Goal: Information Seeking & Learning: Learn about a topic

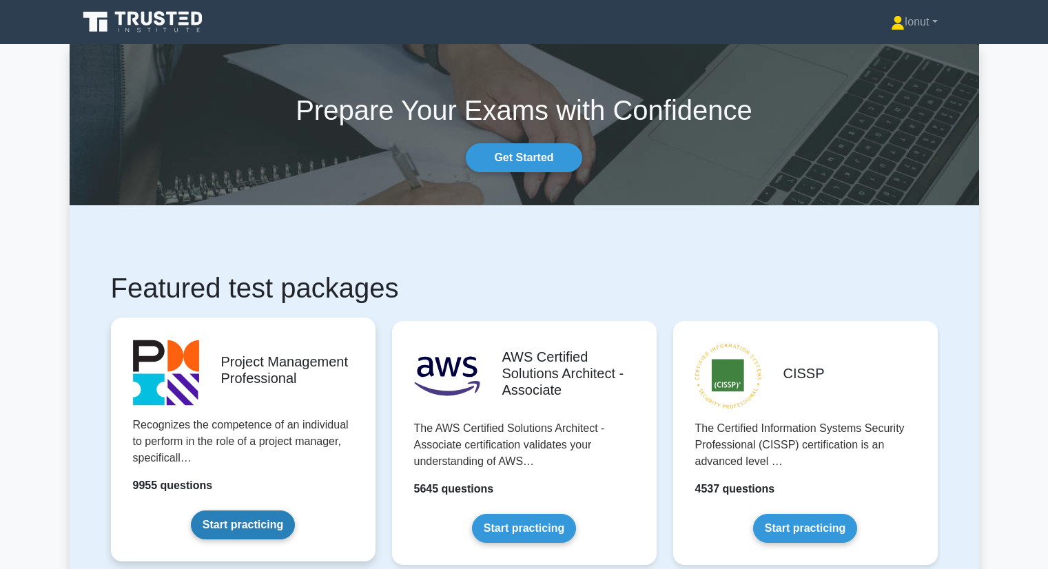
scroll to position [138, 0]
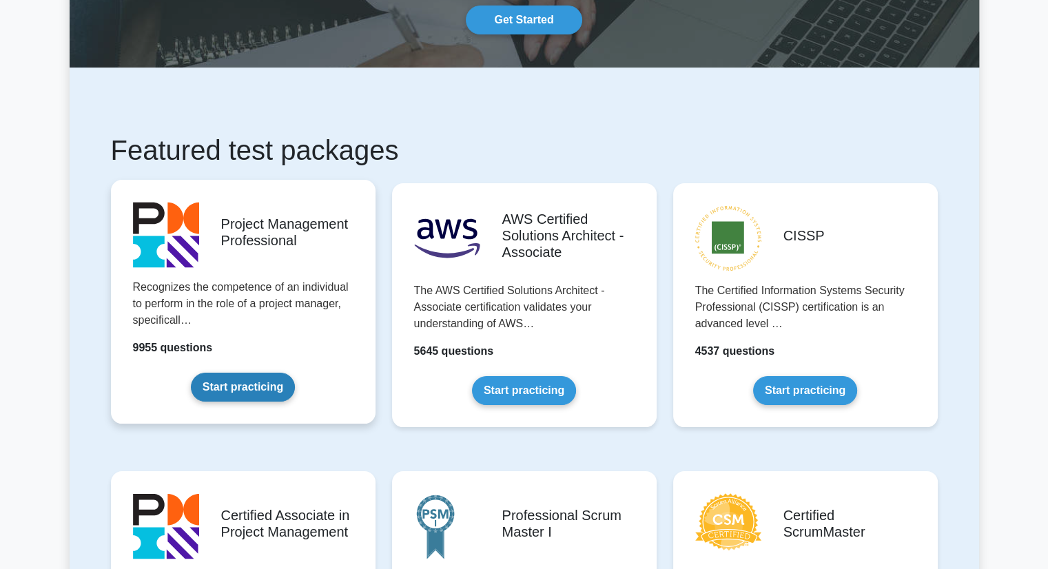
click at [237, 384] on link "Start practicing" at bounding box center [243, 387] width 104 height 29
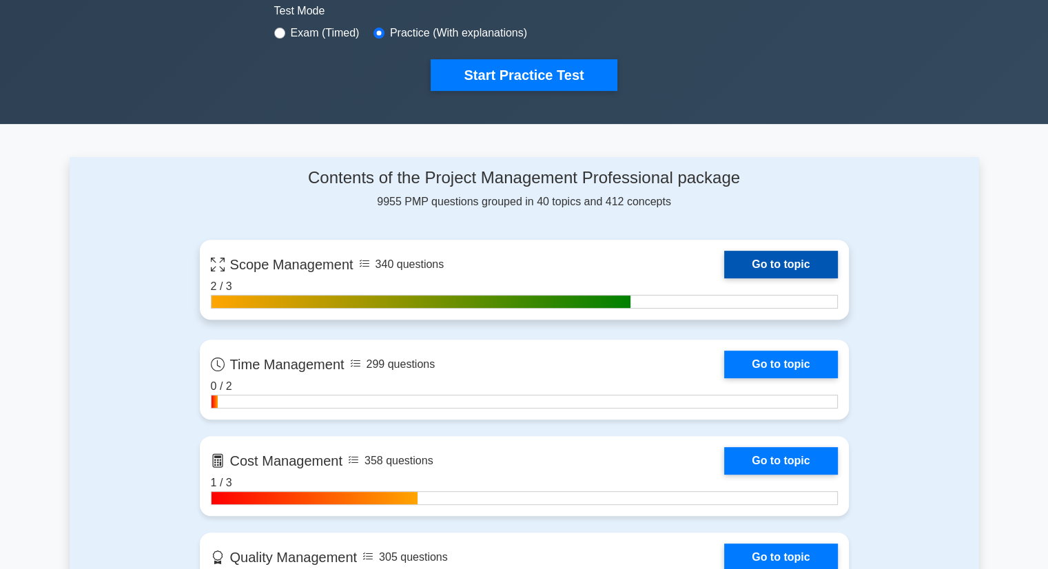
scroll to position [551, 0]
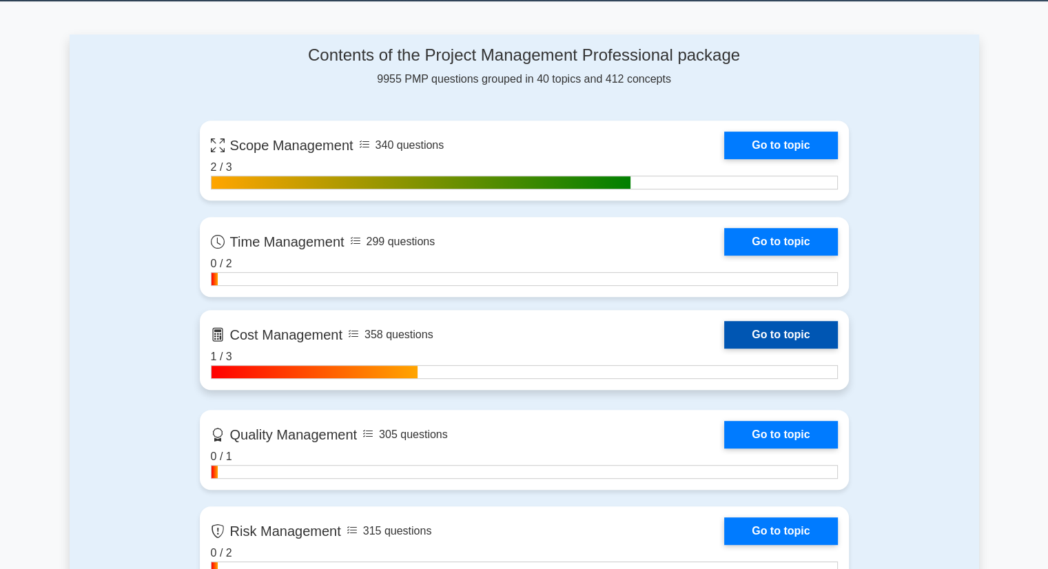
click at [724, 329] on link "Go to topic" at bounding box center [780, 335] width 113 height 28
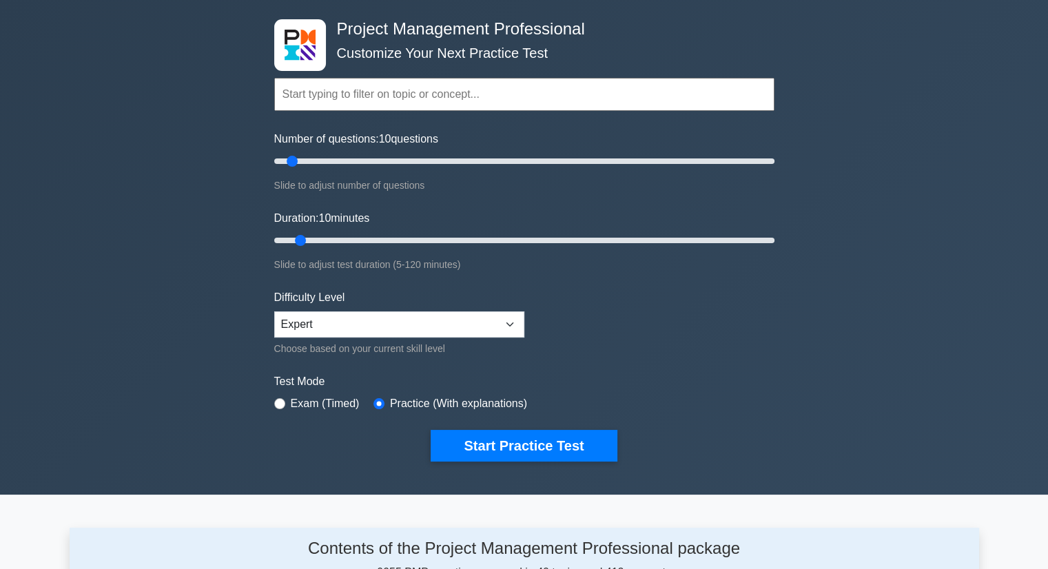
scroll to position [52, 0]
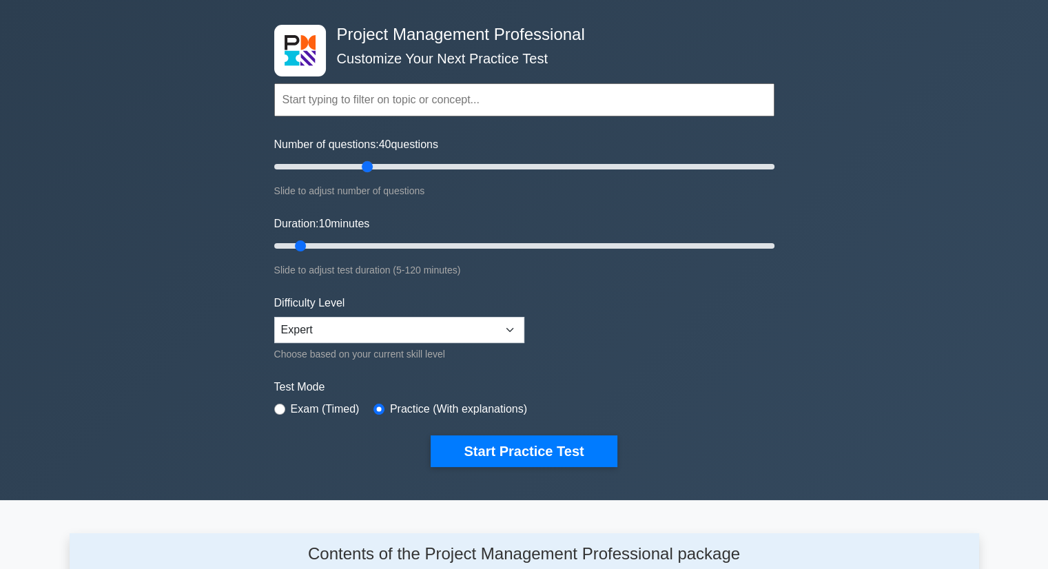
drag, startPoint x: 289, startPoint y: 163, endPoint x: 364, endPoint y: 164, distance: 75.1
type input "40"
click at [364, 164] on input "Number of questions: 40 questions" at bounding box center [524, 166] width 500 height 17
drag, startPoint x: 300, startPoint y: 246, endPoint x: 338, endPoint y: 246, distance: 38.6
click at [338, 246] on input "Duration: 20 minutes" at bounding box center [524, 246] width 500 height 17
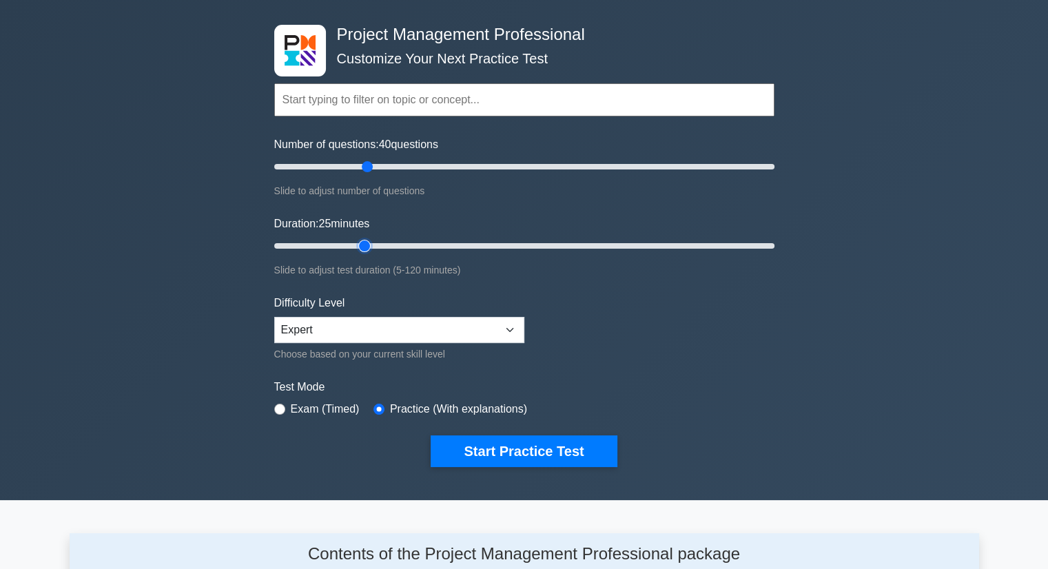
drag, startPoint x: 343, startPoint y: 245, endPoint x: 353, endPoint y: 245, distance: 10.4
type input "25"
click at [353, 245] on input "Duration: 25 minutes" at bounding box center [524, 246] width 500 height 17
click at [321, 332] on select "Beginner Intermediate Expert" at bounding box center [399, 330] width 250 height 26
select select "intermediate"
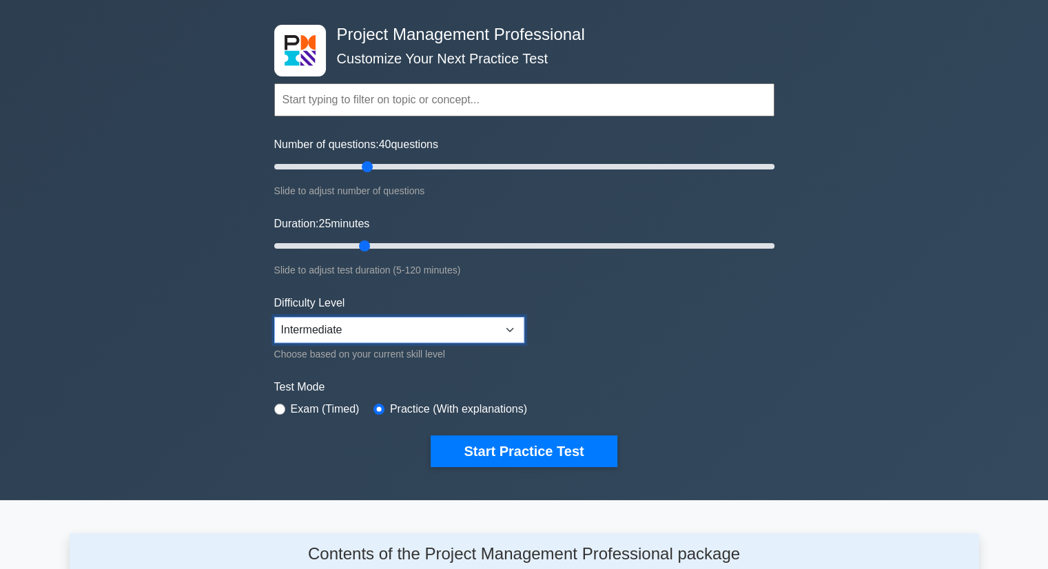
click at [274, 317] on select "Beginner Intermediate Expert" at bounding box center [399, 330] width 250 height 26
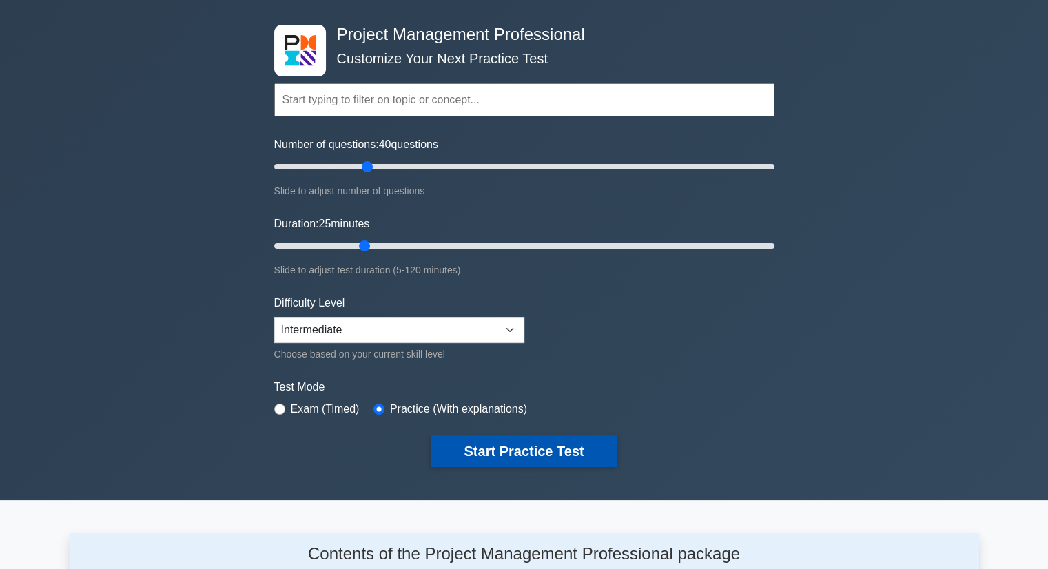
click at [561, 449] on button "Start Practice Test" at bounding box center [523, 451] width 186 height 32
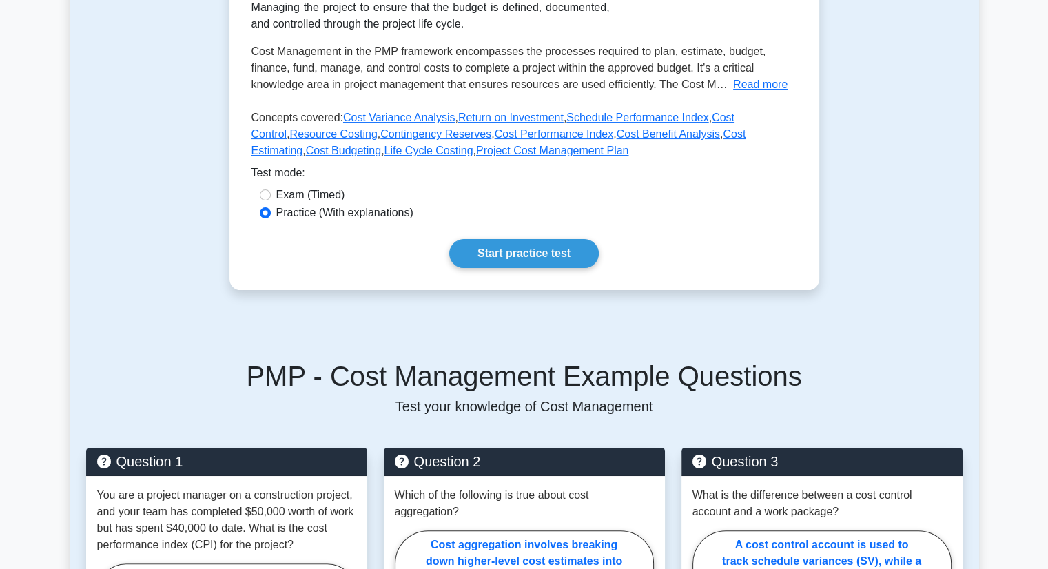
scroll to position [276, 0]
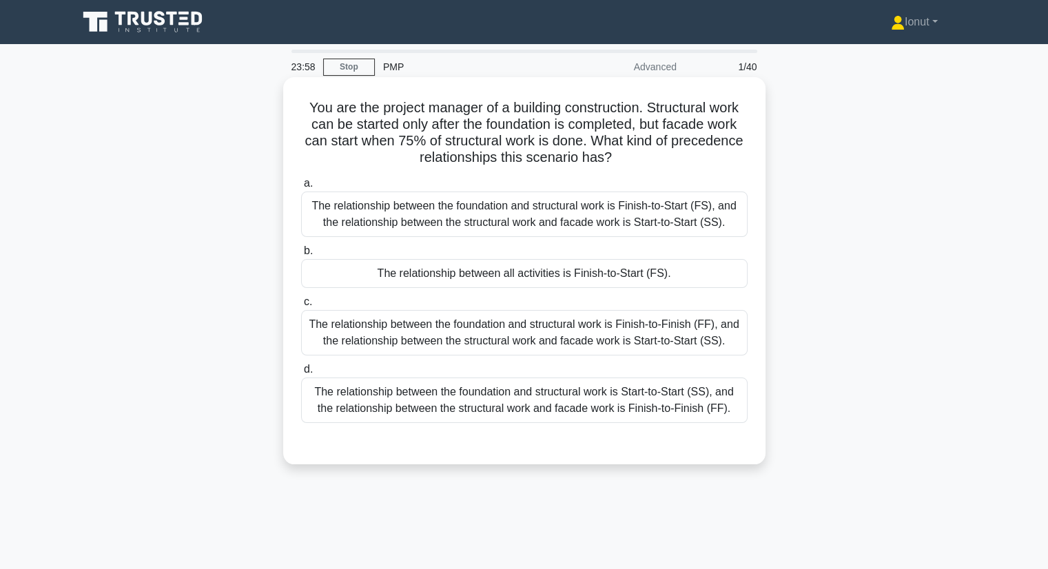
click at [446, 213] on div "The relationship between the foundation and structural work is Finish-to-Start …" at bounding box center [524, 213] width 446 height 45
click at [301, 188] on input "a. The relationship between the foundation and structural work is Finish-to-Sta…" at bounding box center [301, 183] width 0 height 9
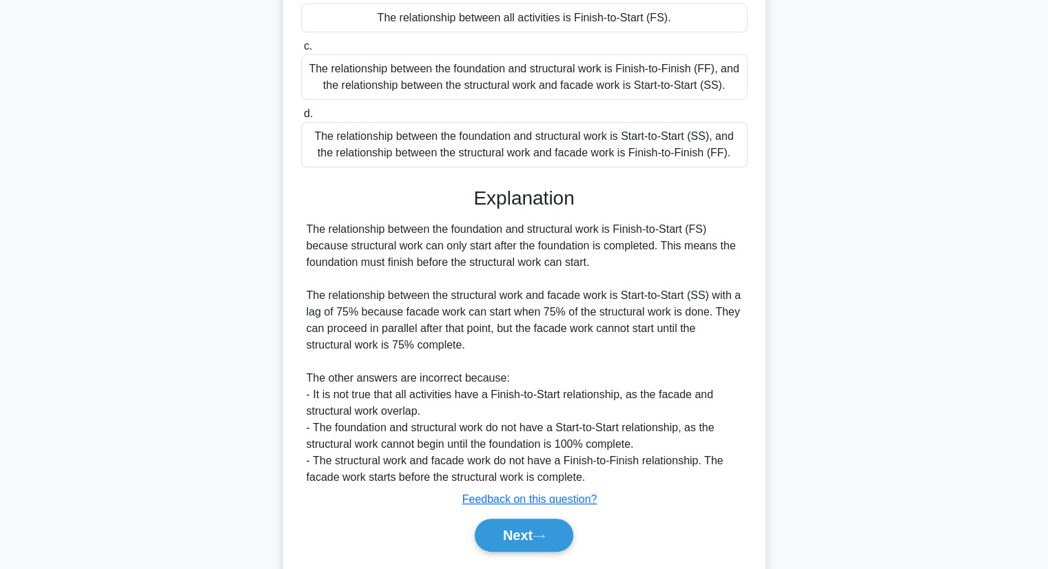
scroll to position [313, 0]
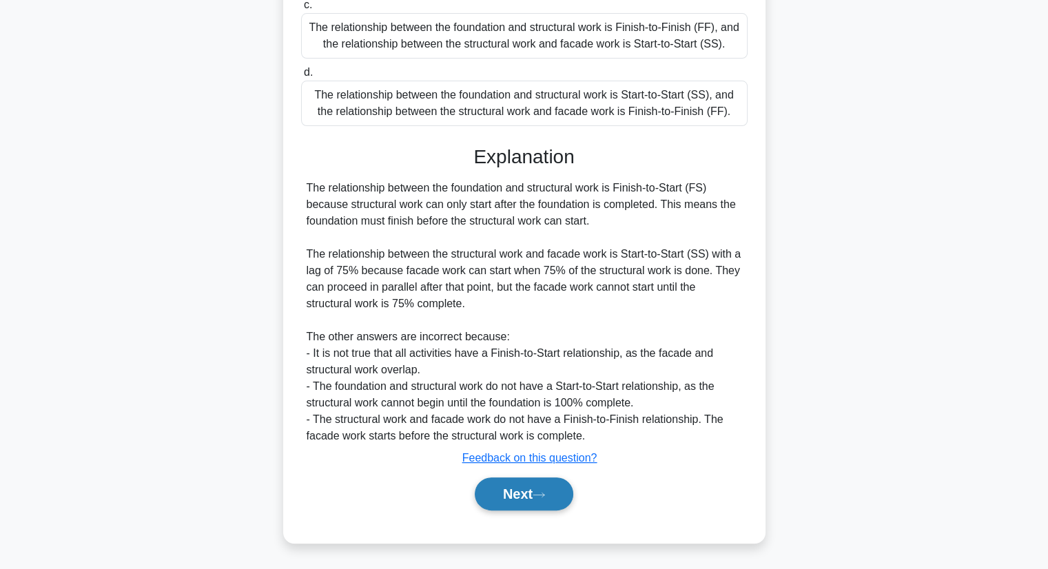
click at [518, 499] on button "Next" at bounding box center [524, 493] width 98 height 33
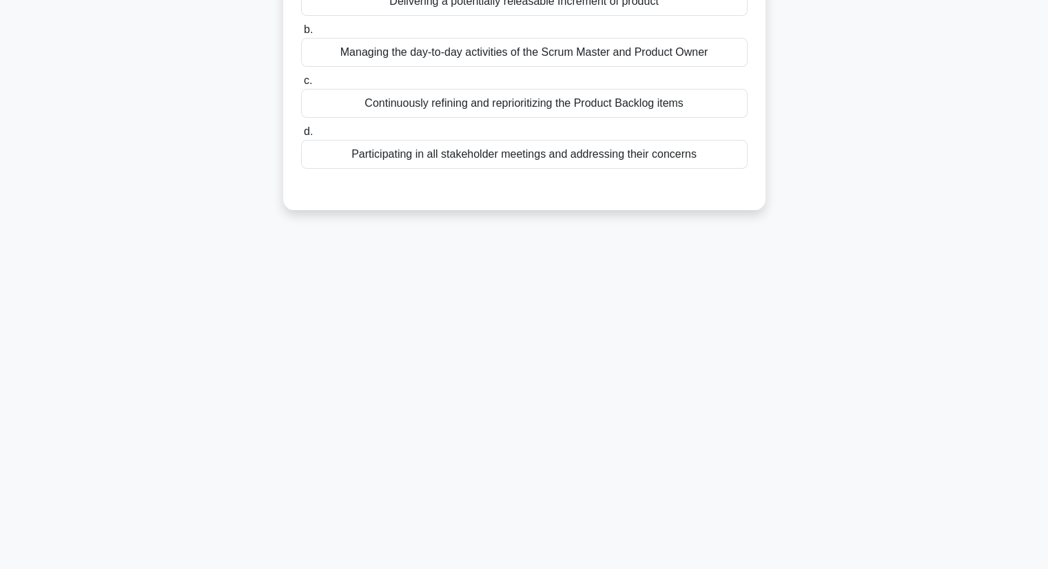
scroll to position [0, 0]
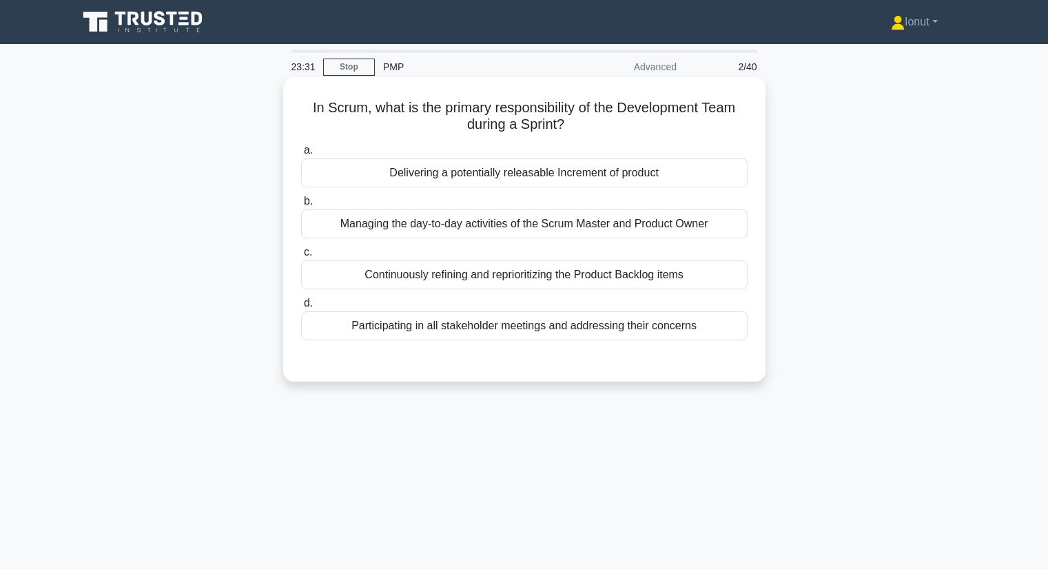
click at [428, 282] on div "Continuously refining and reprioritizing the Product Backlog items" at bounding box center [524, 274] width 446 height 29
click at [301, 257] on input "c. Continuously refining and reprioritizing the Product Backlog items" at bounding box center [301, 252] width 0 height 9
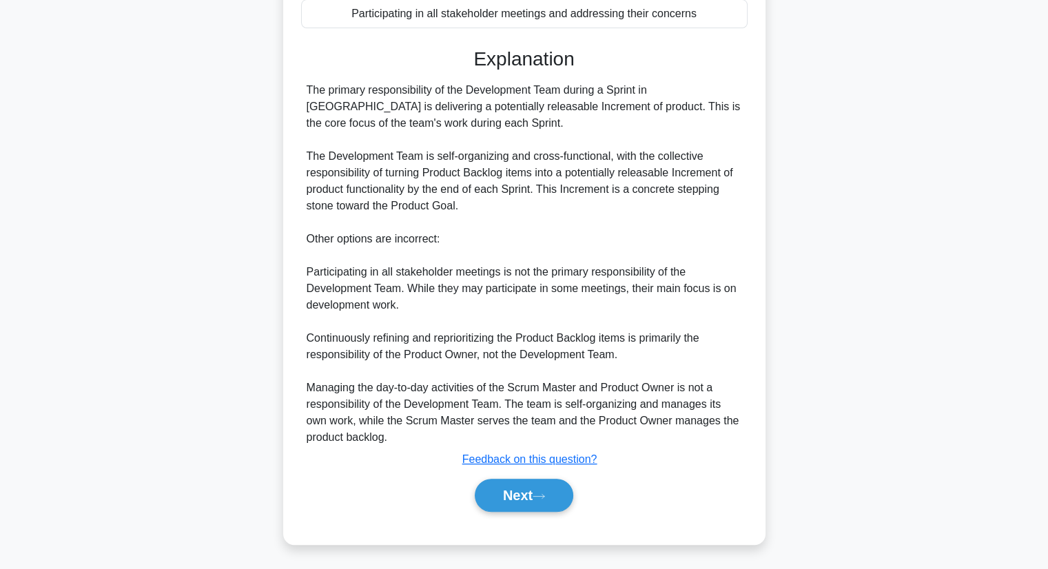
scroll to position [314, 0]
click at [523, 503] on button "Next" at bounding box center [524, 494] width 98 height 33
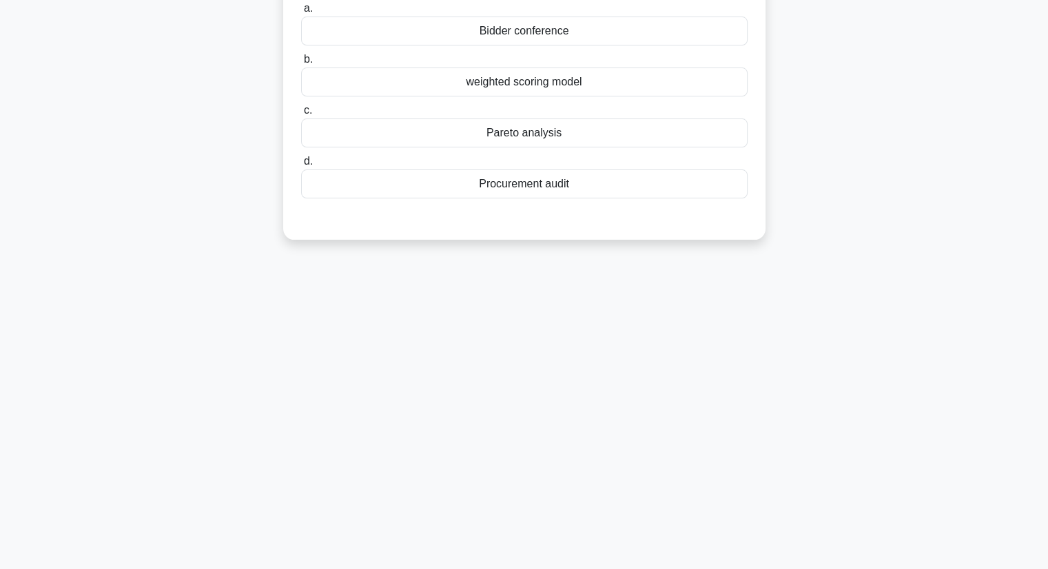
scroll to position [0, 0]
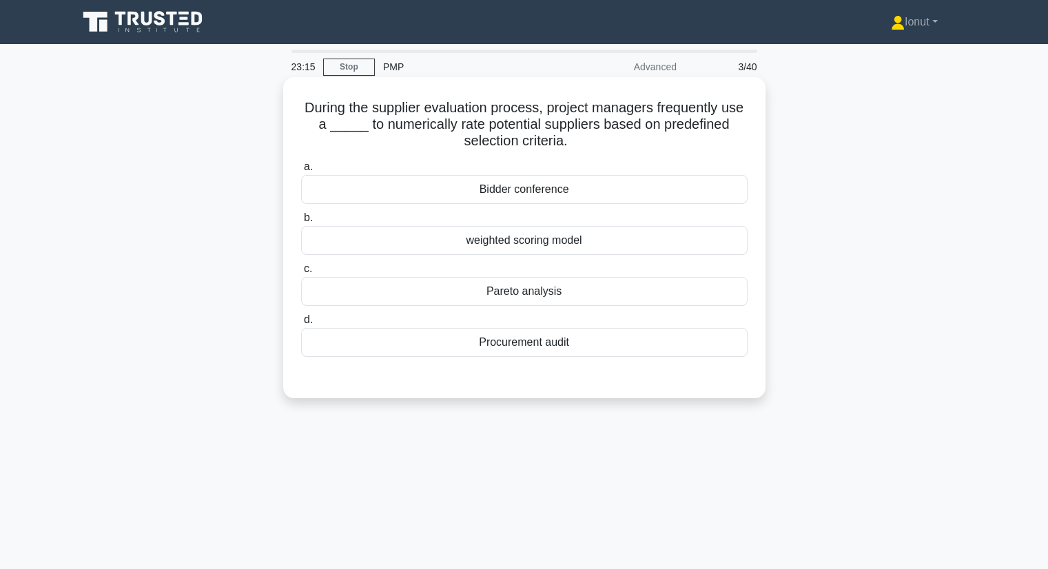
click at [446, 301] on div "Pareto analysis" at bounding box center [524, 291] width 446 height 29
click at [301, 273] on input "c. Pareto analysis" at bounding box center [301, 268] width 0 height 9
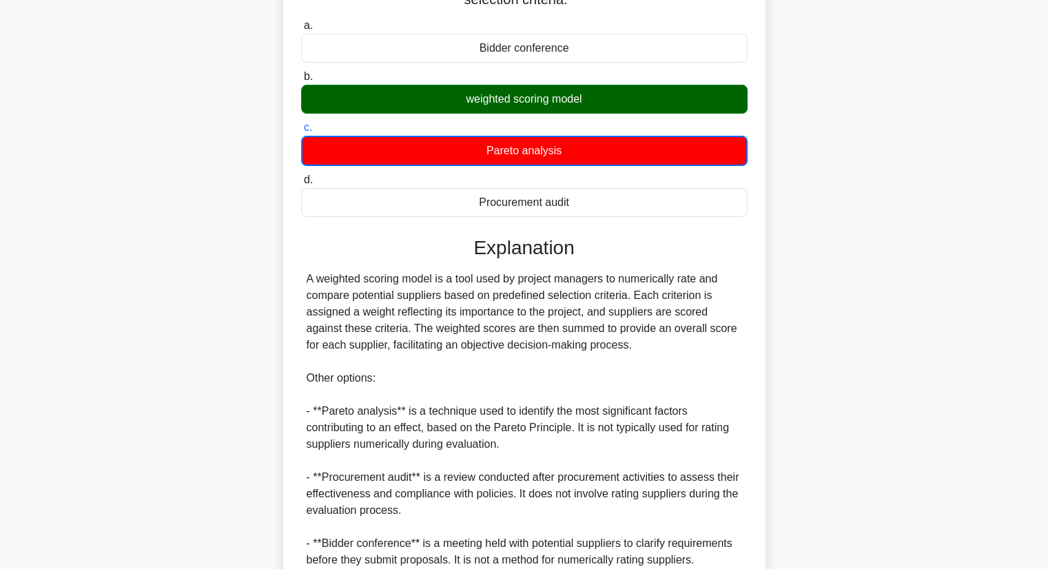
scroll to position [264, 0]
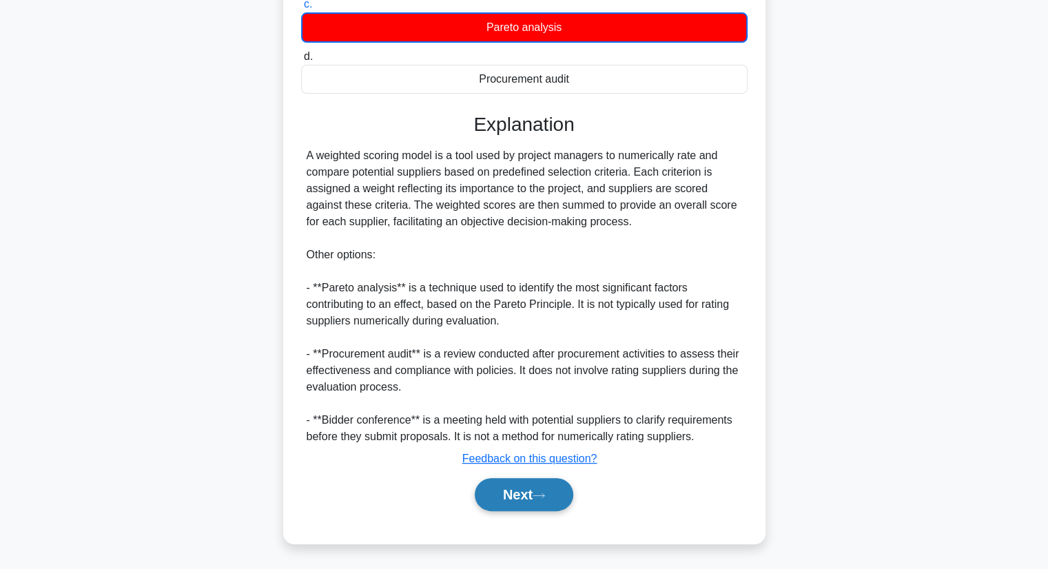
click at [524, 486] on button "Next" at bounding box center [524, 494] width 98 height 33
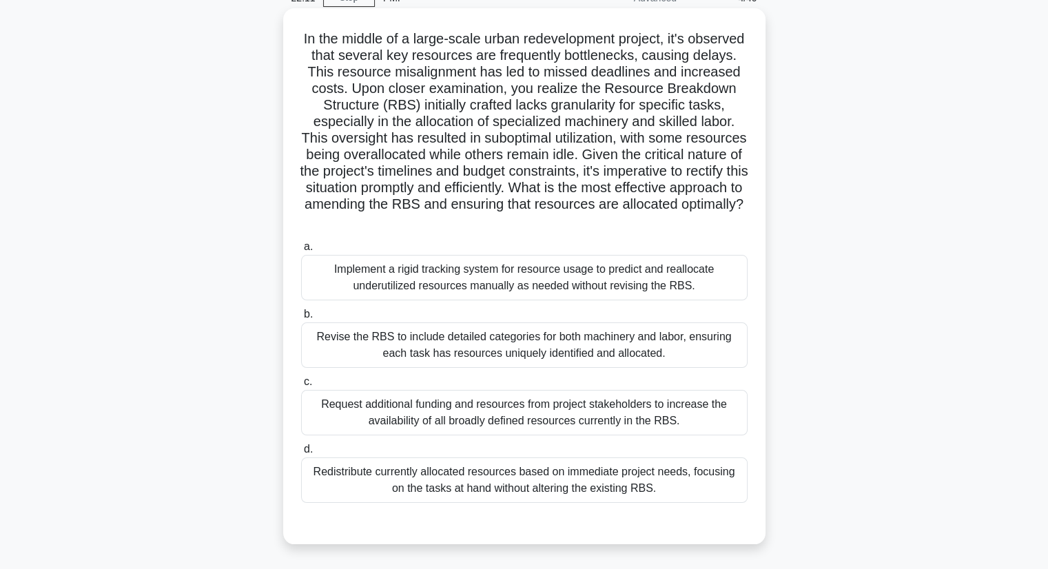
scroll to position [138, 0]
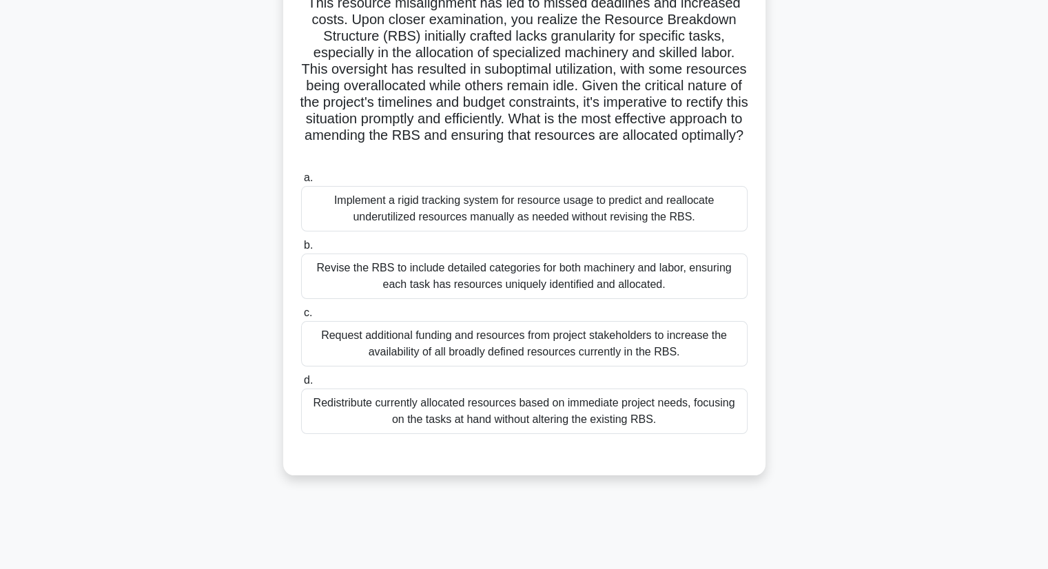
click at [455, 216] on div "Implement a rigid tracking system for resource usage to predict and reallocate …" at bounding box center [524, 208] width 446 height 45
click at [301, 183] on input "a. Implement a rigid tracking system for resource usage to predict and realloca…" at bounding box center [301, 178] width 0 height 9
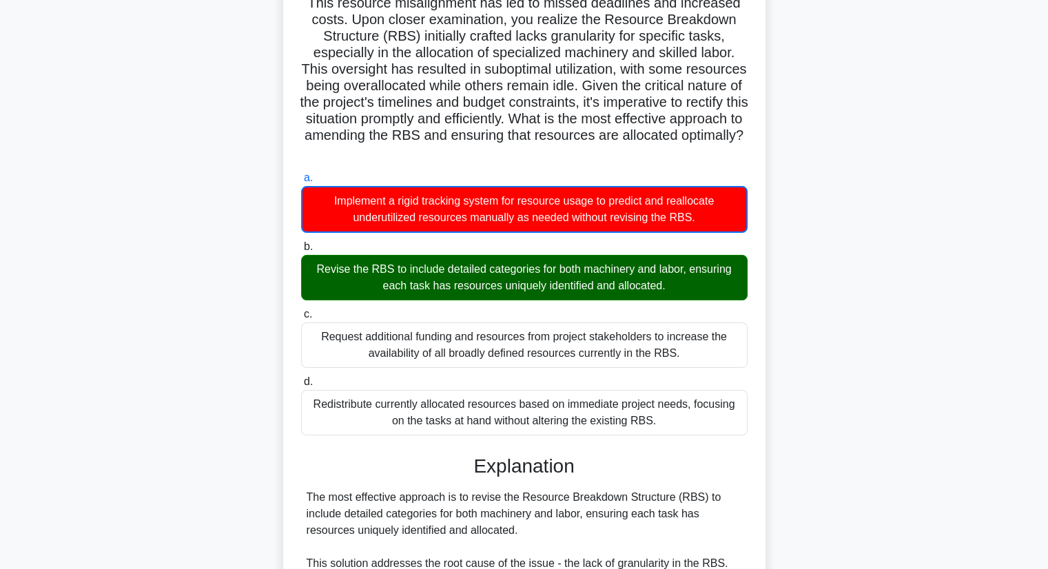
click at [567, 293] on div "Revise the RBS to include detailed categories for both machinery and labor, ens…" at bounding box center [524, 277] width 446 height 45
click at [301, 251] on input "b. Revise the RBS to include detailed categories for both machinery and labor, …" at bounding box center [301, 246] width 0 height 9
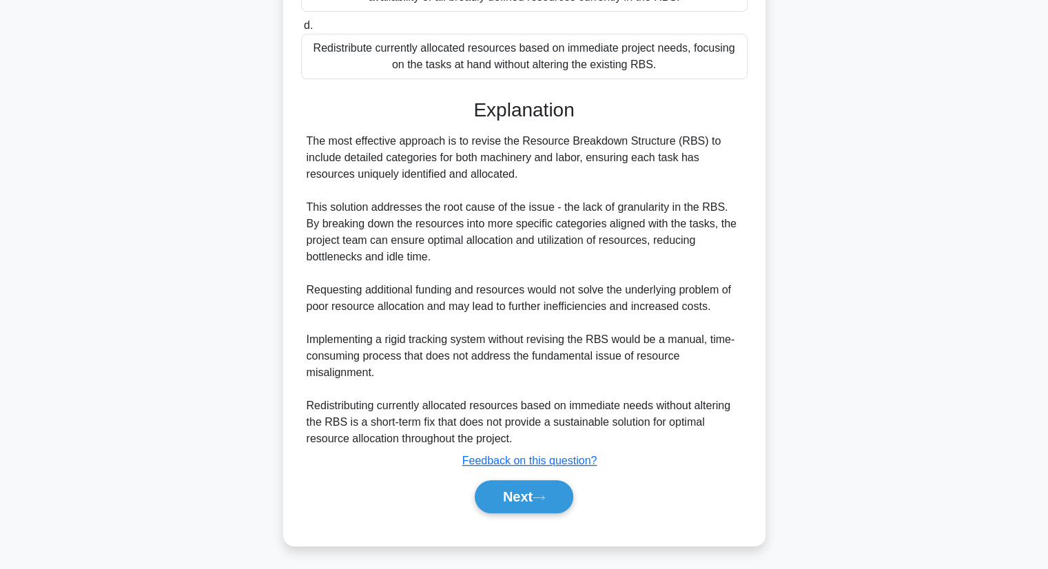
scroll to position [495, 0]
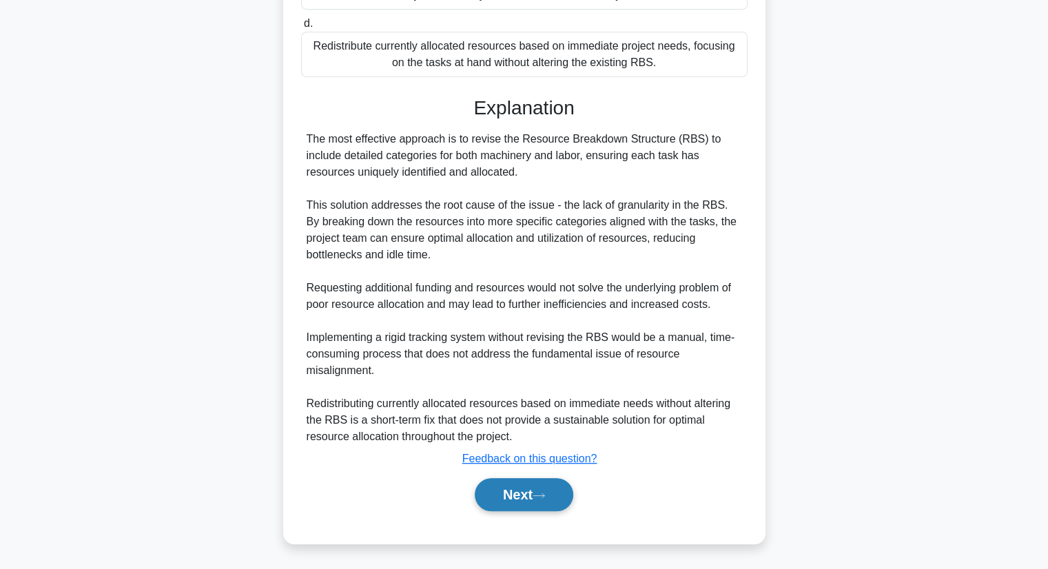
click at [529, 491] on button "Next" at bounding box center [524, 494] width 98 height 33
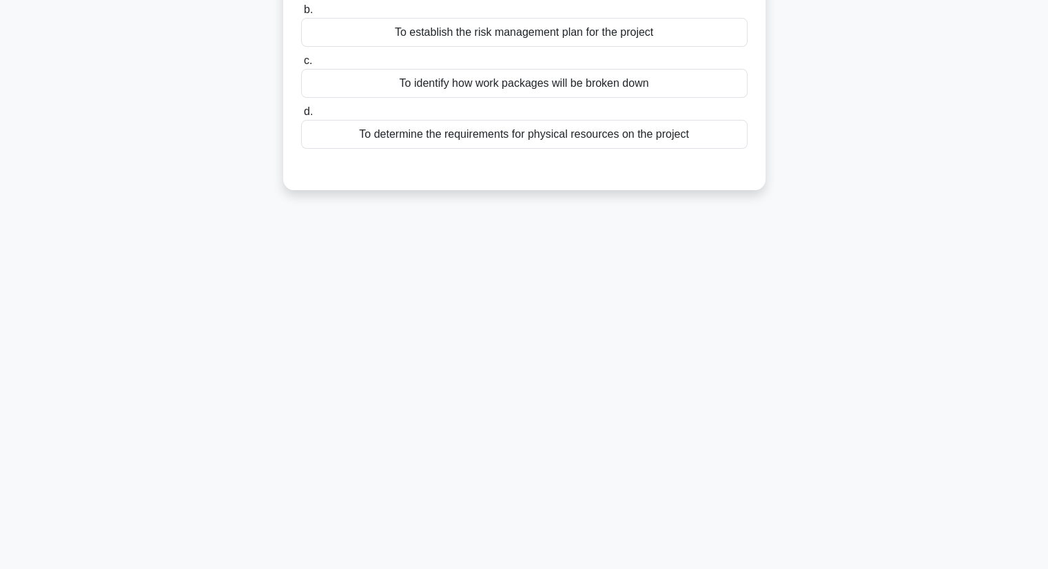
scroll to position [0, 0]
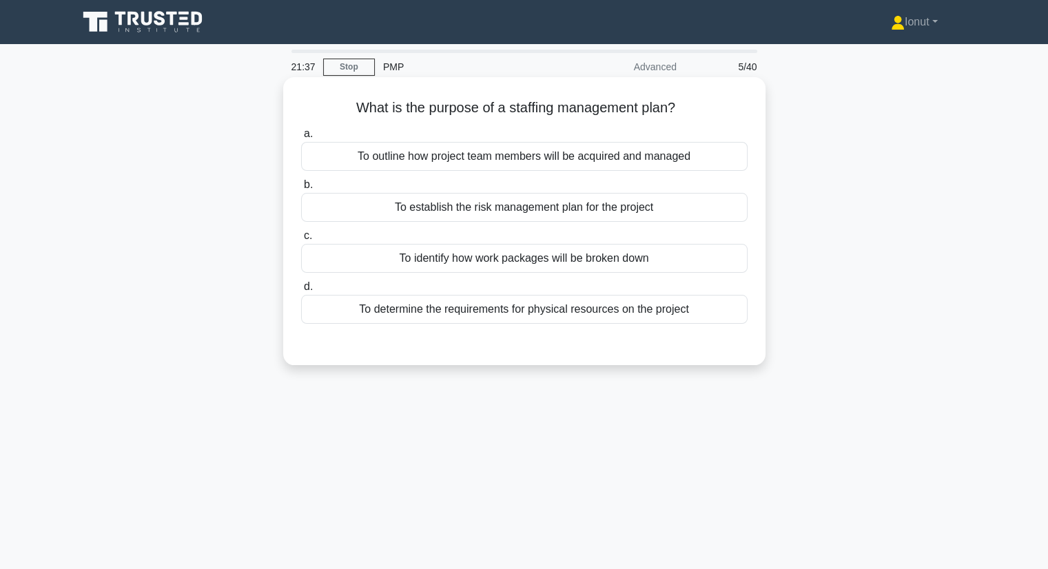
click at [581, 346] on div "a. To outline how project team members will be acquired and managed b. To estab…" at bounding box center [524, 236] width 449 height 226
click at [619, 162] on div "To outline how project team members will be acquired and managed" at bounding box center [524, 156] width 446 height 29
click at [301, 138] on input "a. To outline how project team members will be acquired and managed" at bounding box center [301, 133] width 0 height 9
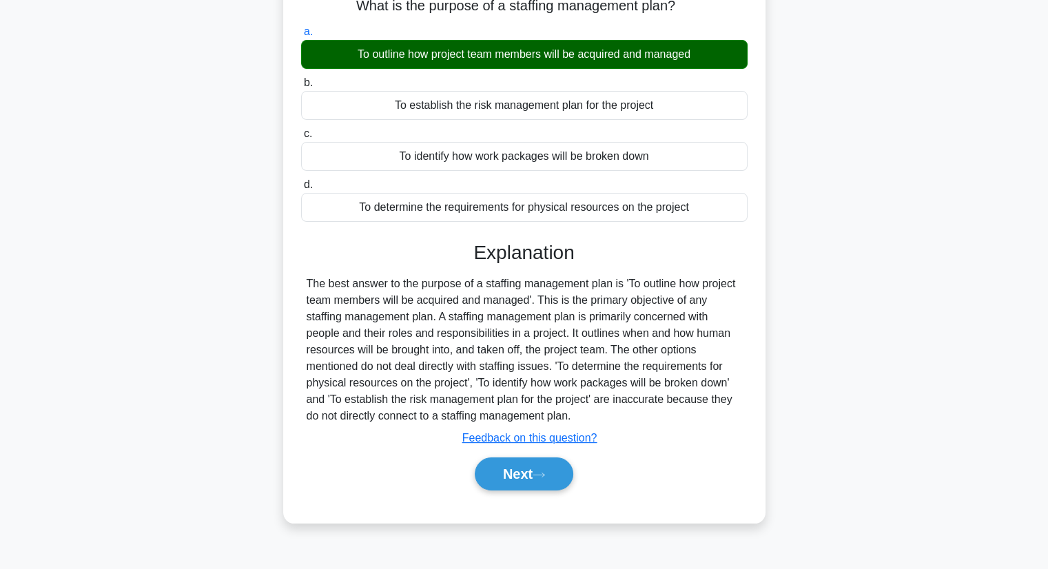
scroll to position [138, 0]
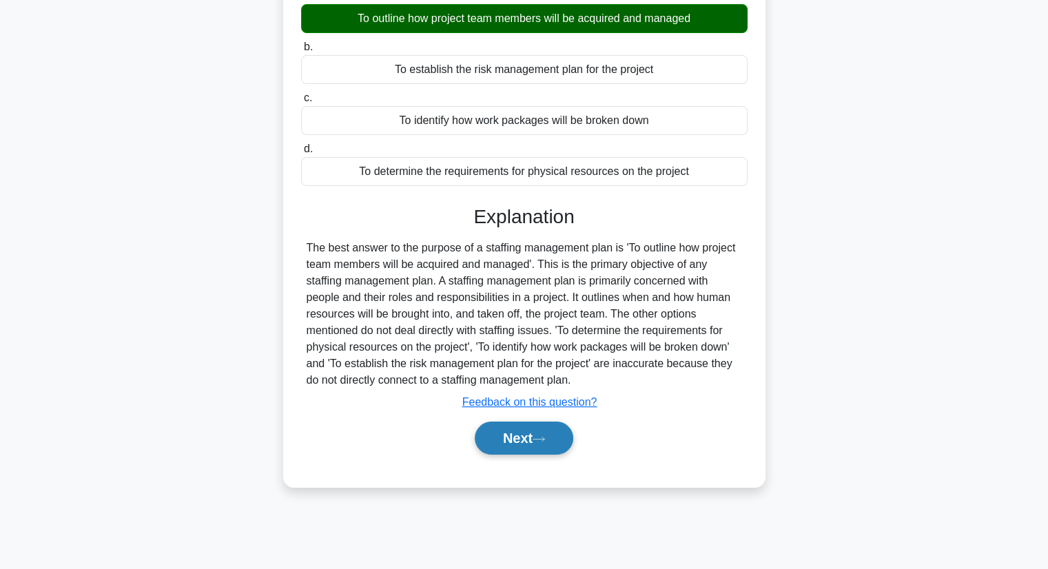
click at [532, 441] on button "Next" at bounding box center [524, 438] width 98 height 33
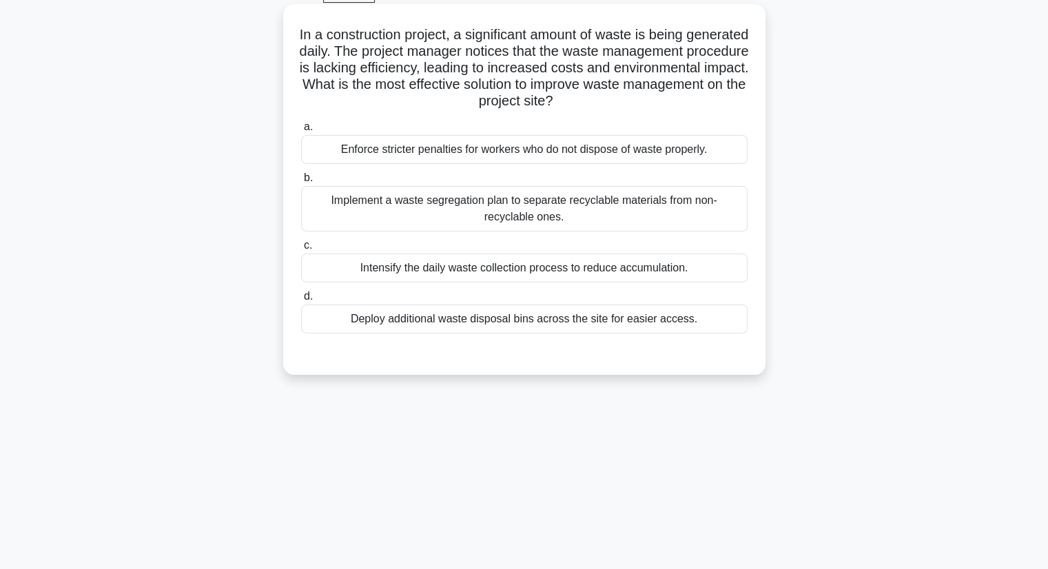
scroll to position [0, 0]
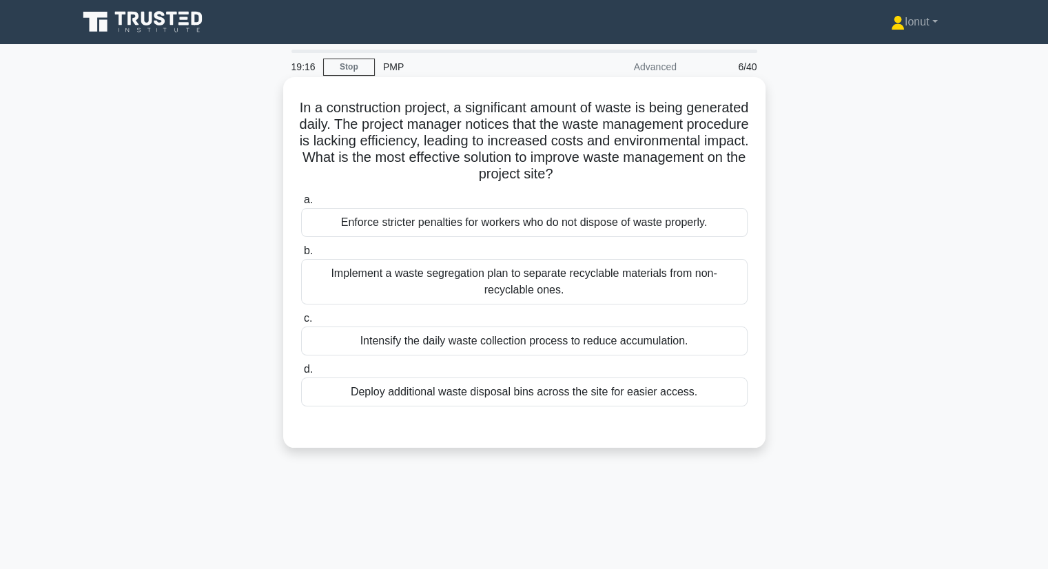
click at [533, 293] on div "Implement a waste segregation plan to separate recyclable materials from non-re…" at bounding box center [524, 281] width 446 height 45
click at [301, 256] on input "b. Implement a waste segregation plan to separate recyclable materials from non…" at bounding box center [301, 251] width 0 height 9
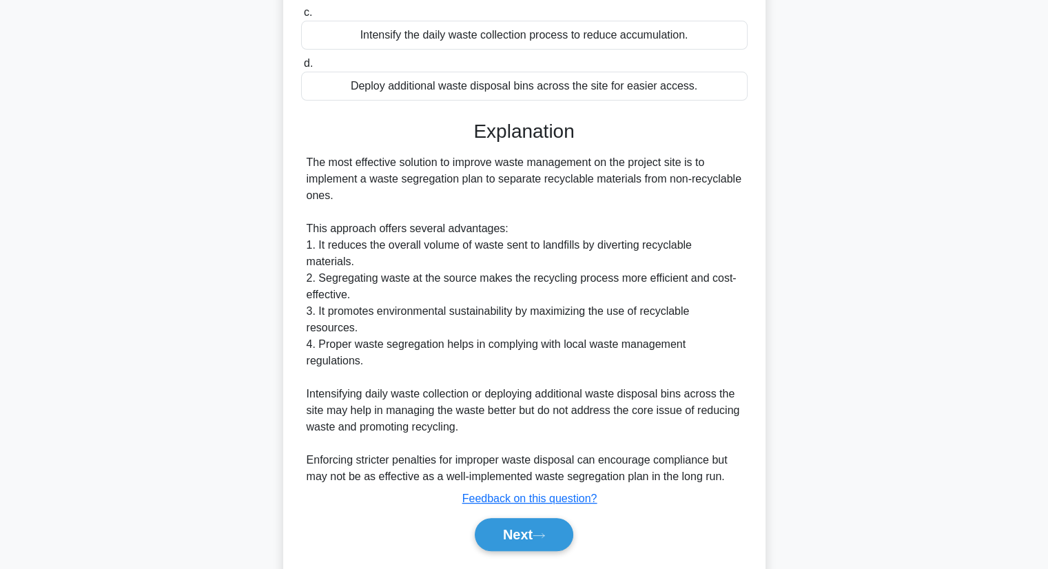
scroll to position [313, 0]
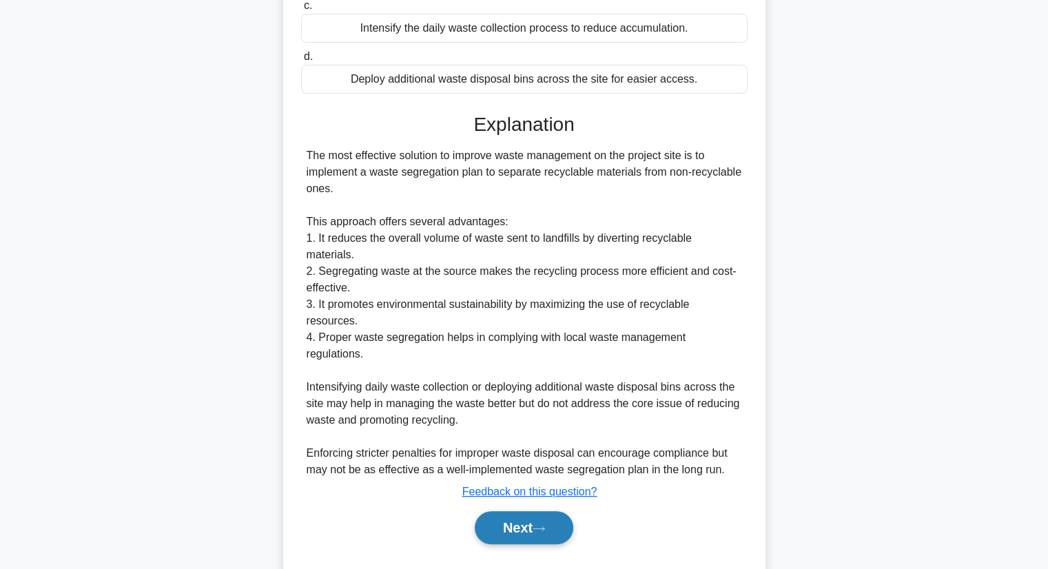
click at [570, 511] on button "Next" at bounding box center [524, 527] width 98 height 33
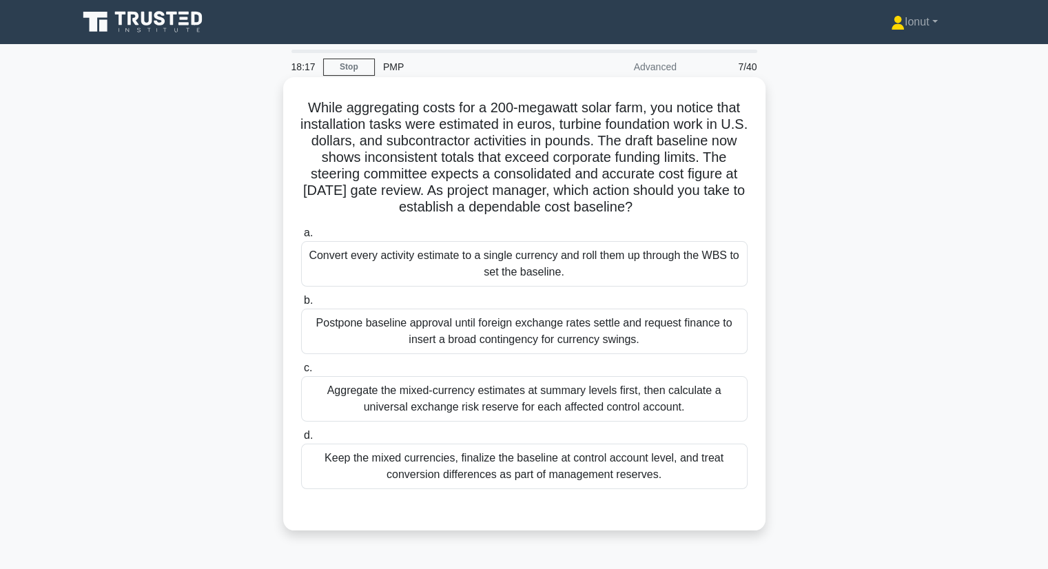
scroll to position [69, 0]
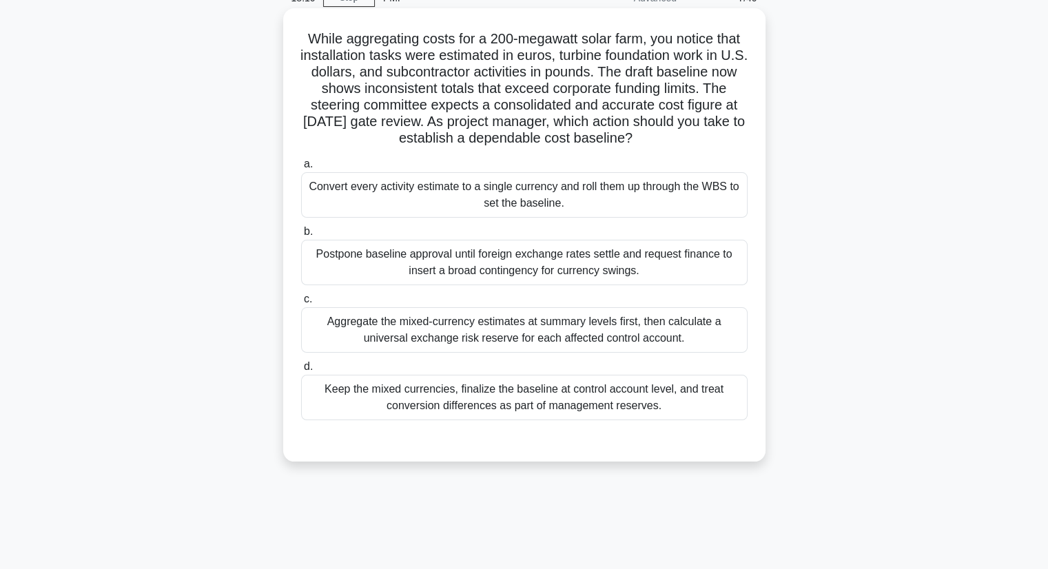
click at [579, 340] on div "Aggregate the mixed-currency estimates at summary levels first, then calculate …" at bounding box center [524, 329] width 446 height 45
click at [301, 304] on input "c. Aggregate the mixed-currency estimates at summary levels first, then calcula…" at bounding box center [301, 299] width 0 height 9
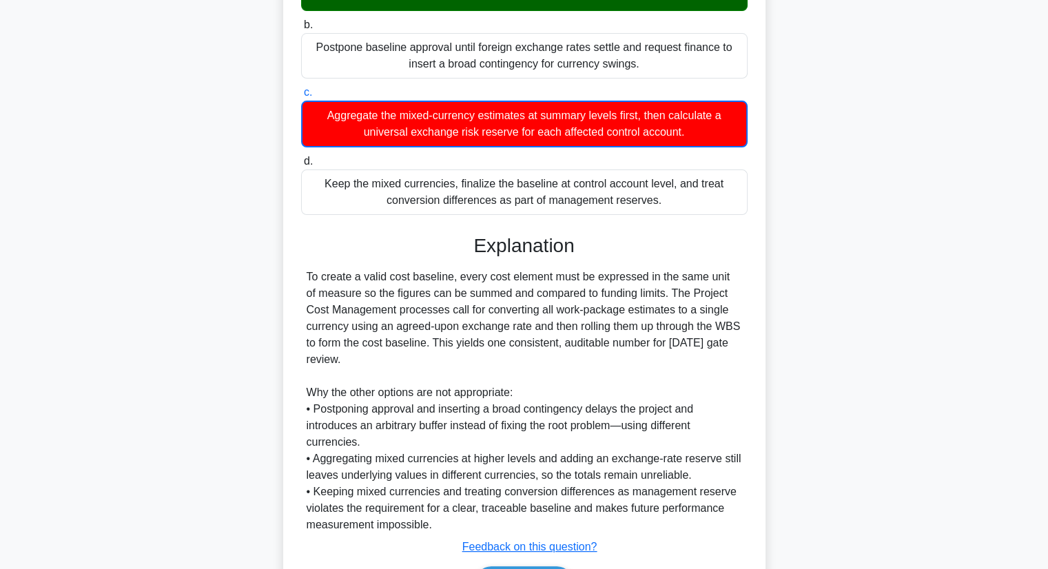
scroll to position [0, 0]
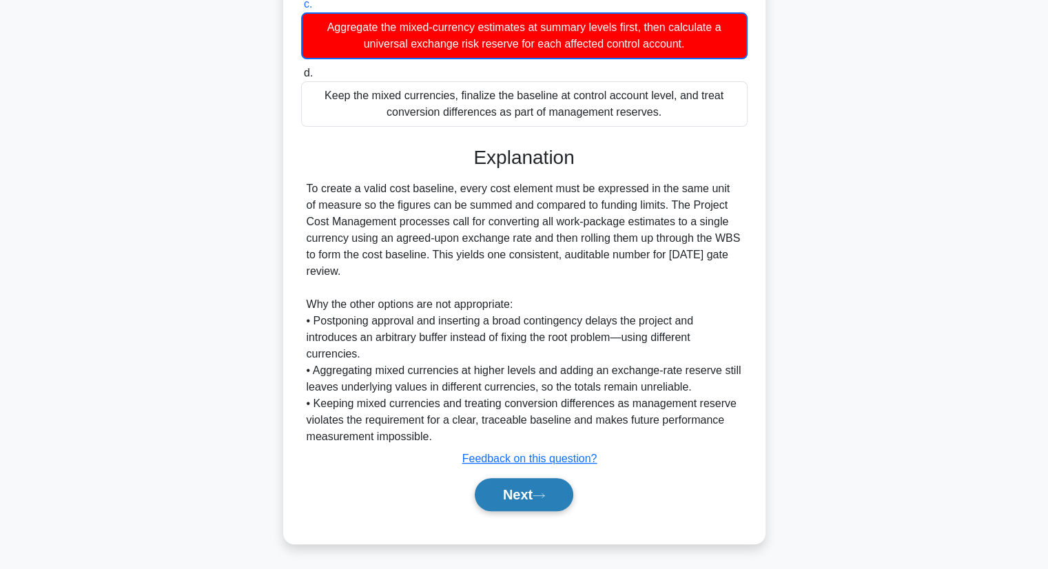
click at [559, 491] on button "Next" at bounding box center [524, 494] width 98 height 33
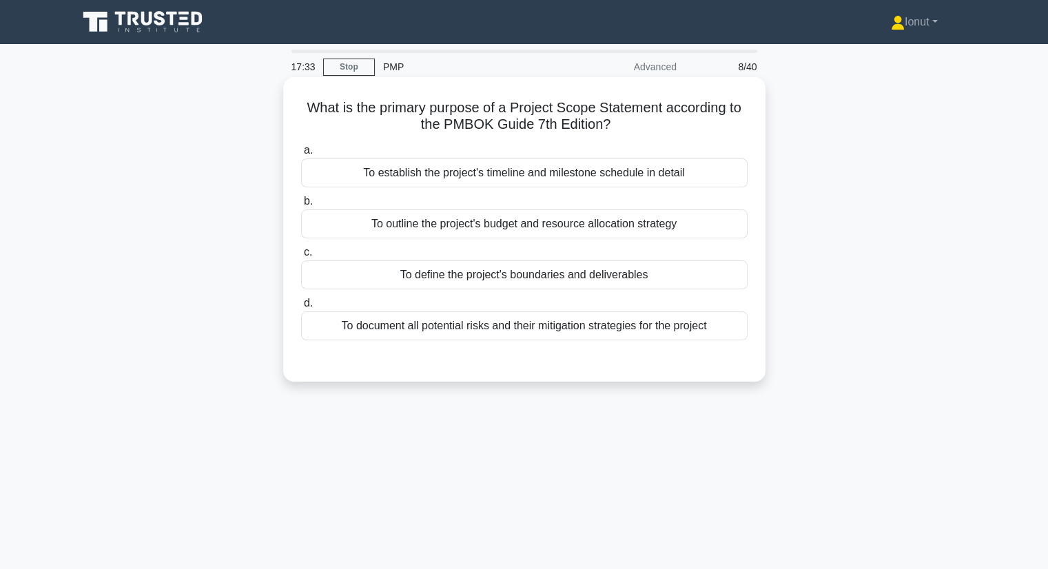
click at [517, 278] on div "To define the project's boundaries and deliverables" at bounding box center [524, 274] width 446 height 29
click at [301, 257] on input "c. To define the project's boundaries and deliverables" at bounding box center [301, 252] width 0 height 9
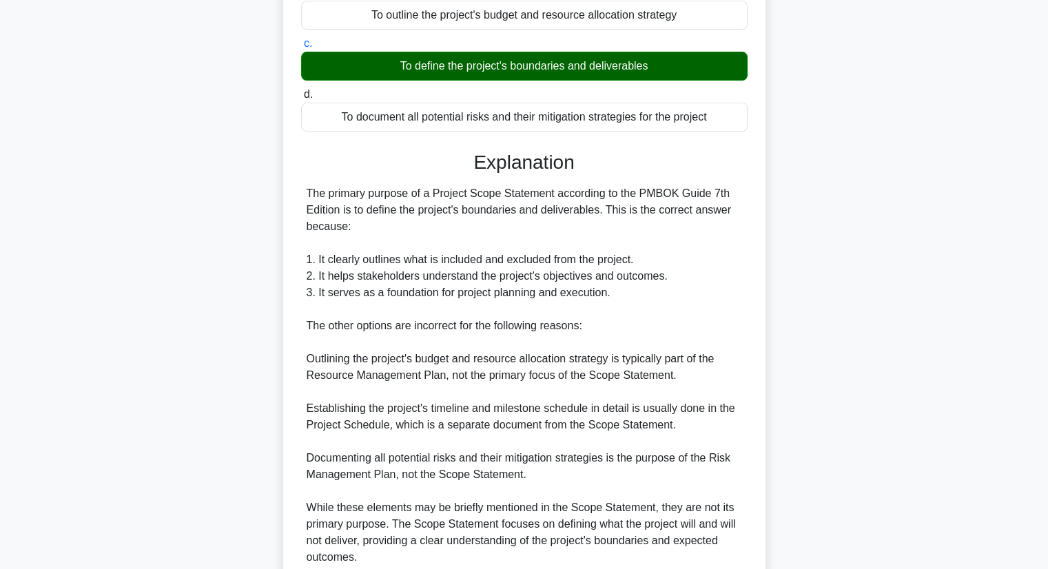
scroll to position [276, 0]
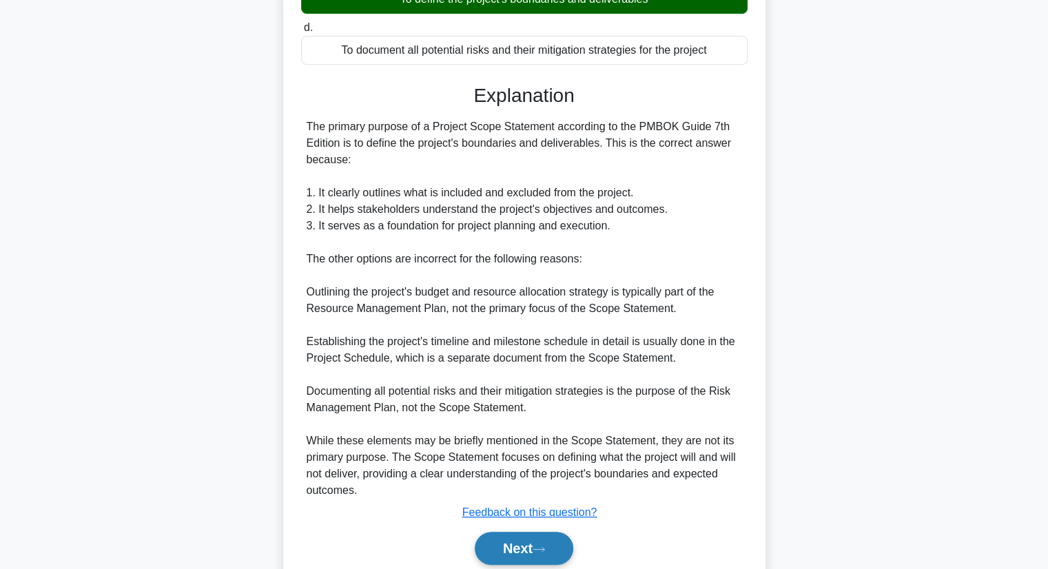
click at [545, 551] on icon at bounding box center [538, 550] width 12 height 8
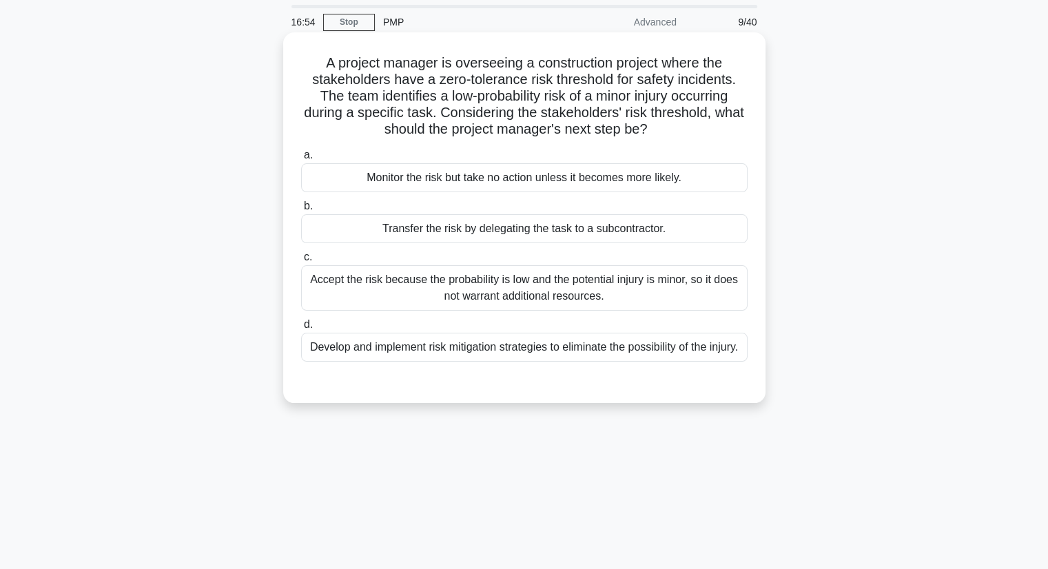
scroll to position [69, 0]
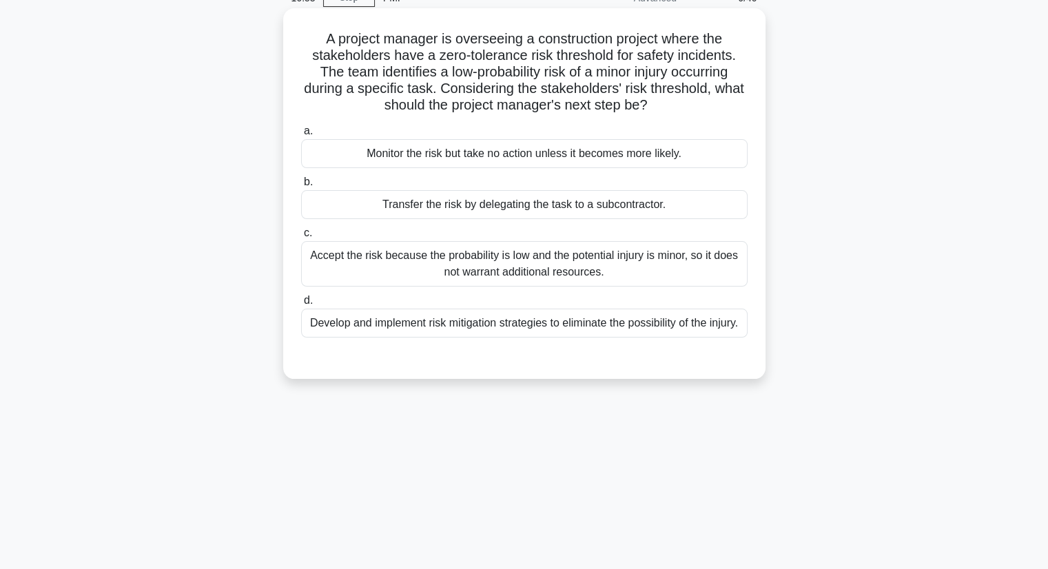
click at [499, 337] on div "Develop and implement risk mitigation strategies to eliminate the possibility o…" at bounding box center [524, 323] width 446 height 29
click at [301, 305] on input "d. Develop and implement risk mitigation strategies to eliminate the possibilit…" at bounding box center [301, 300] width 0 height 9
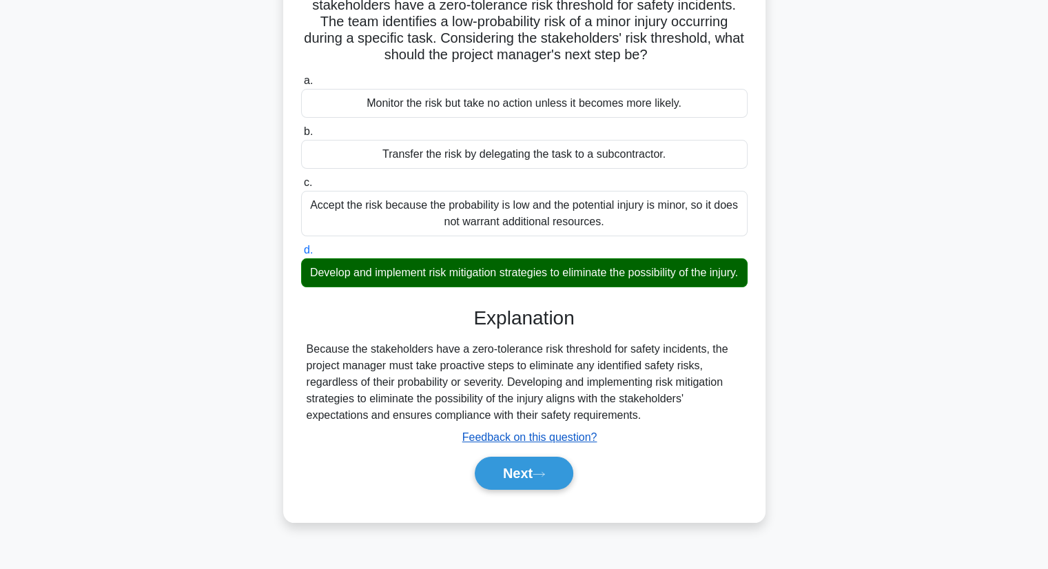
scroll to position [176, 0]
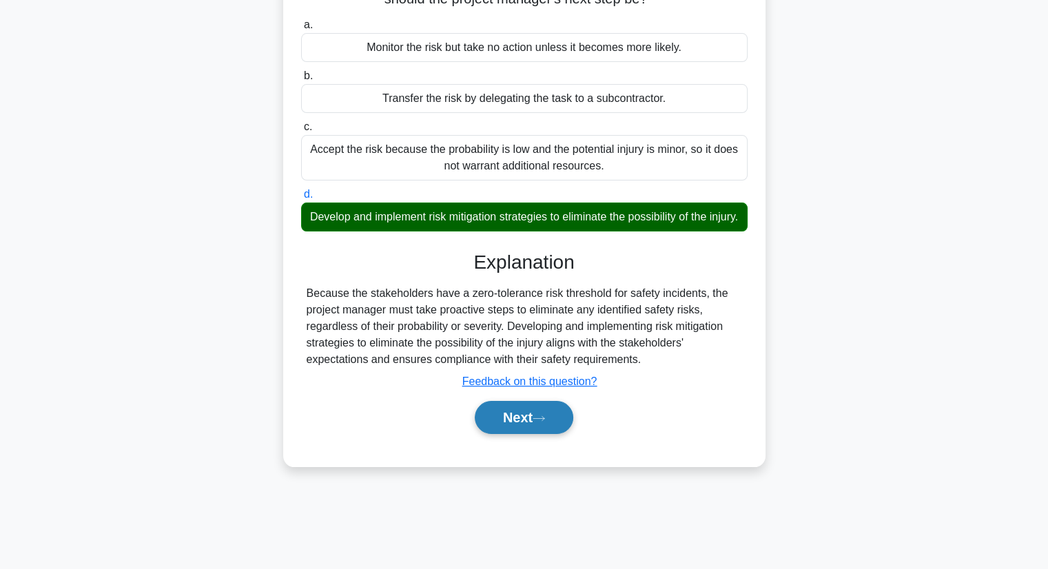
click at [525, 434] on button "Next" at bounding box center [524, 417] width 98 height 33
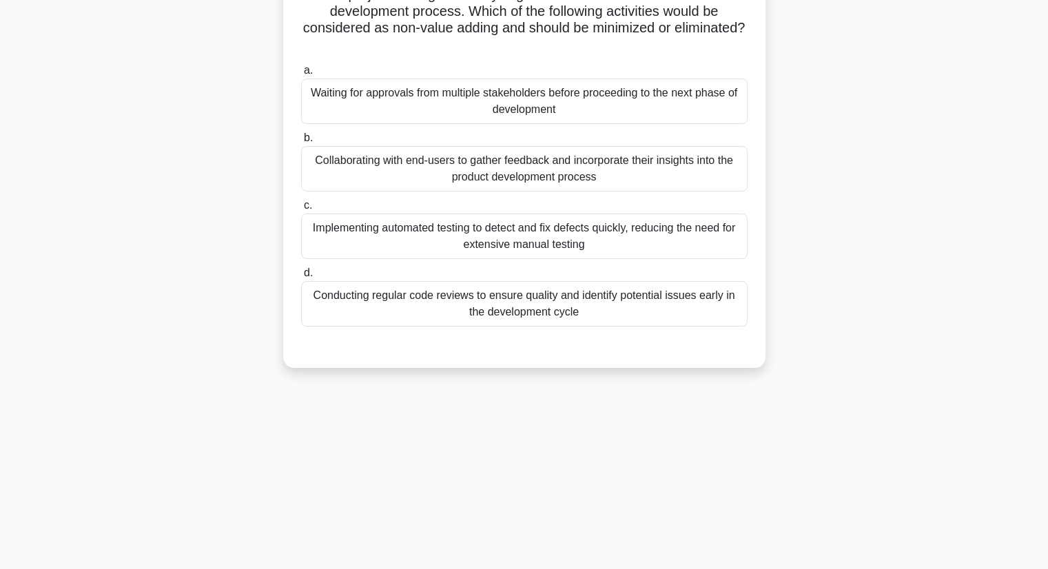
scroll to position [0, 0]
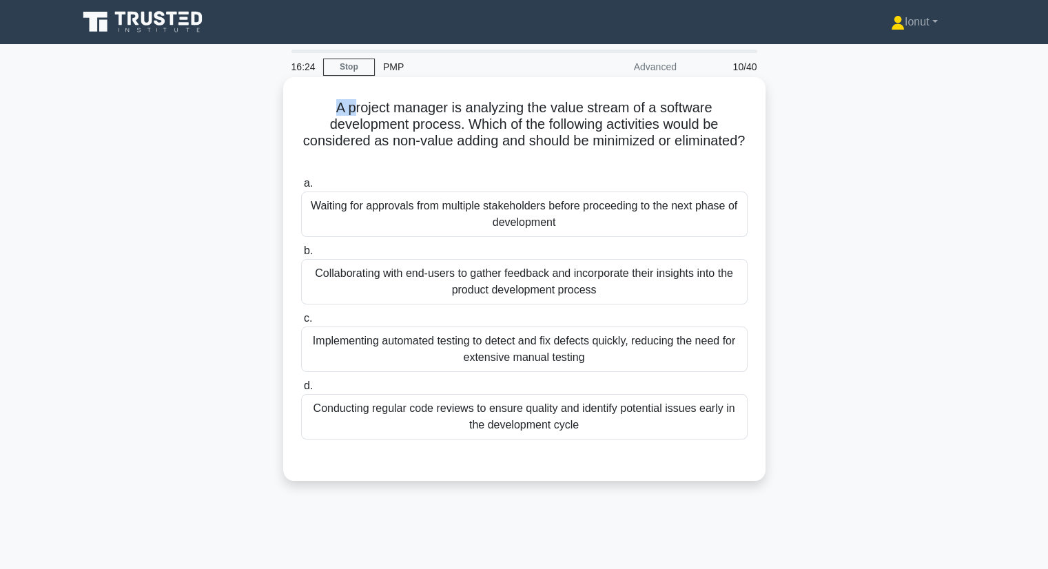
drag, startPoint x: 335, startPoint y: 105, endPoint x: 349, endPoint y: 110, distance: 14.4
click at [349, 110] on h5 "A project manager is analyzing the value stream of a software development proce…" at bounding box center [524, 132] width 449 height 67
click at [406, 224] on div "Waiting for approvals from multiple stakeholders before proceeding to the next …" at bounding box center [524, 213] width 446 height 45
click at [301, 188] on input "a. Waiting for approvals from multiple stakeholders before proceeding to the ne…" at bounding box center [301, 183] width 0 height 9
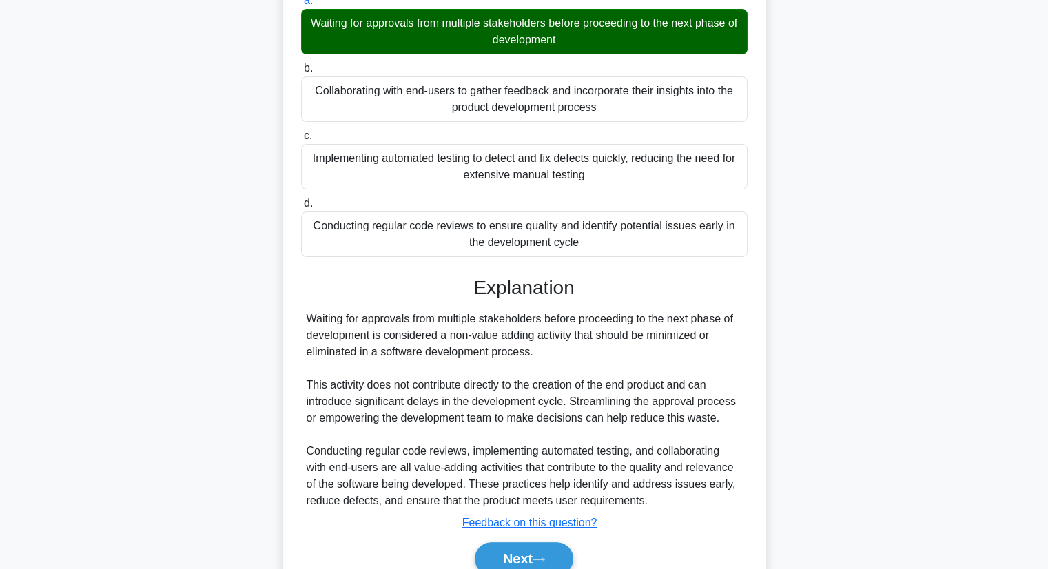
scroll to position [207, 0]
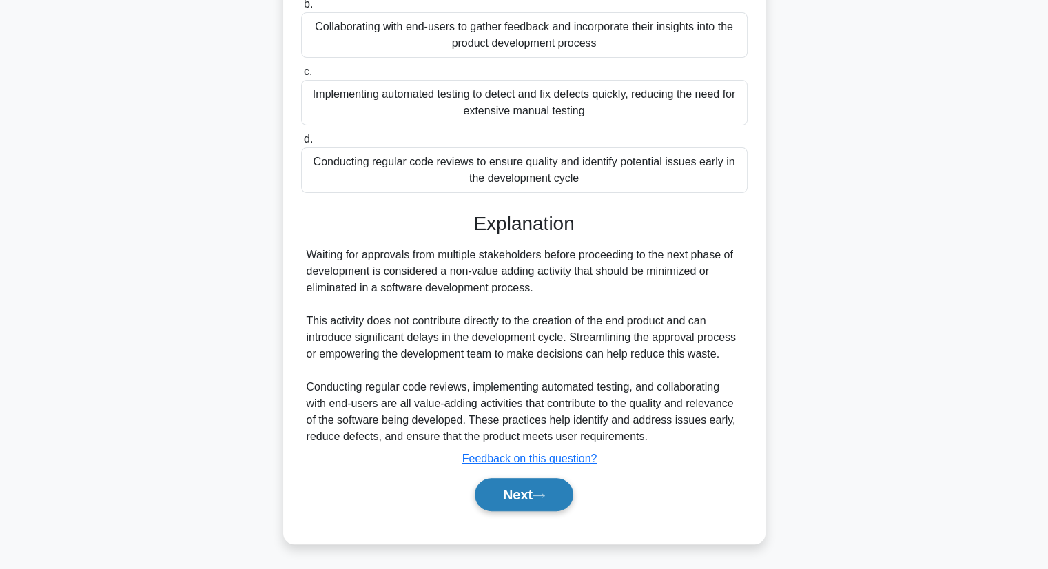
click at [537, 492] on icon at bounding box center [538, 496] width 12 height 8
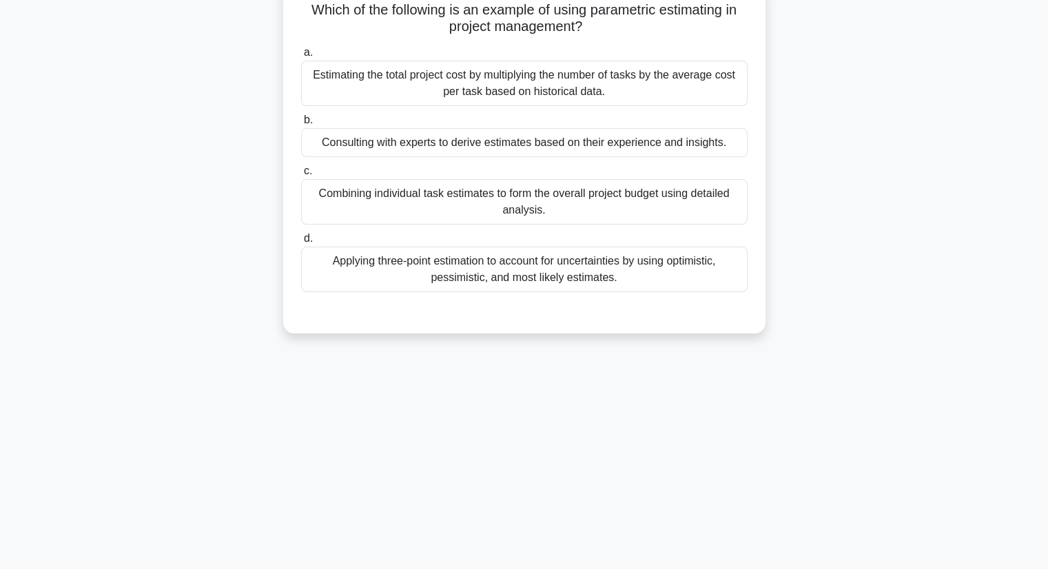
scroll to position [0, 0]
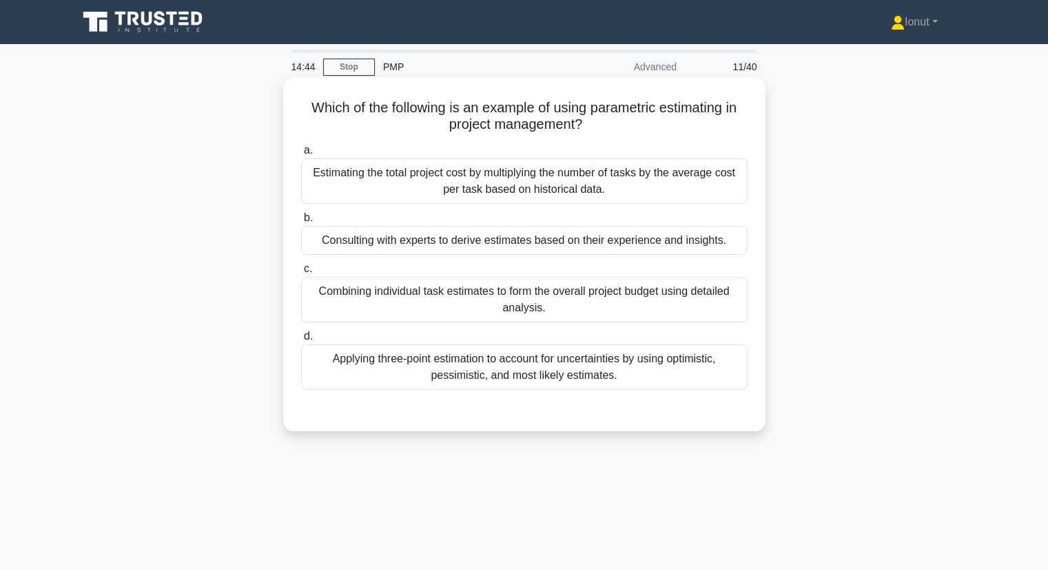
click at [494, 202] on div "Estimating the total project cost by multiplying the number of tasks by the ave…" at bounding box center [524, 180] width 446 height 45
click at [301, 155] on input "a. Estimating the total project cost by multiplying the number of tasks by the …" at bounding box center [301, 150] width 0 height 9
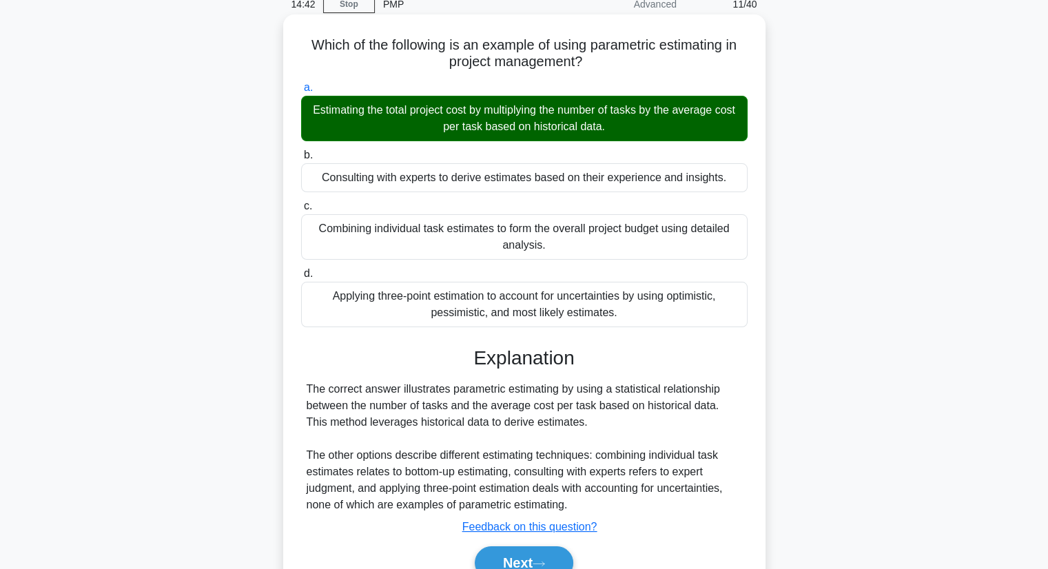
scroll to position [138, 0]
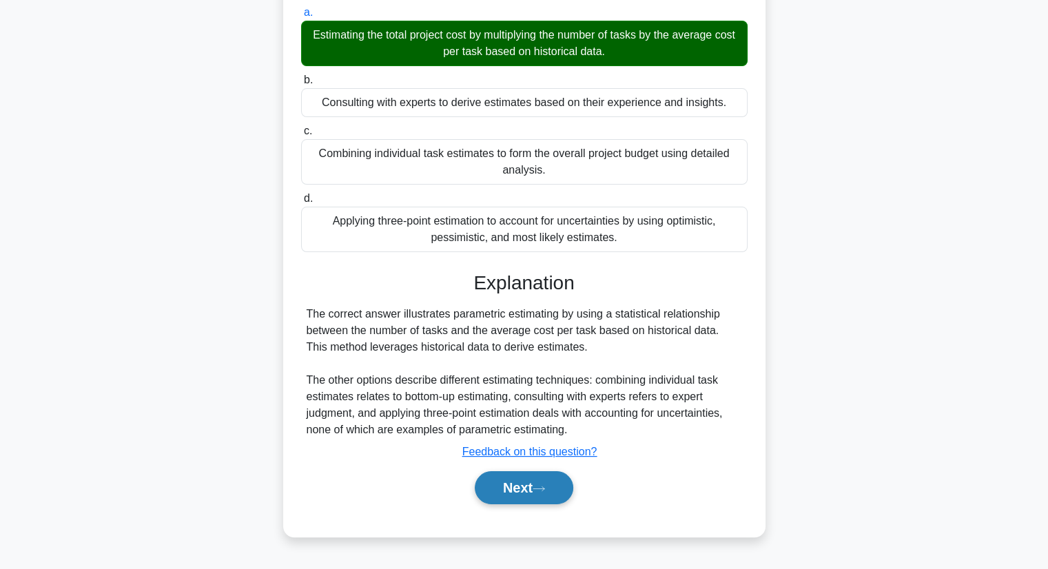
click at [507, 489] on button "Next" at bounding box center [524, 487] width 98 height 33
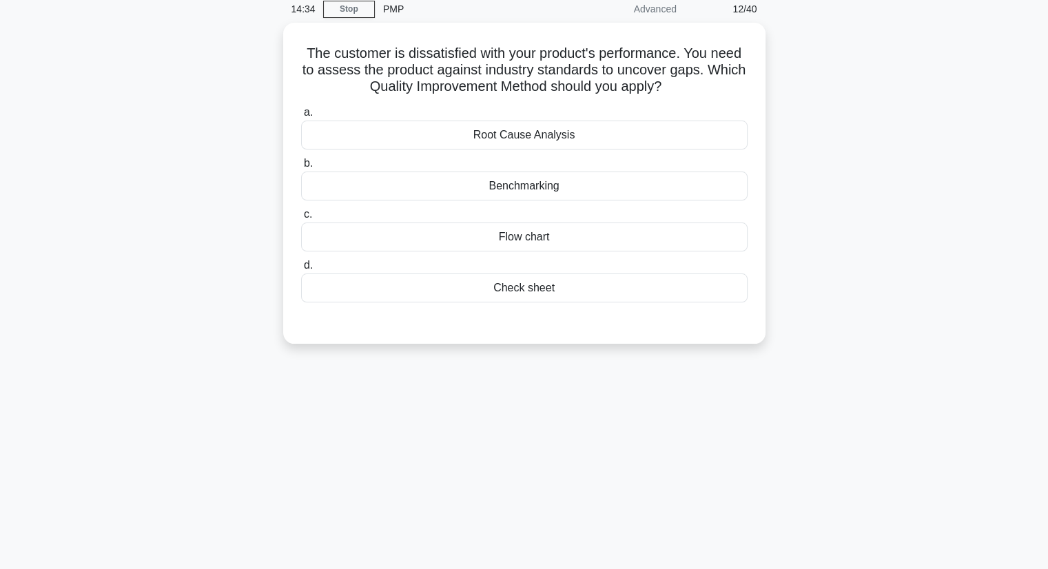
scroll to position [0, 0]
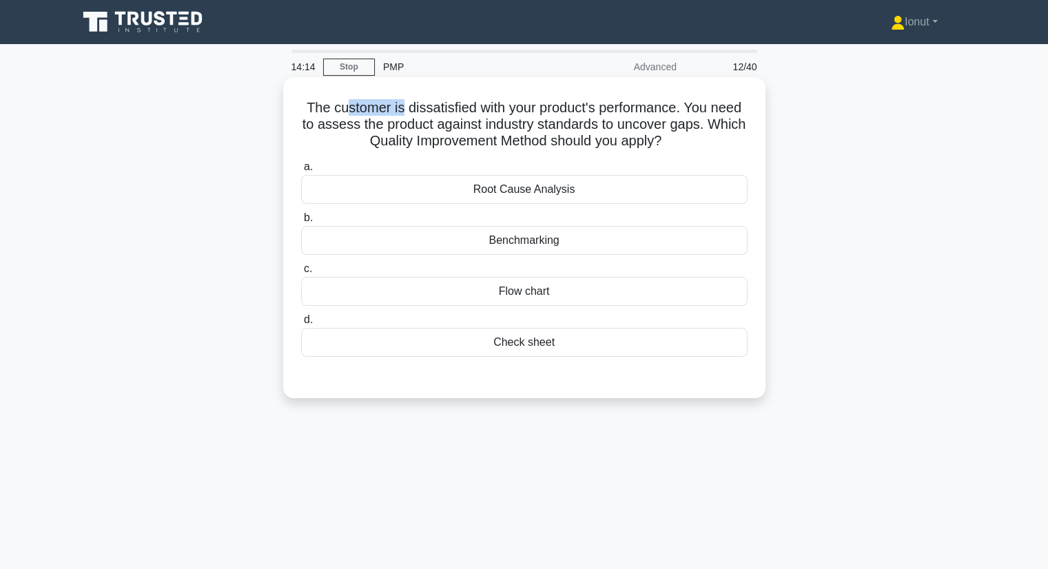
drag, startPoint x: 338, startPoint y: 107, endPoint x: 400, endPoint y: 114, distance: 62.3
click at [399, 114] on h5 "The customer is dissatisfied with your product's performance. You need to asses…" at bounding box center [524, 124] width 449 height 51
click at [405, 114] on h5 "The customer is dissatisfied with your product's performance. You need to asses…" at bounding box center [524, 124] width 449 height 51
click at [433, 193] on div "Root Cause Analysis" at bounding box center [524, 189] width 446 height 29
click at [301, 172] on input "a. Root Cause Analysis" at bounding box center [301, 167] width 0 height 9
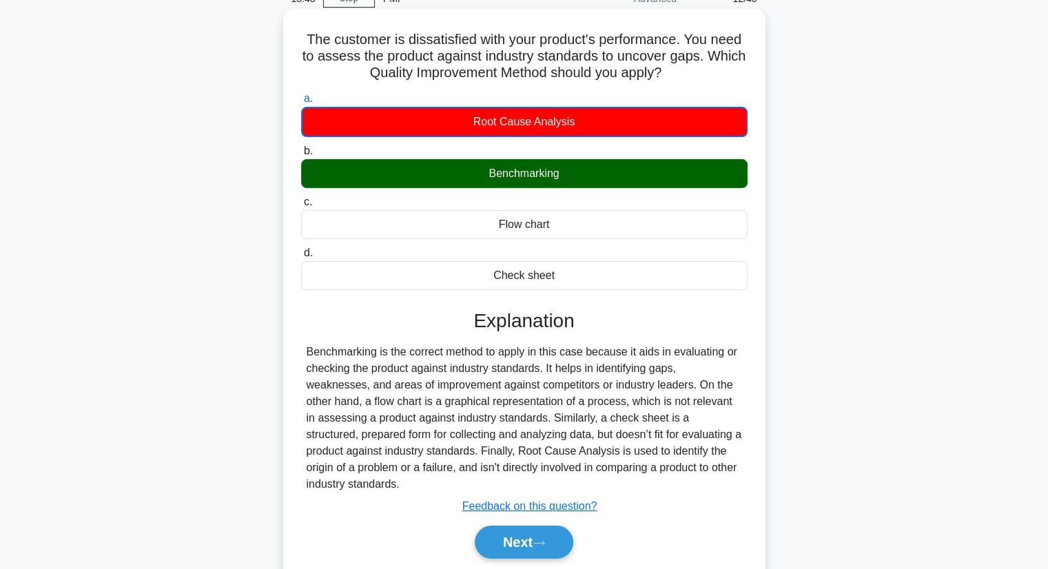
scroll to position [138, 0]
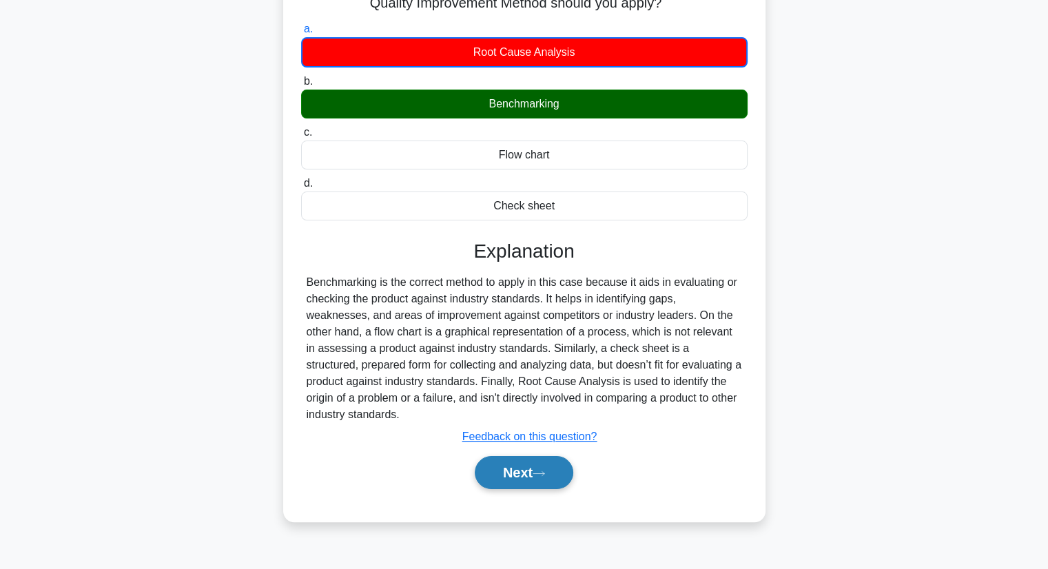
click at [518, 456] on button "Next" at bounding box center [524, 472] width 98 height 33
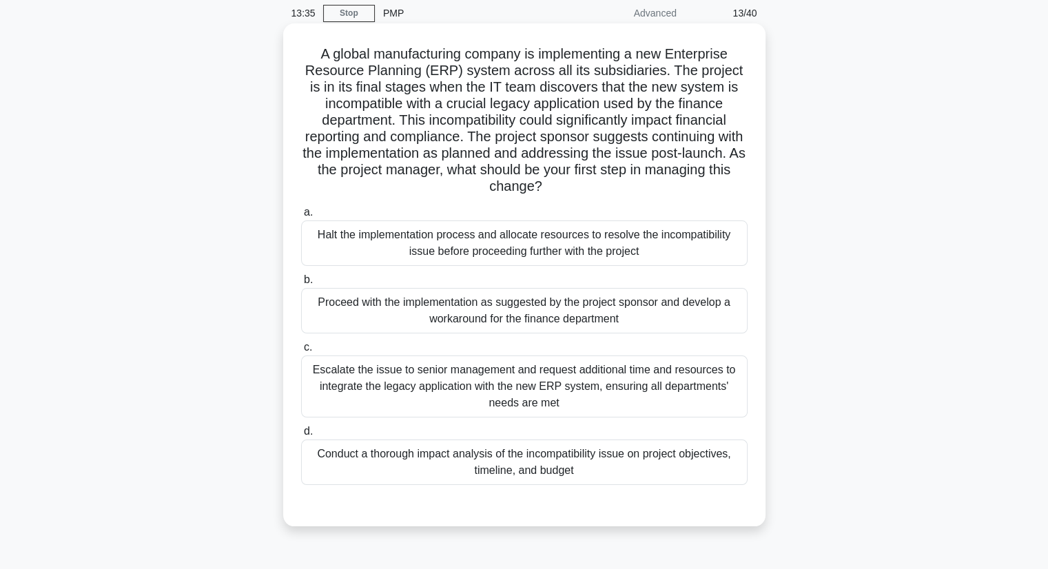
scroll to position [69, 0]
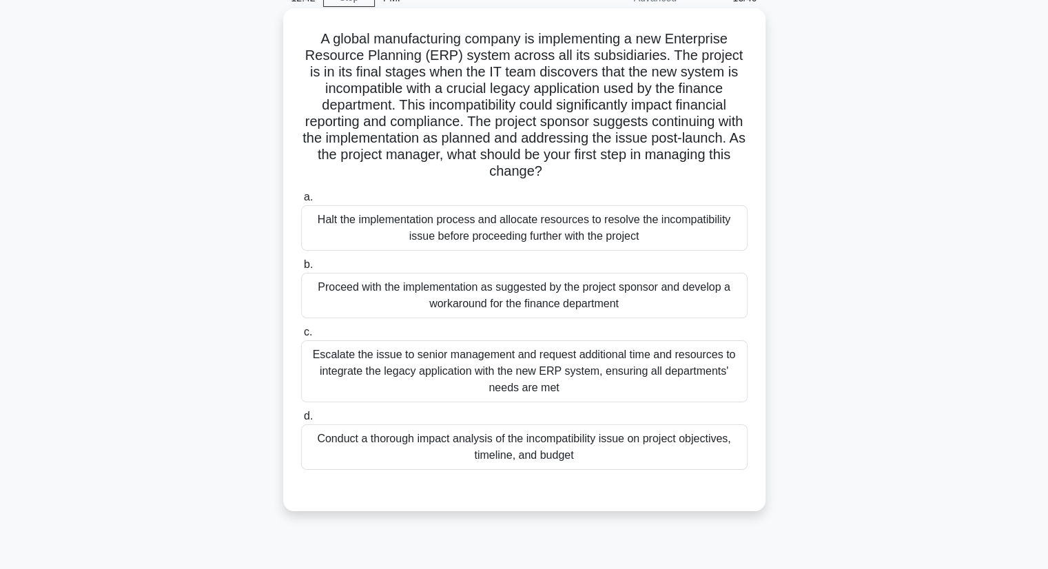
drag, startPoint x: 510, startPoint y: 307, endPoint x: 519, endPoint y: 329, distance: 24.7
click at [510, 307] on div "Proceed with the implementation as suggested by the project sponsor and develop…" at bounding box center [524, 295] width 446 height 45
click at [301, 269] on input "b. Proceed with the implementation as suggested by the project sponsor and deve…" at bounding box center [301, 264] width 0 height 9
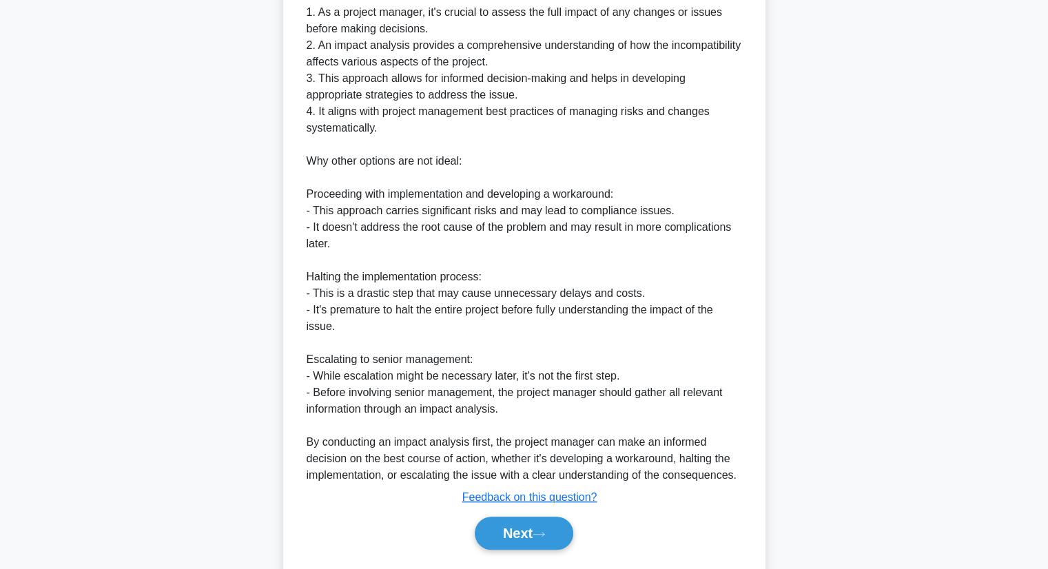
scroll to position [689, 0]
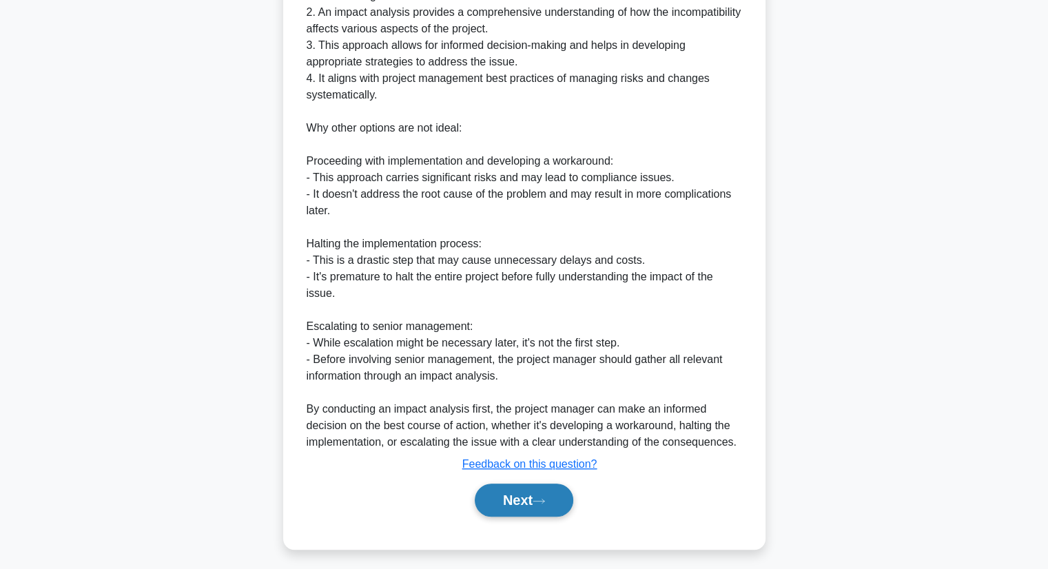
click at [516, 492] on button "Next" at bounding box center [524, 500] width 98 height 33
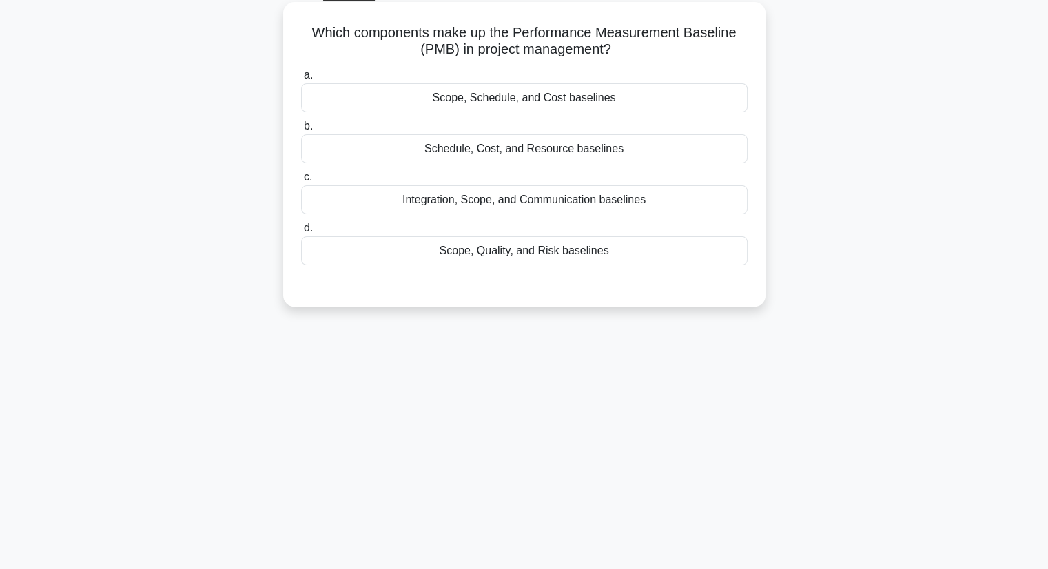
scroll to position [0, 0]
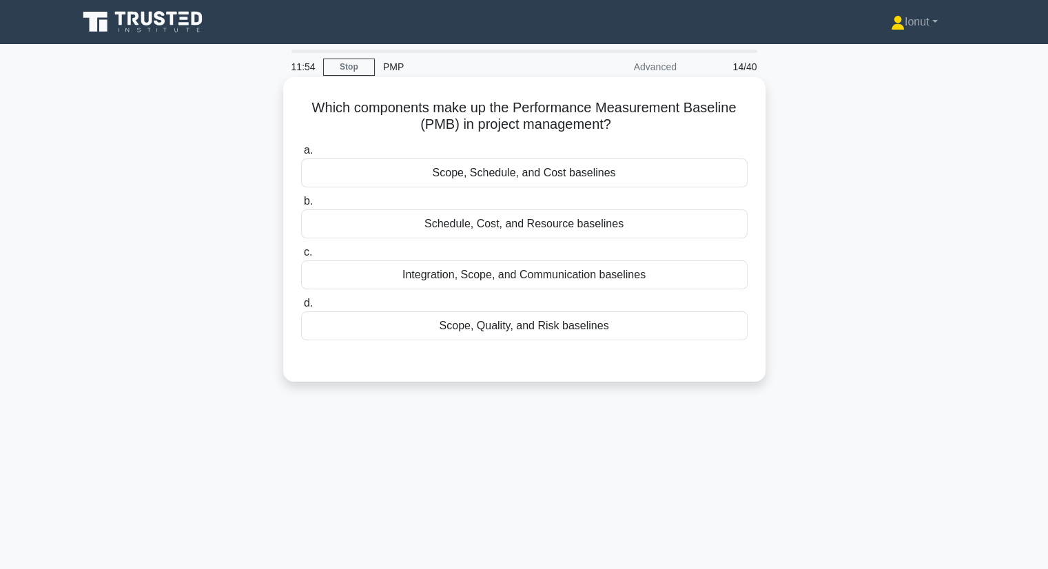
click at [581, 180] on div "Scope, Schedule, and Cost baselines" at bounding box center [524, 172] width 446 height 29
click at [636, 180] on div "Scope, Schedule, and Cost baselines" at bounding box center [524, 172] width 446 height 29
click at [301, 155] on input "a. Scope, Schedule, and Cost baselines" at bounding box center [301, 150] width 0 height 9
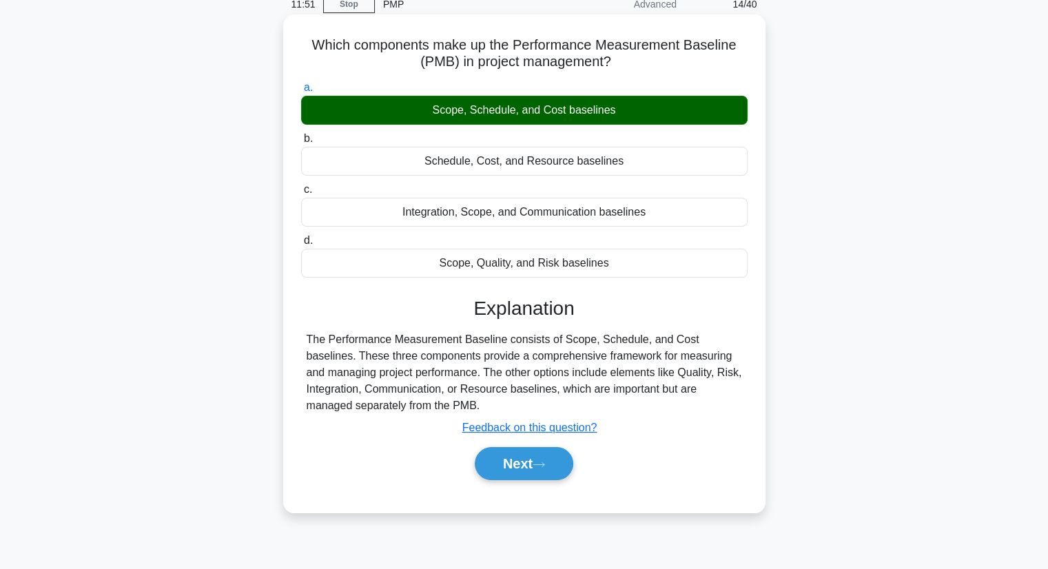
scroll to position [138, 0]
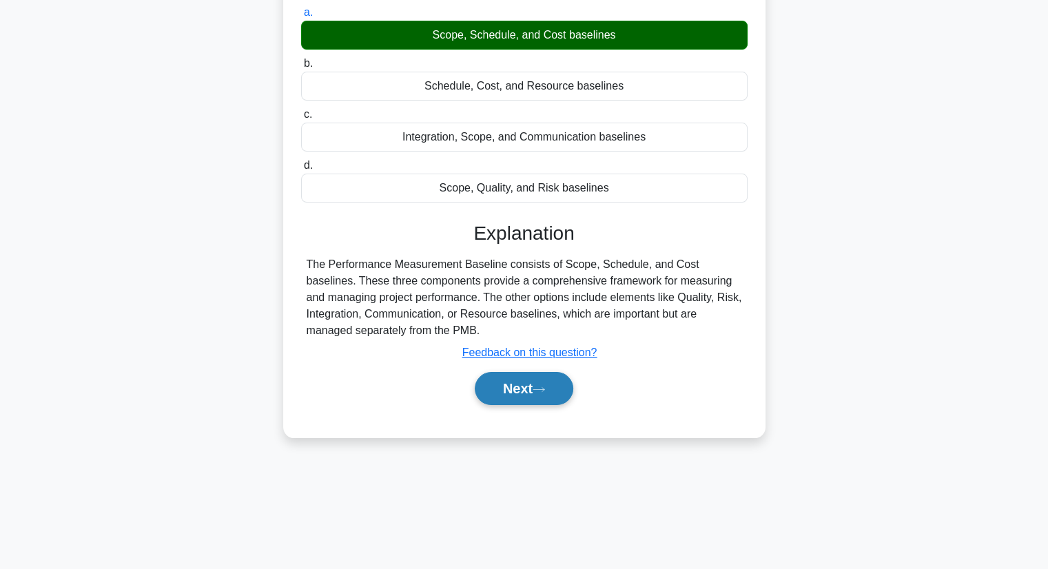
click at [537, 389] on icon at bounding box center [538, 390] width 12 height 8
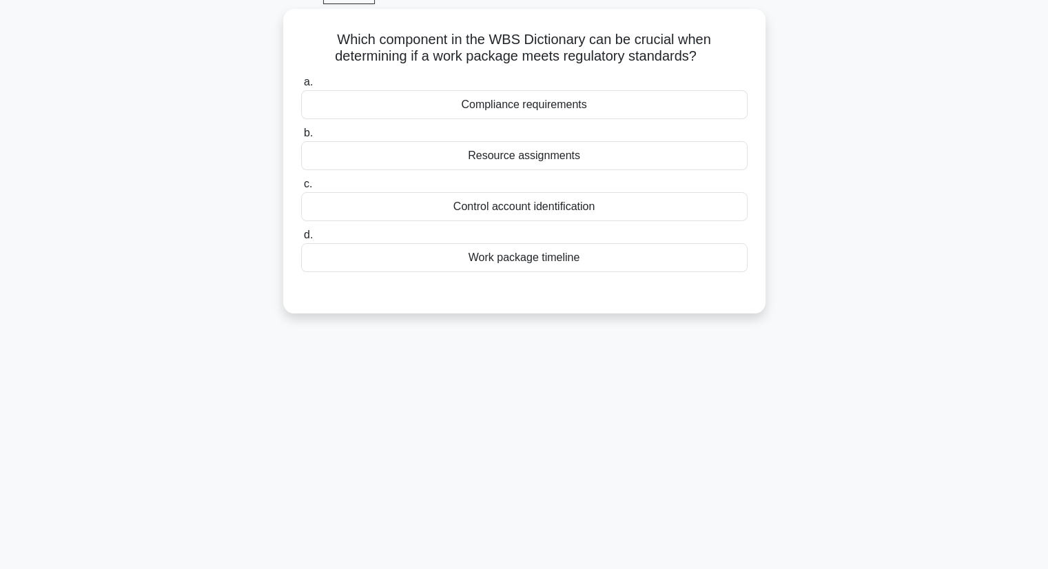
scroll to position [0, 0]
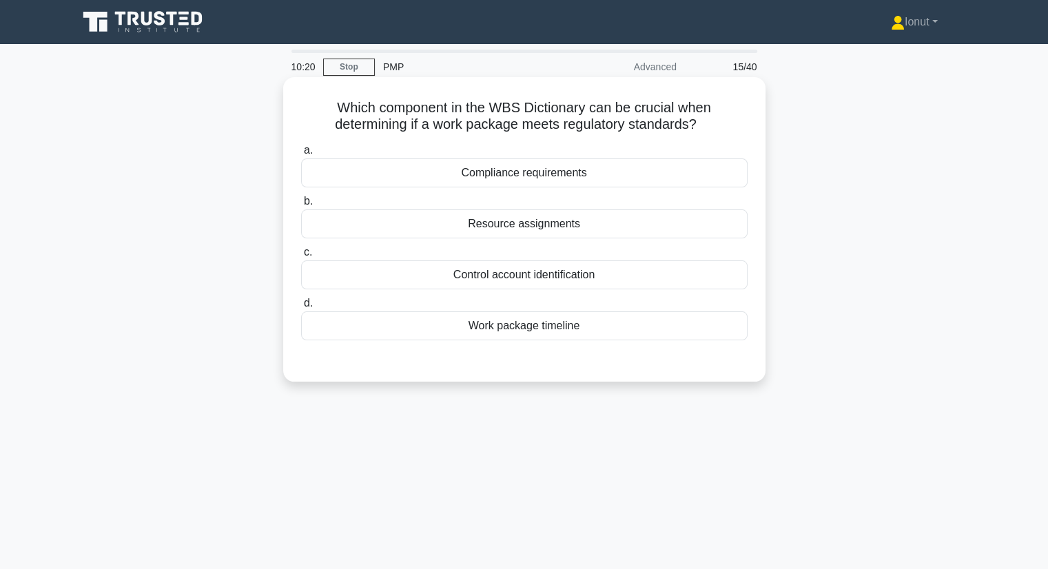
click at [519, 227] on div "Resource assignments" at bounding box center [524, 223] width 446 height 29
click at [301, 206] on input "b. Resource assignments" at bounding box center [301, 201] width 0 height 9
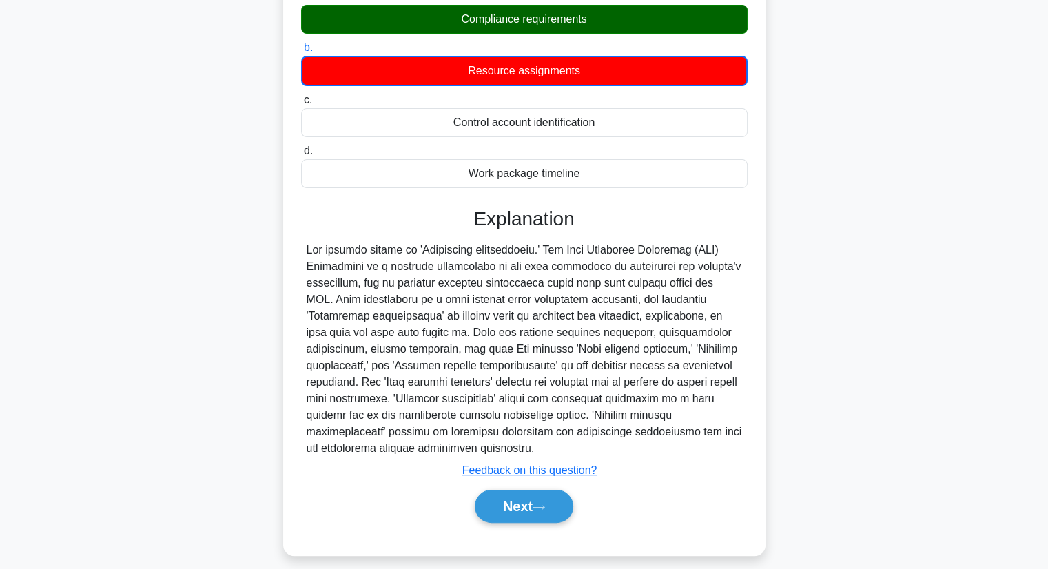
scroll to position [176, 0]
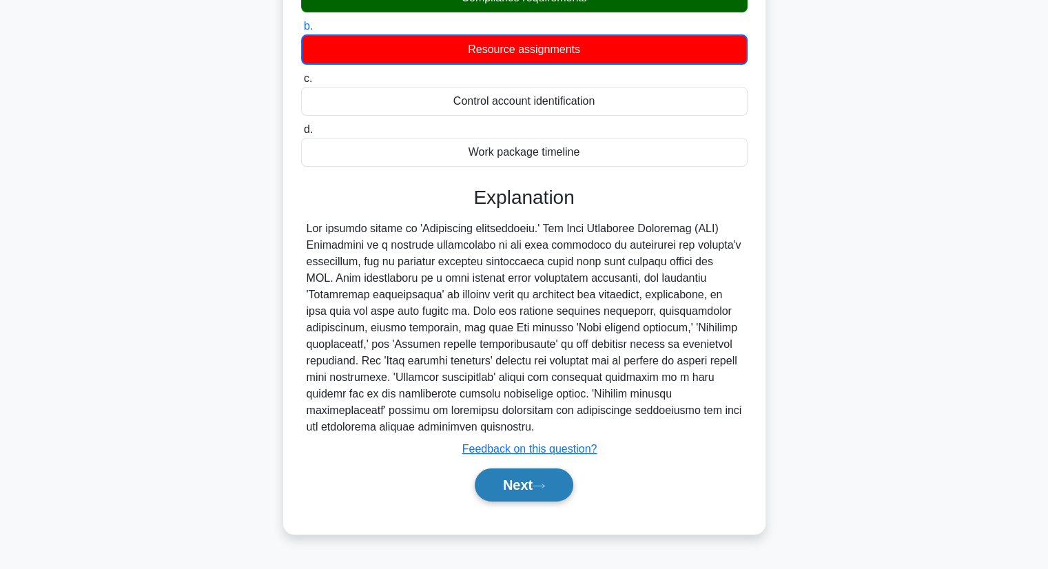
click at [526, 484] on button "Next" at bounding box center [524, 484] width 98 height 33
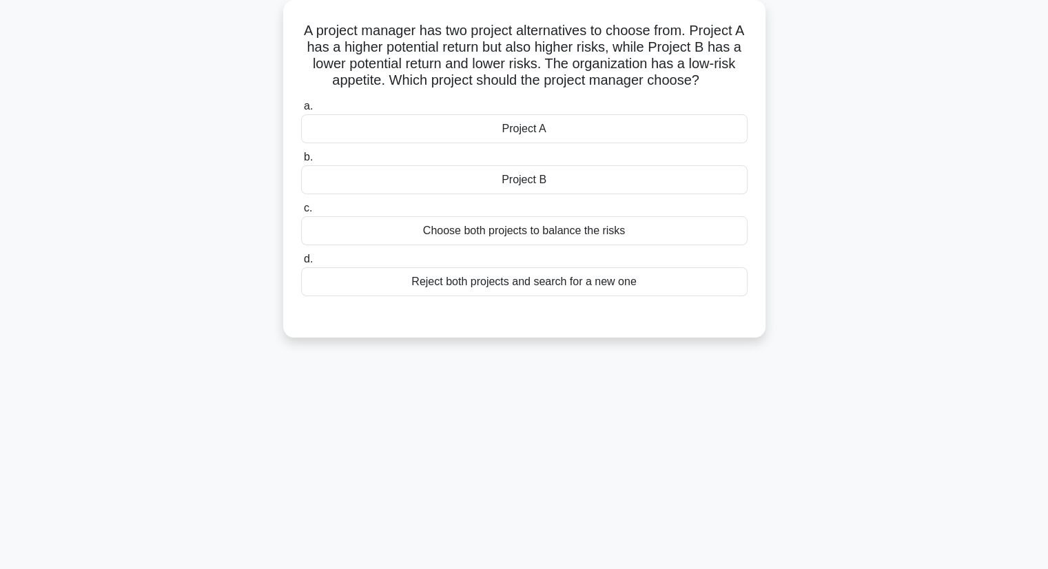
scroll to position [0, 0]
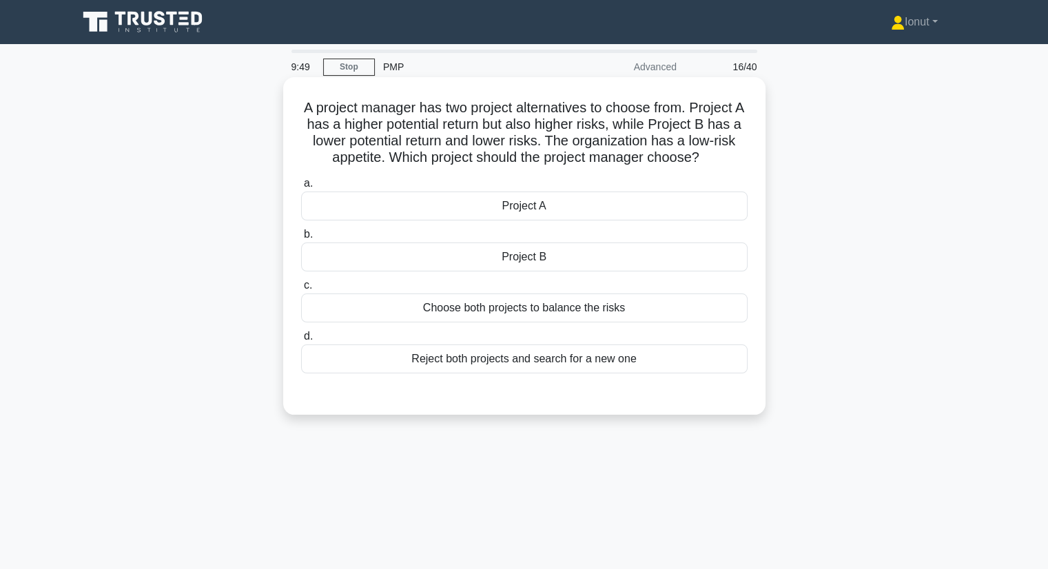
click at [568, 258] on div "Project B" at bounding box center [524, 256] width 446 height 29
click at [301, 239] on input "b. Project B" at bounding box center [301, 234] width 0 height 9
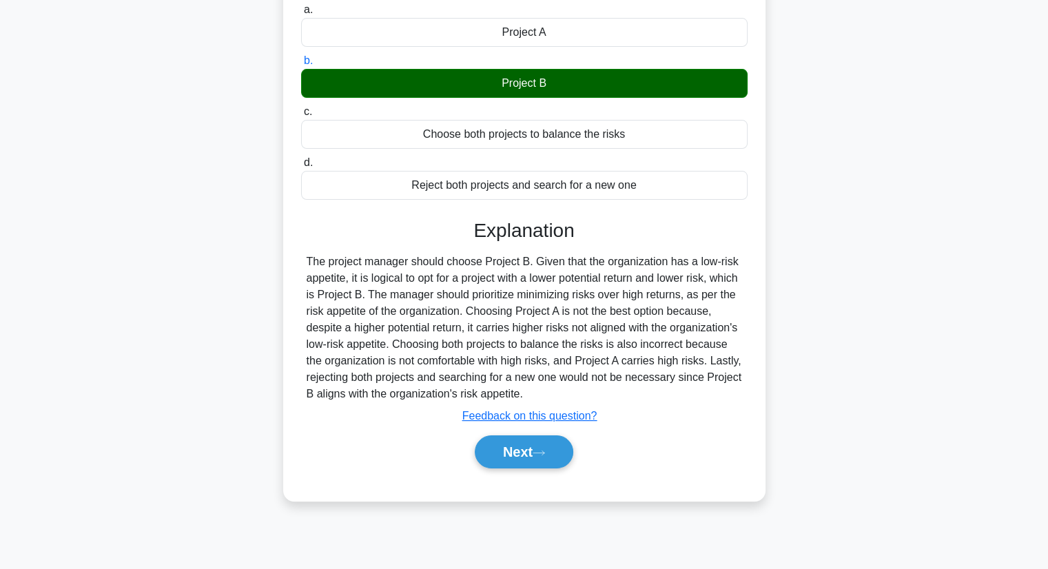
scroll to position [176, 0]
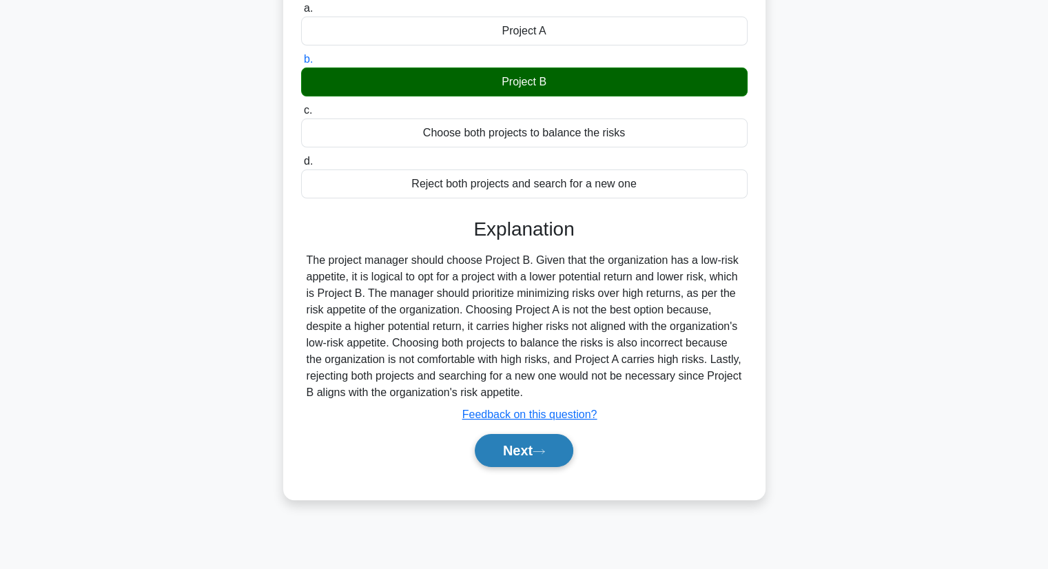
click at [545, 449] on icon at bounding box center [538, 452] width 12 height 8
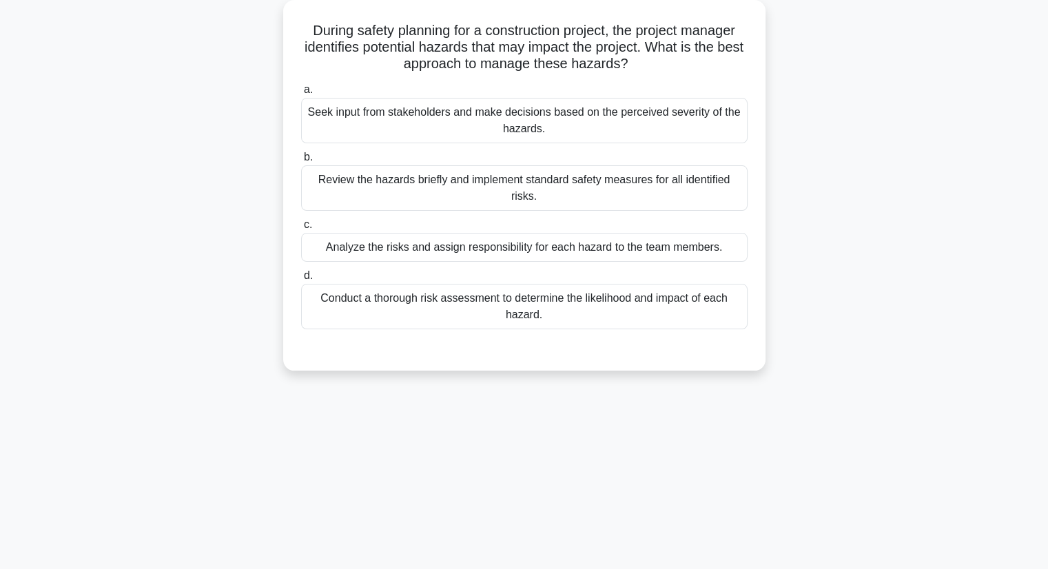
scroll to position [0, 0]
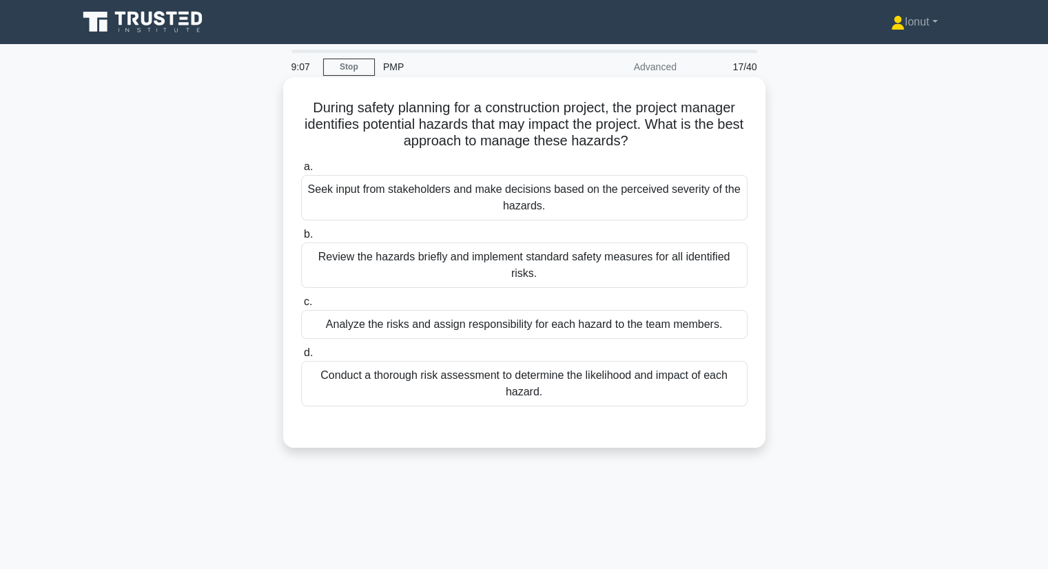
click at [564, 395] on div "Conduct a thorough risk assessment to determine the likelihood and impact of ea…" at bounding box center [524, 383] width 446 height 45
click at [301, 357] on input "d. Conduct a thorough risk assessment to determine the likelihood and impact of…" at bounding box center [301, 353] width 0 height 9
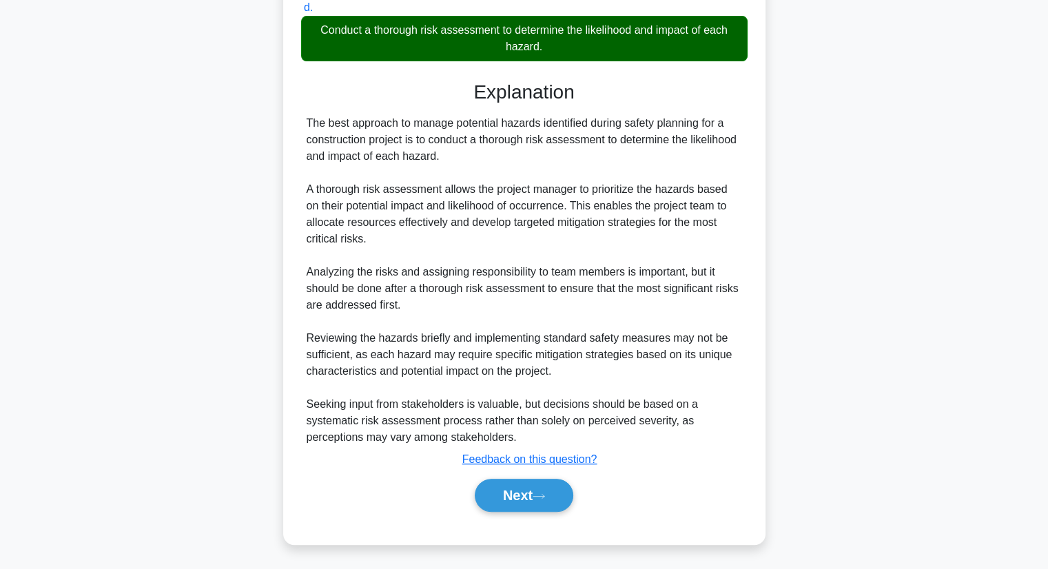
scroll to position [346, 0]
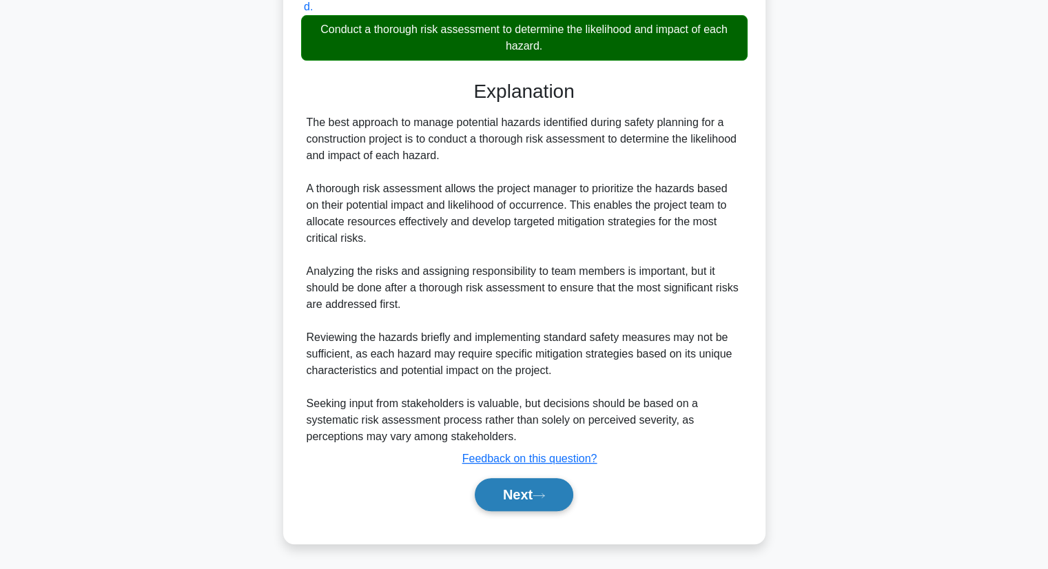
click at [524, 480] on button "Next" at bounding box center [524, 494] width 98 height 33
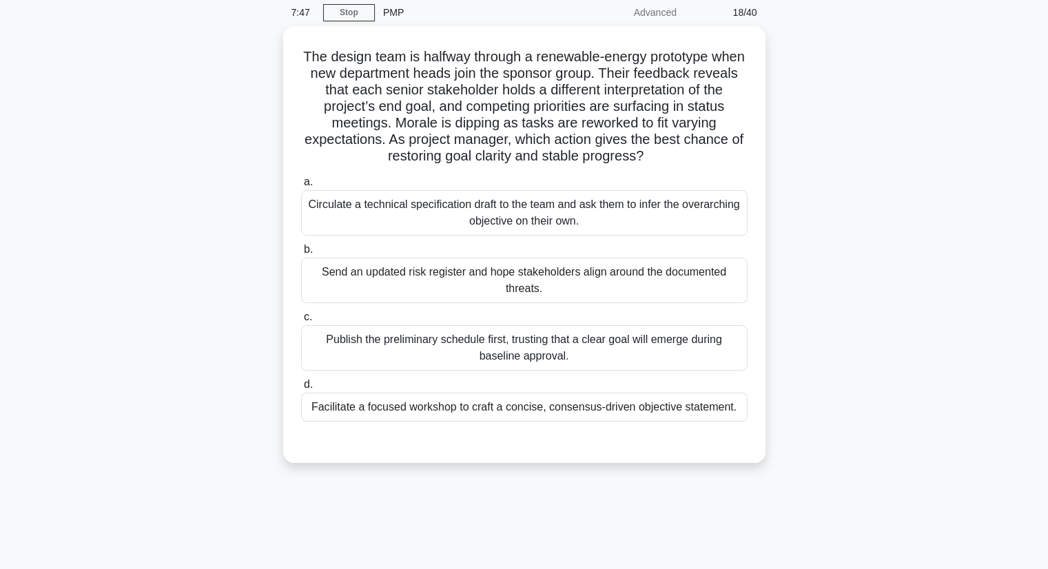
scroll to position [138, 0]
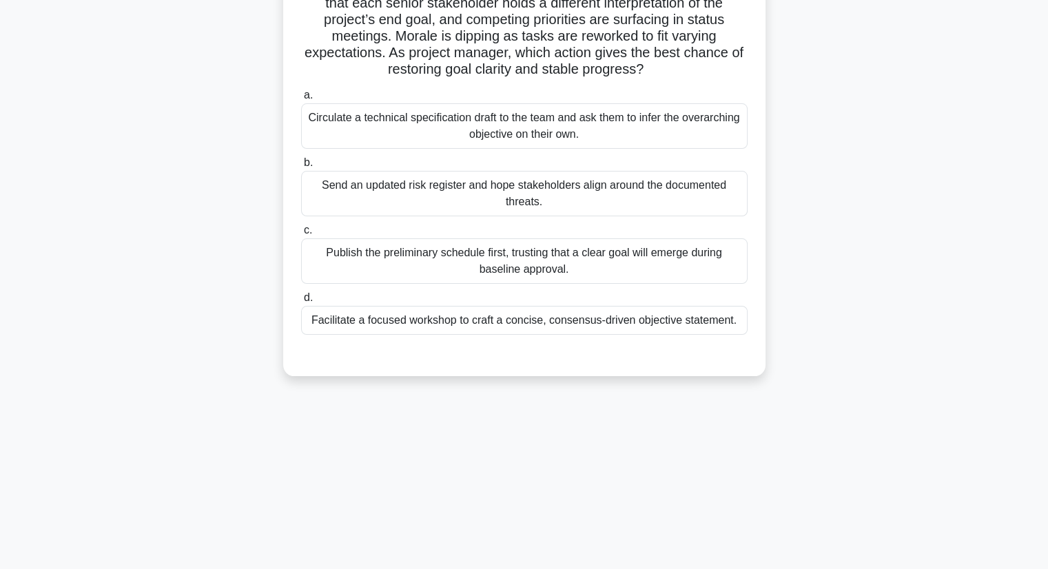
click at [465, 311] on div "Facilitate a focused workshop to craft a concise, consensus-driven objective st…" at bounding box center [524, 320] width 446 height 29
click at [301, 302] on input "d. Facilitate a focused workshop to craft a concise, consensus-driven objective…" at bounding box center [301, 297] width 0 height 9
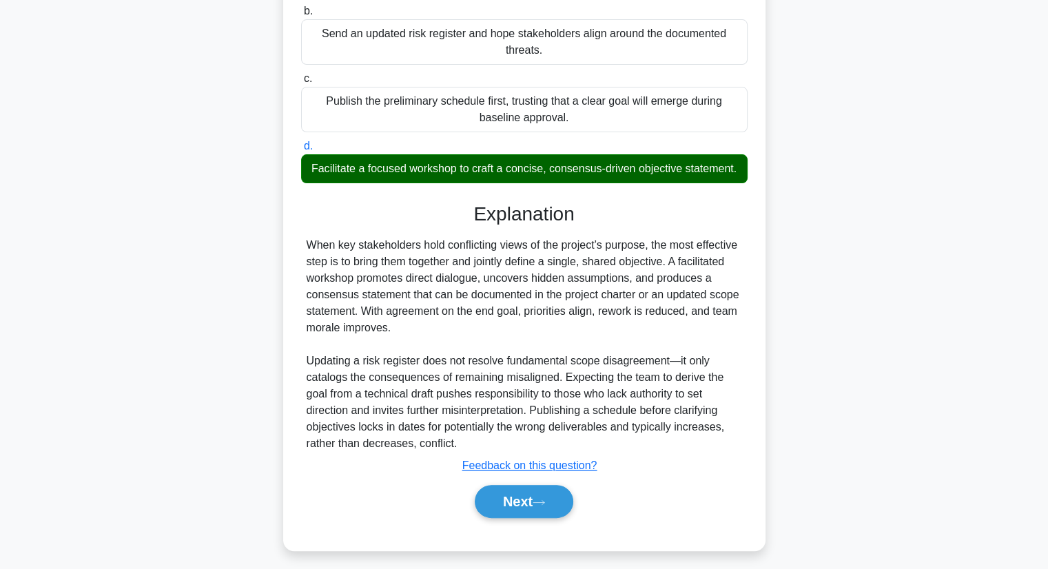
scroll to position [296, 0]
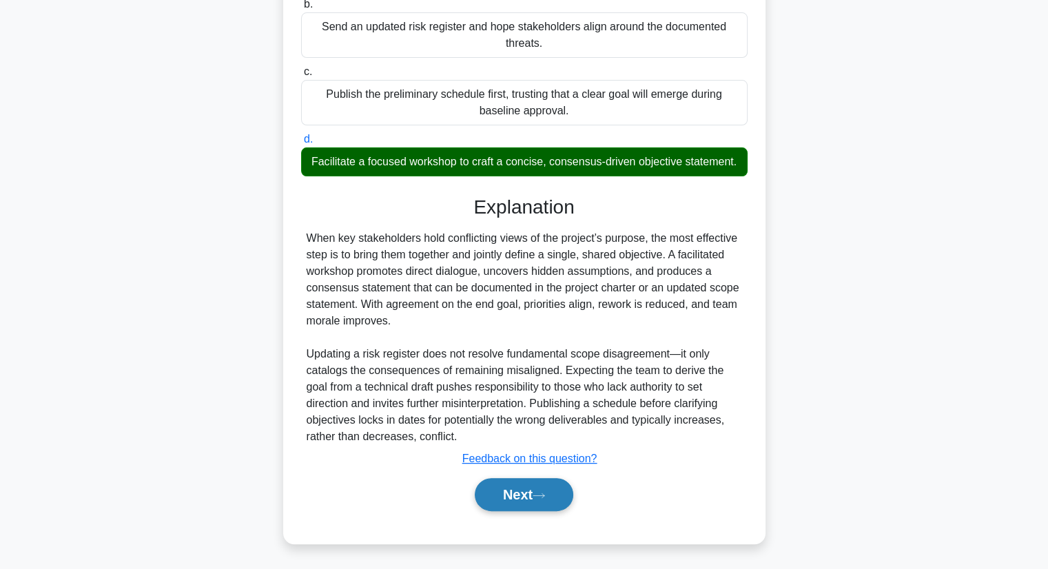
click at [551, 492] on button "Next" at bounding box center [524, 494] width 98 height 33
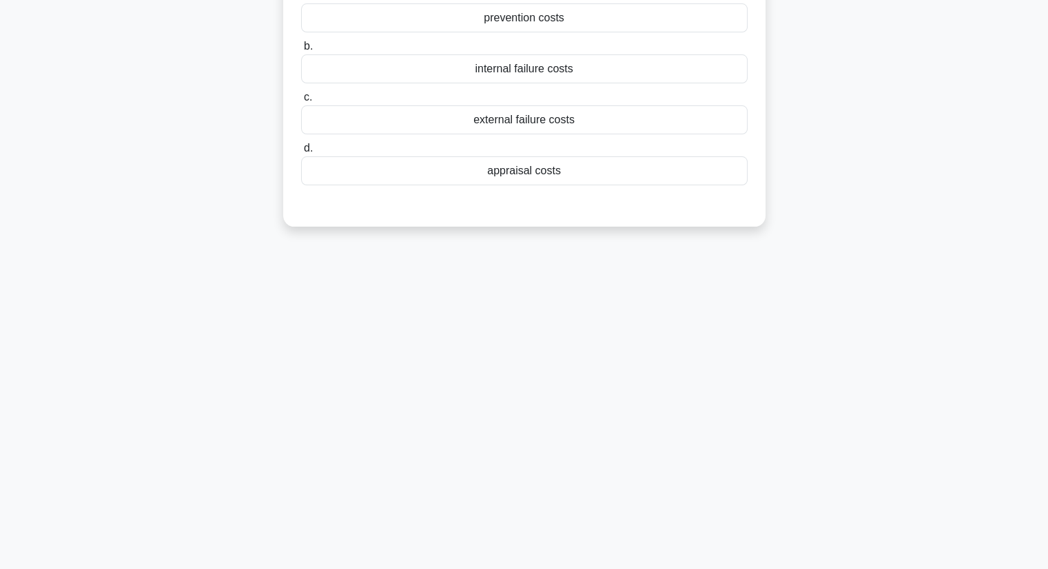
scroll to position [0, 0]
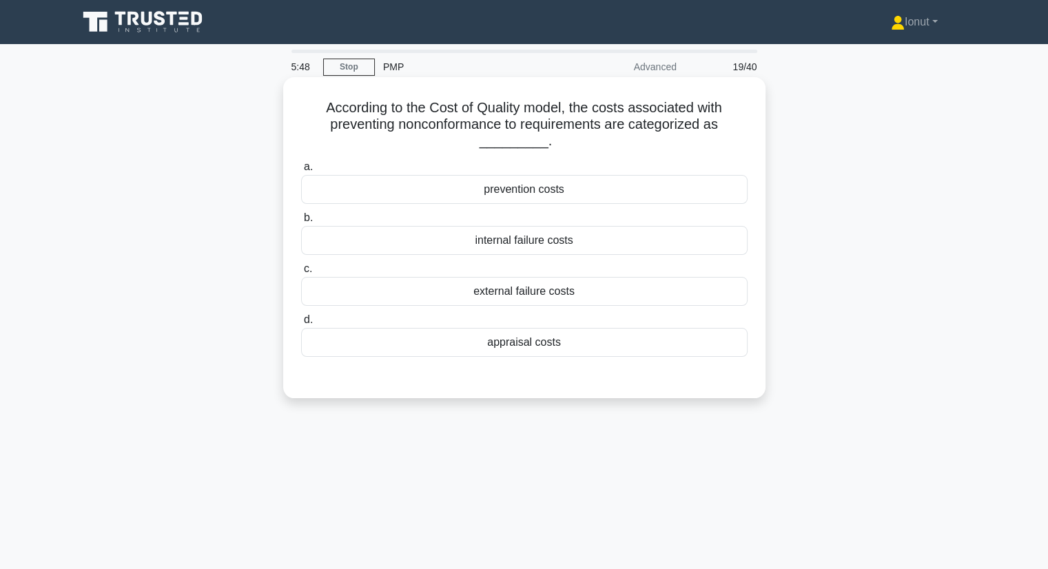
click at [470, 185] on div "prevention costs" at bounding box center [524, 189] width 446 height 29
click at [301, 172] on input "a. prevention costs" at bounding box center [301, 167] width 0 height 9
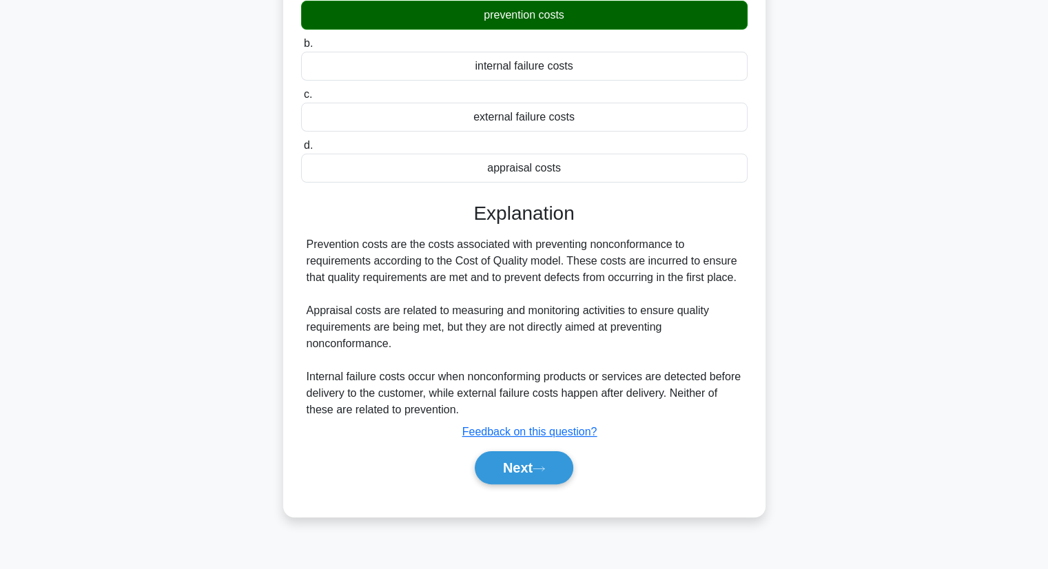
scroll to position [176, 0]
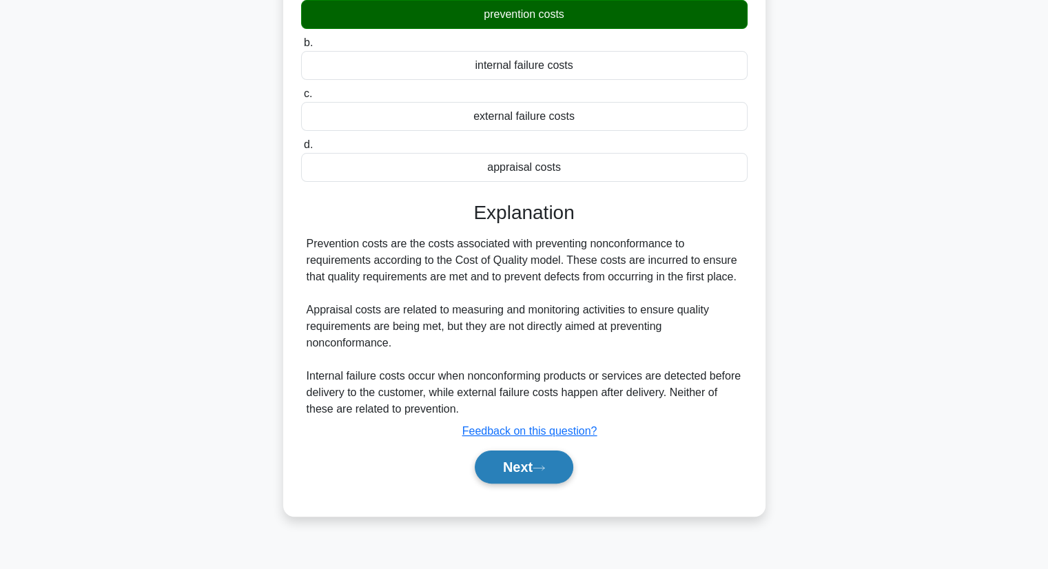
click at [518, 470] on button "Next" at bounding box center [524, 466] width 98 height 33
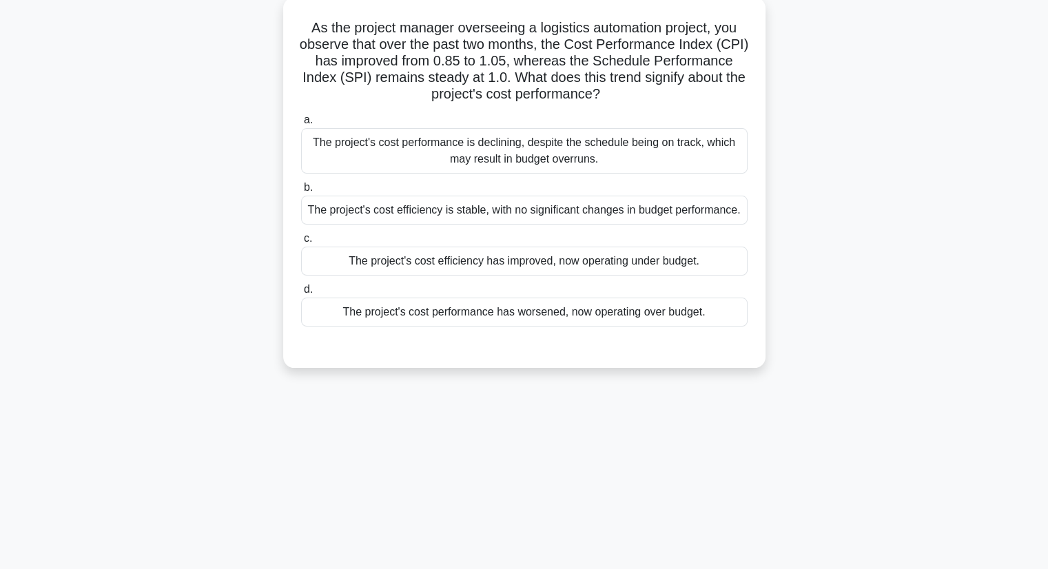
scroll to position [0, 0]
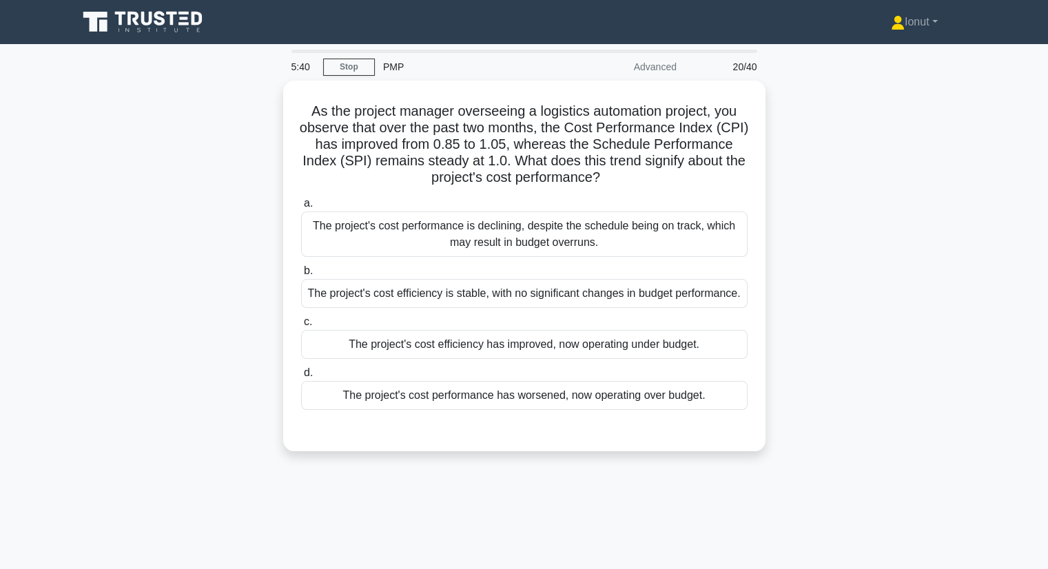
click at [938, 328] on div "As the project manager overseeing a logistics automation project, you observe t…" at bounding box center [524, 274] width 909 height 387
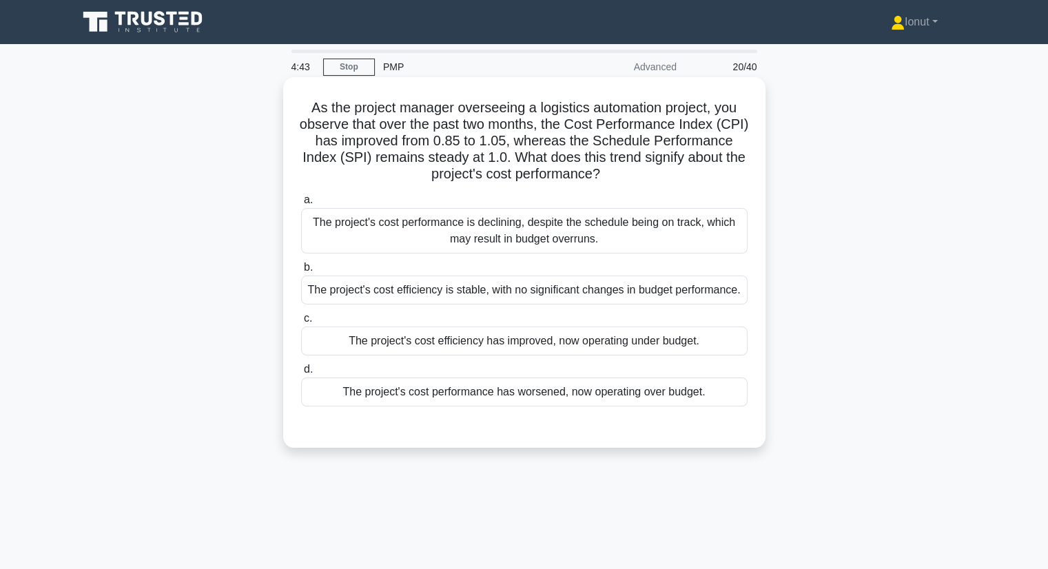
click at [648, 340] on div "The project's cost efficiency has improved, now operating under budget." at bounding box center [524, 340] width 446 height 29
click at [301, 323] on input "c. The project's cost efficiency has improved, now operating under budget." at bounding box center [301, 318] width 0 height 9
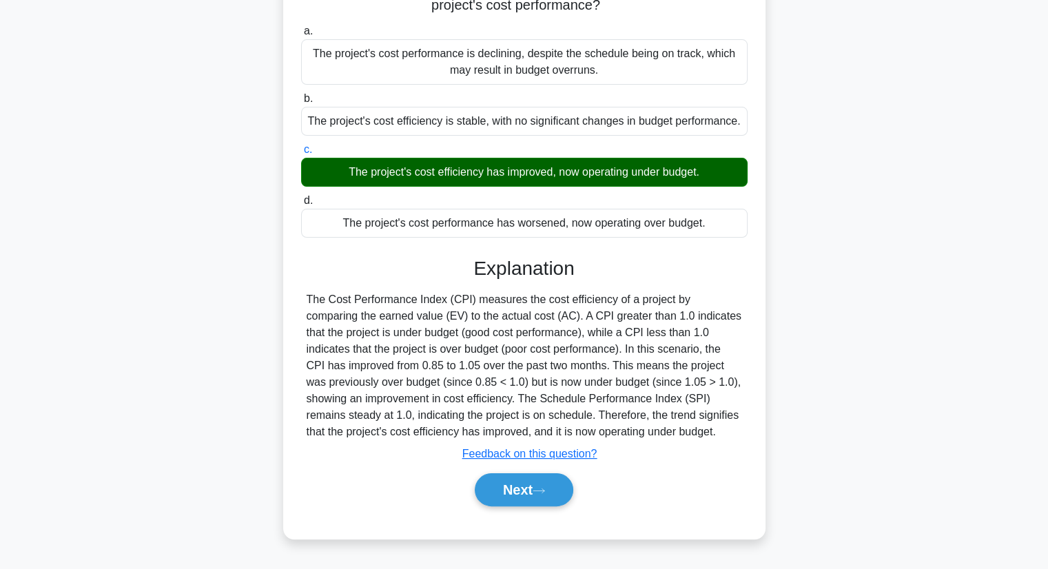
scroll to position [176, 0]
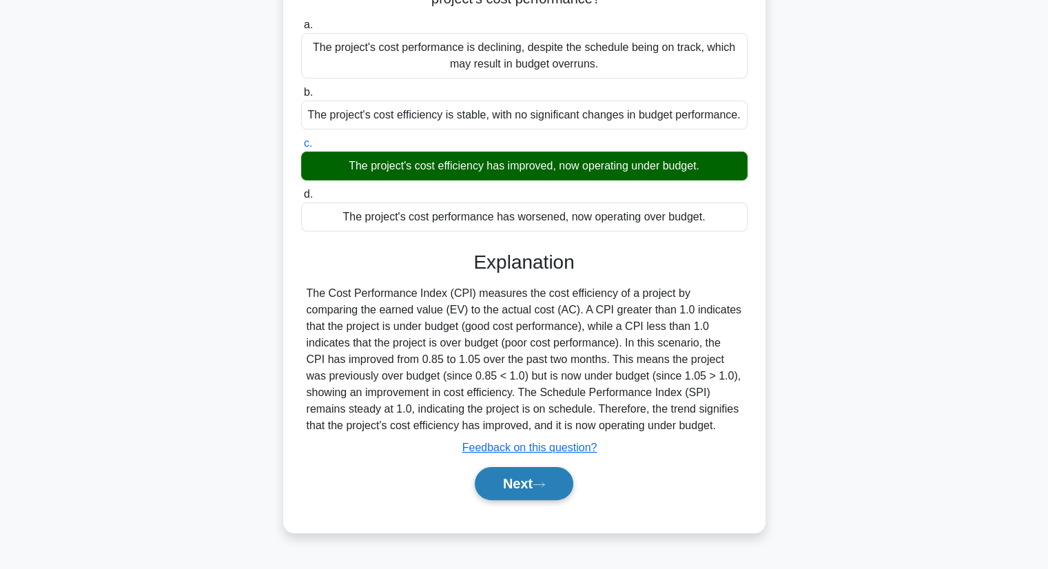
click at [530, 488] on button "Next" at bounding box center [524, 483] width 98 height 33
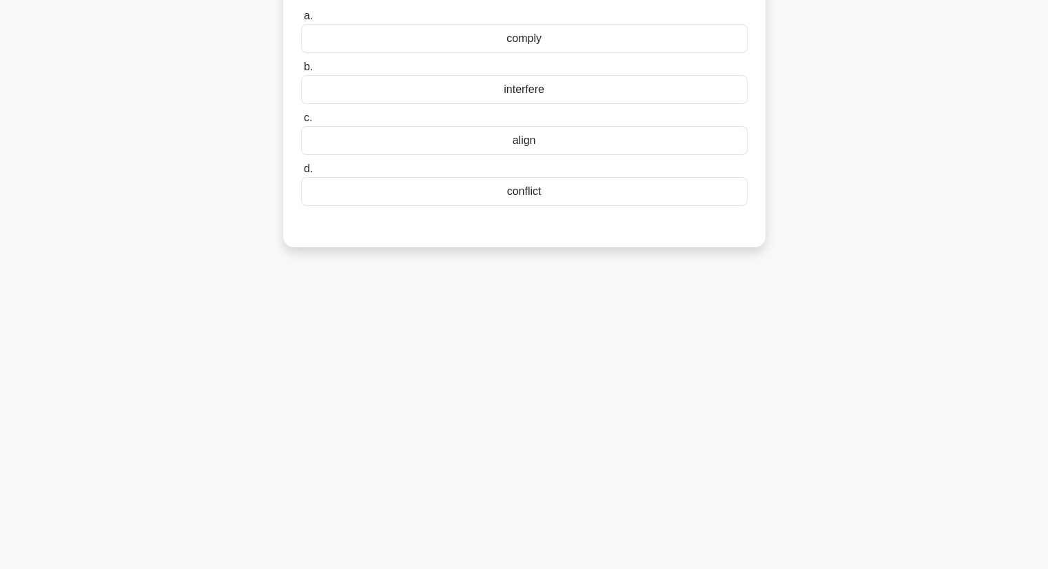
scroll to position [0, 0]
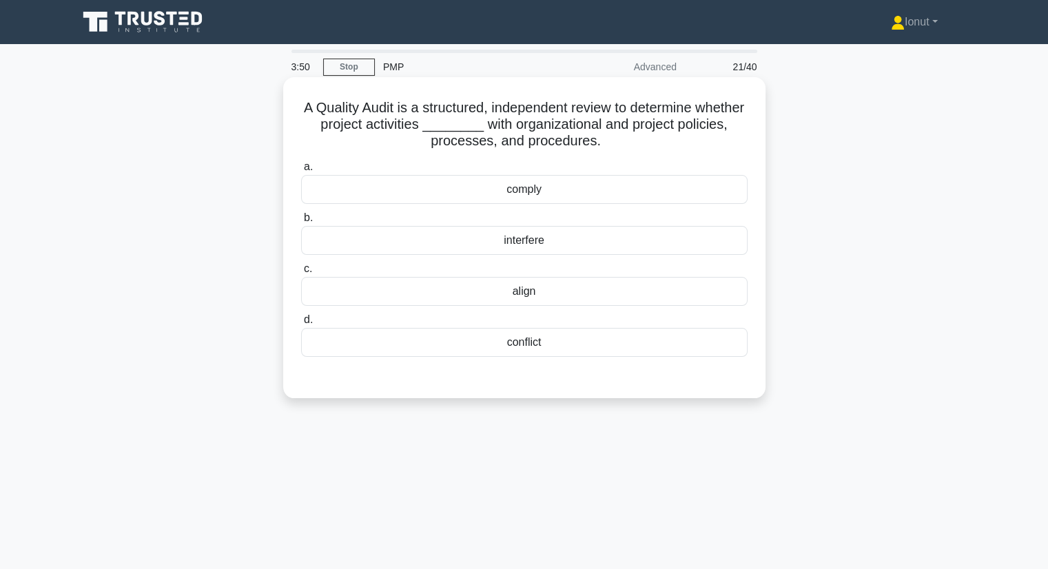
click at [550, 189] on div "comply" at bounding box center [524, 189] width 446 height 29
click at [301, 172] on input "a. comply" at bounding box center [301, 167] width 0 height 9
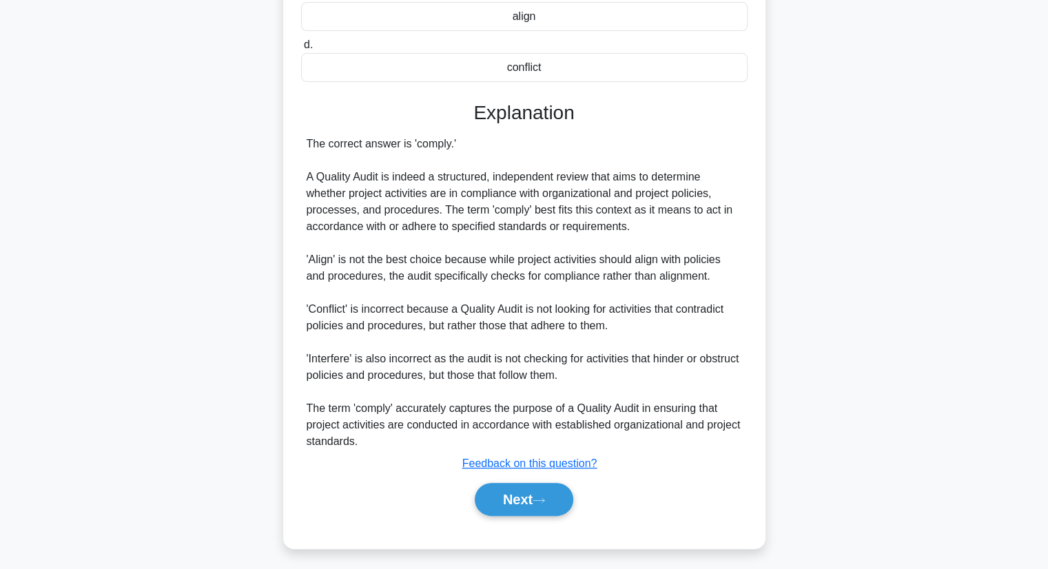
scroll to position [276, 0]
click at [512, 508] on button "Next" at bounding box center [524, 498] width 98 height 33
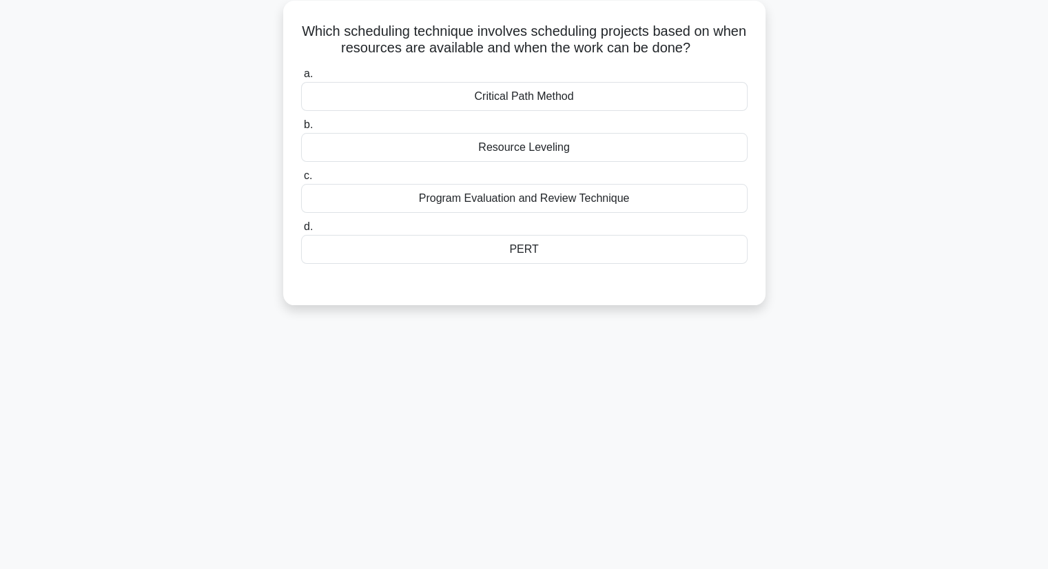
scroll to position [0, 0]
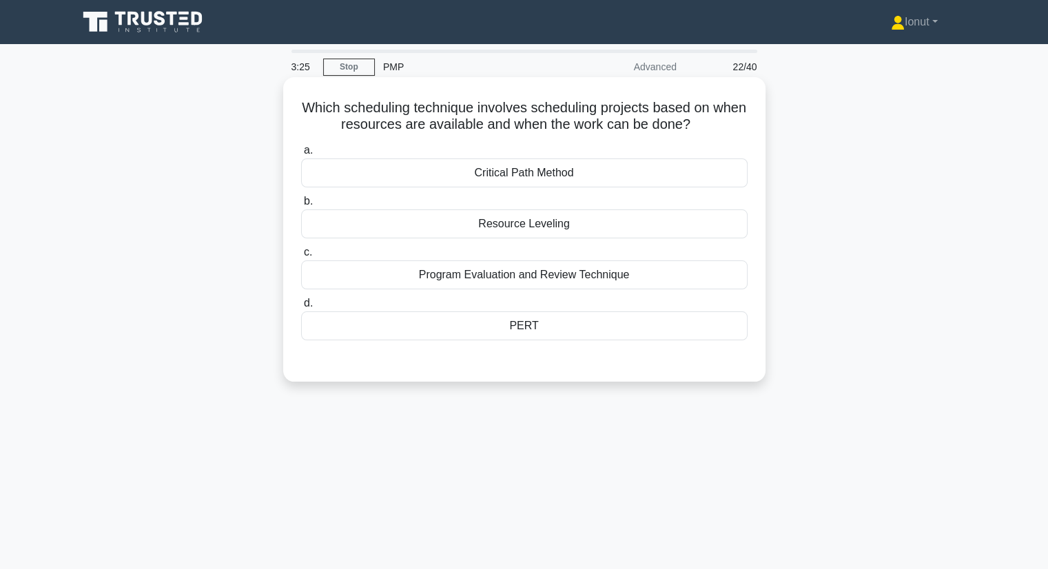
click at [560, 282] on div "Program Evaluation and Review Technique" at bounding box center [524, 274] width 446 height 29
click at [301, 257] on input "c. Program Evaluation and Review Technique" at bounding box center [301, 252] width 0 height 9
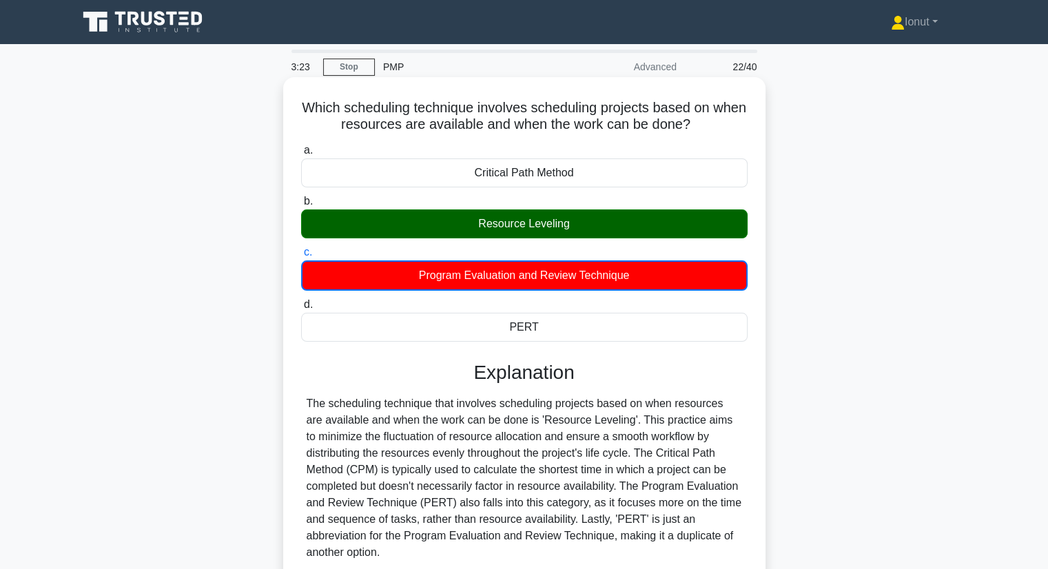
scroll to position [176, 0]
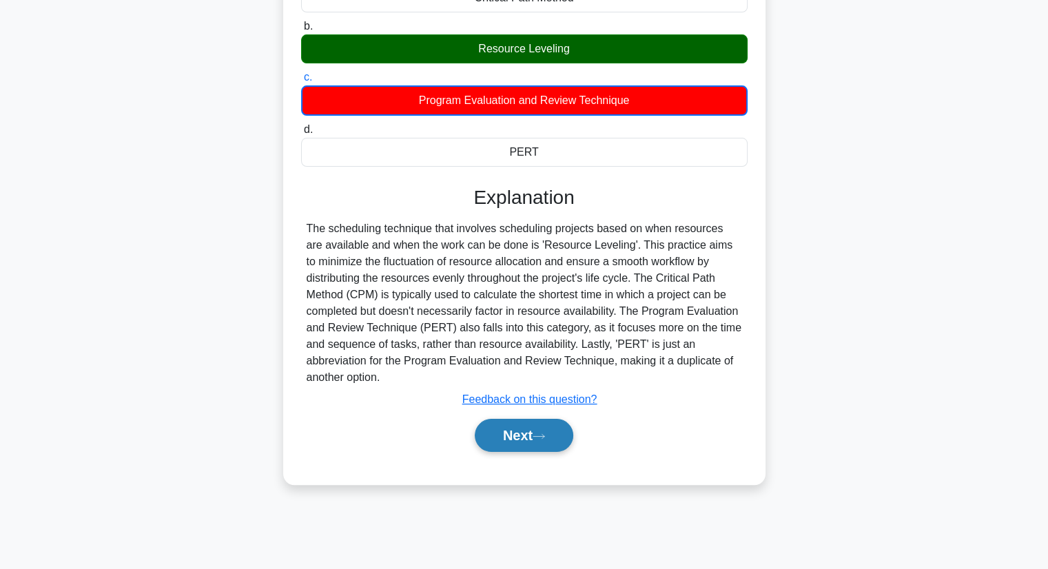
click at [534, 439] on button "Next" at bounding box center [524, 435] width 98 height 33
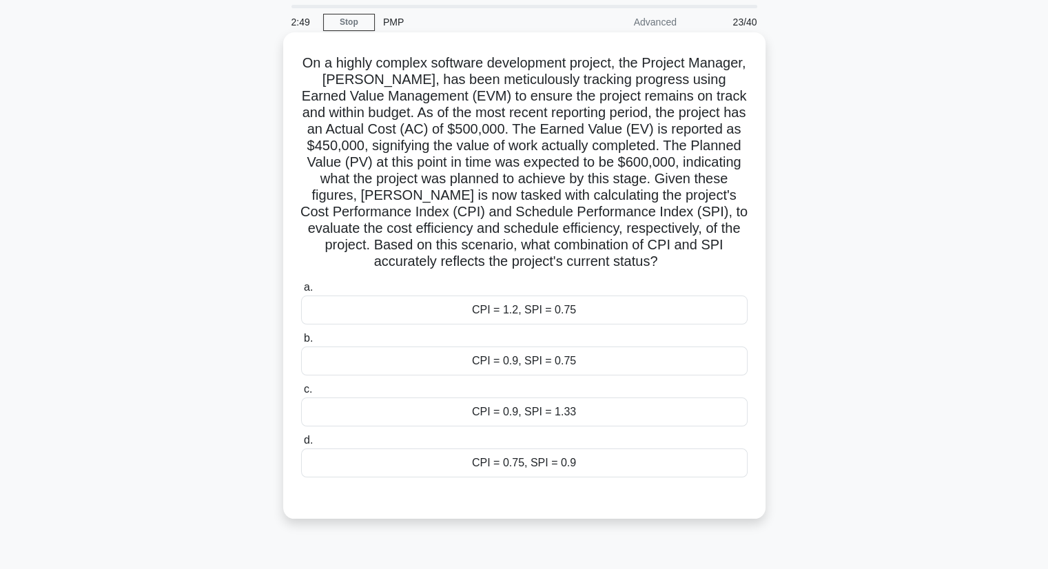
scroll to position [69, 0]
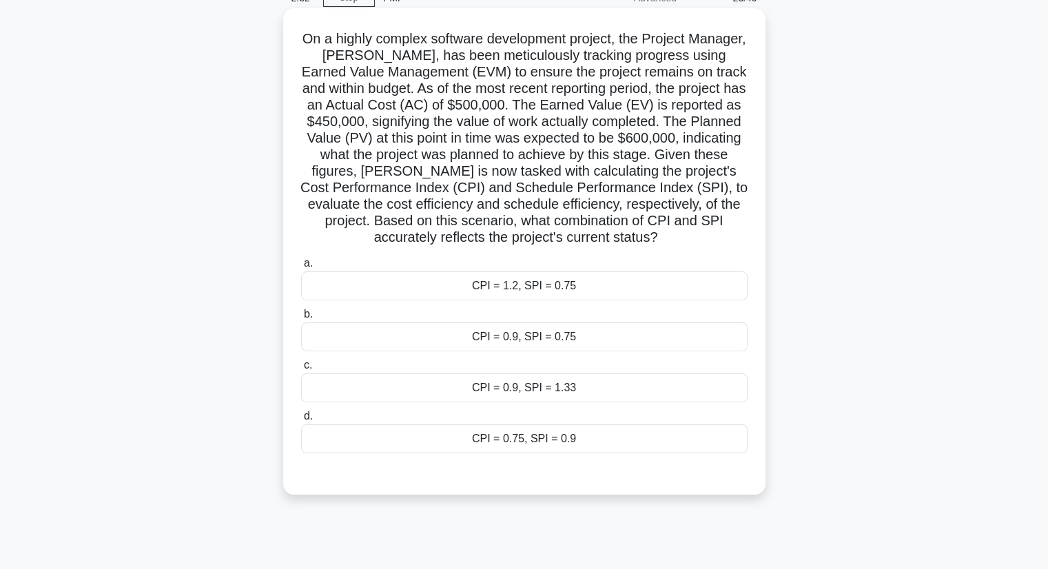
click at [528, 289] on div "CPI = 1.2, SPI = 0.75" at bounding box center [524, 285] width 446 height 29
click at [301, 268] on input "a. CPI = 1.2, SPI = 0.75" at bounding box center [301, 263] width 0 height 9
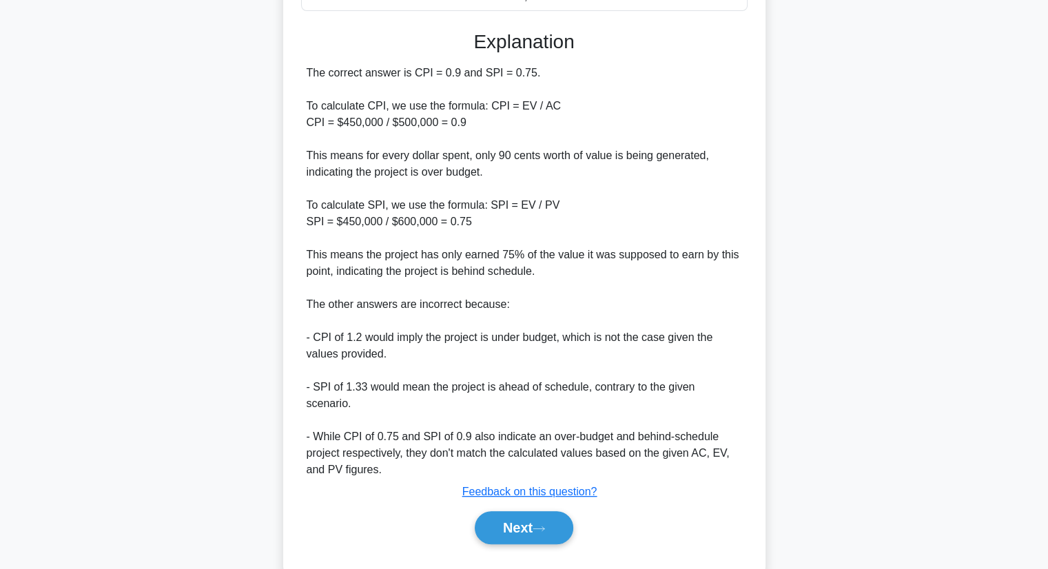
scroll to position [529, 0]
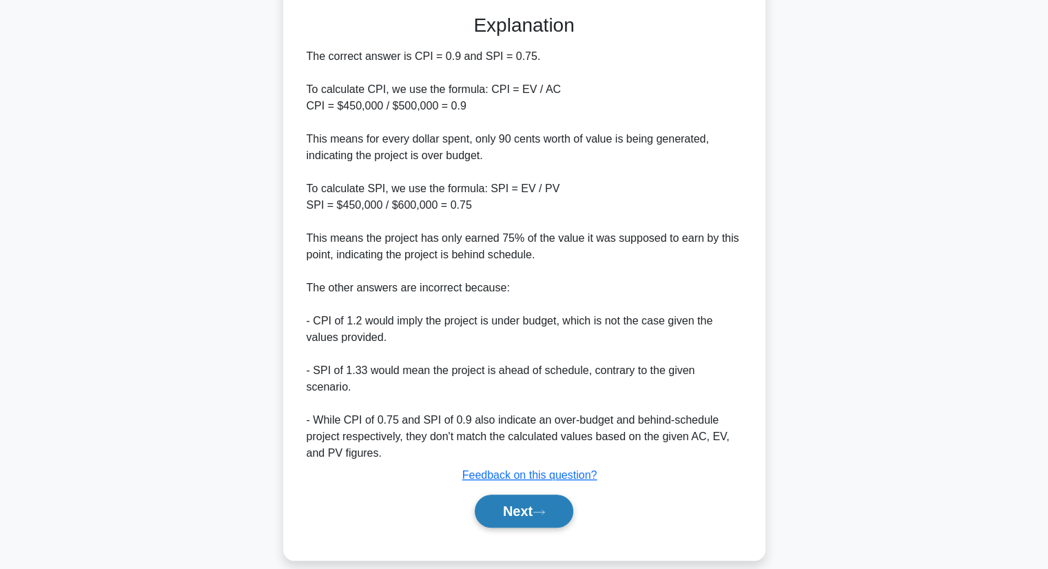
click at [546, 495] on button "Next" at bounding box center [524, 511] width 98 height 33
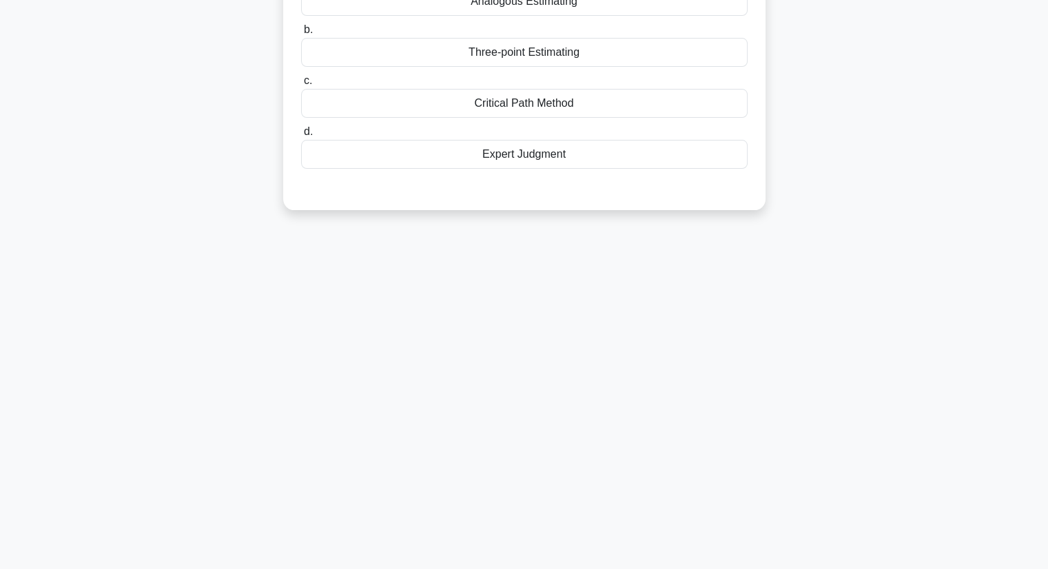
scroll to position [0, 0]
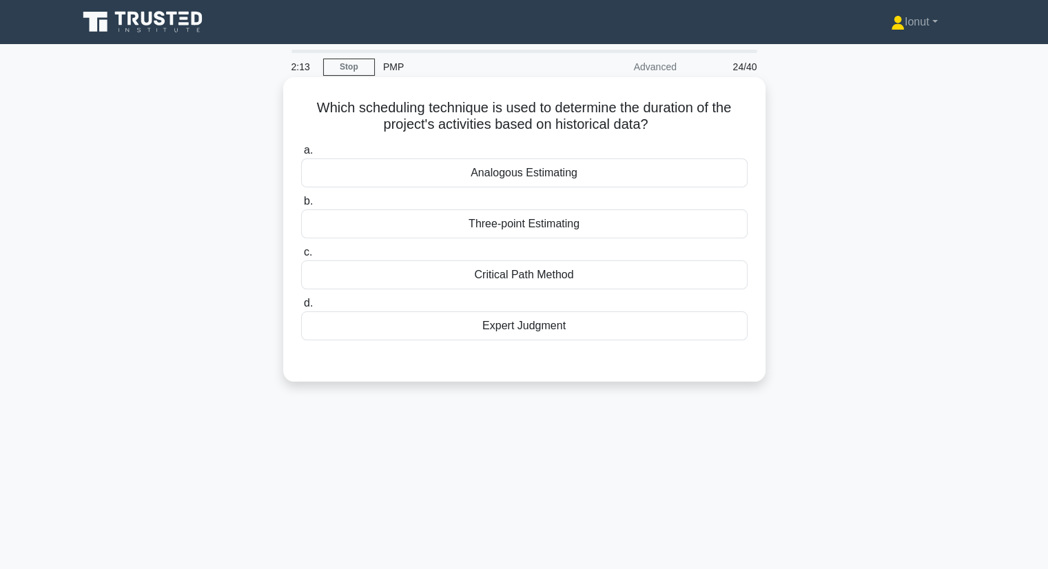
click at [557, 172] on div "Analogous Estimating" at bounding box center [524, 172] width 446 height 29
click at [301, 155] on input "a. Analogous Estimating" at bounding box center [301, 150] width 0 height 9
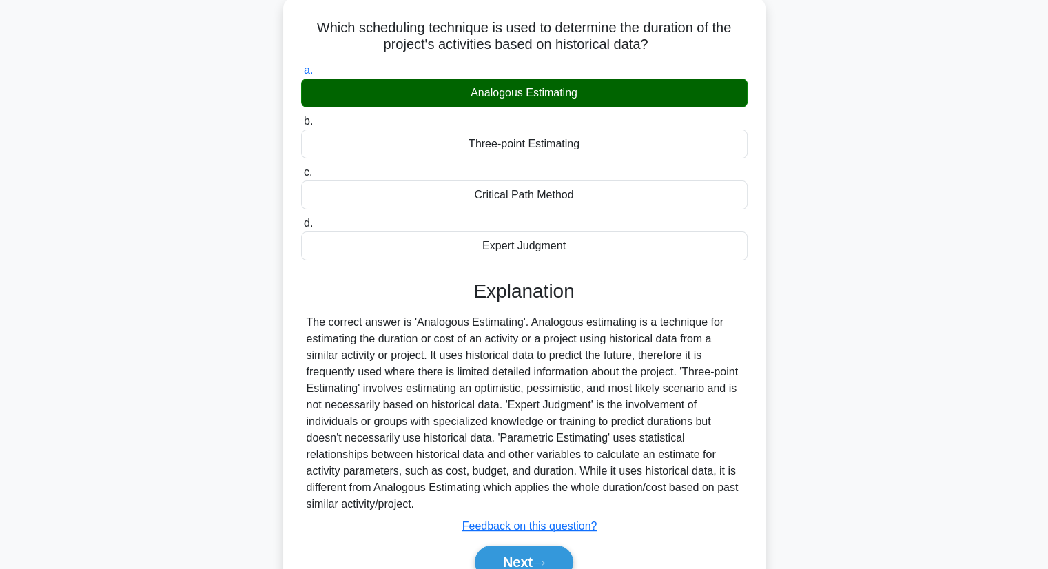
scroll to position [176, 0]
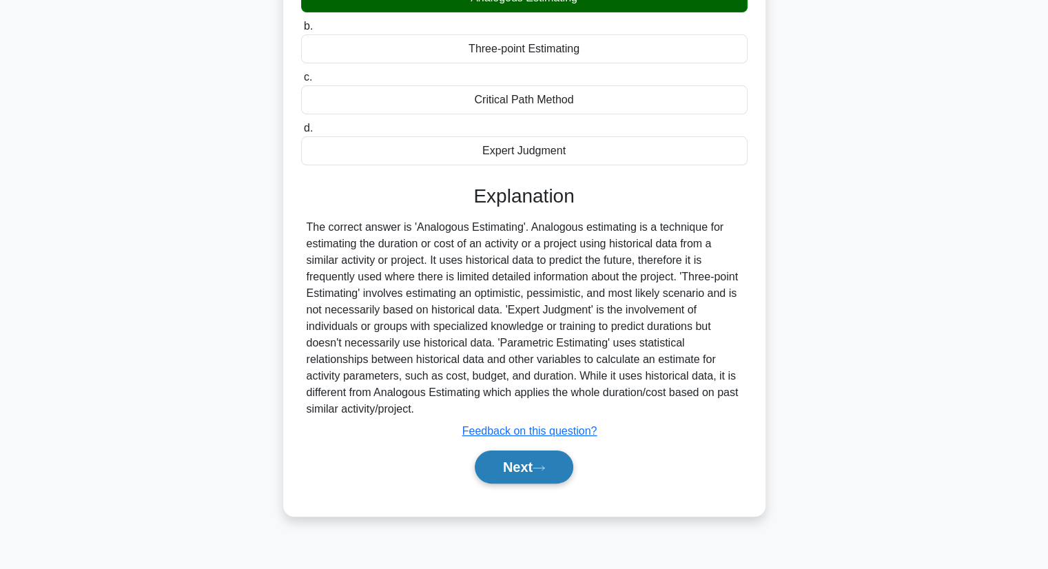
click at [551, 456] on button "Next" at bounding box center [524, 466] width 98 height 33
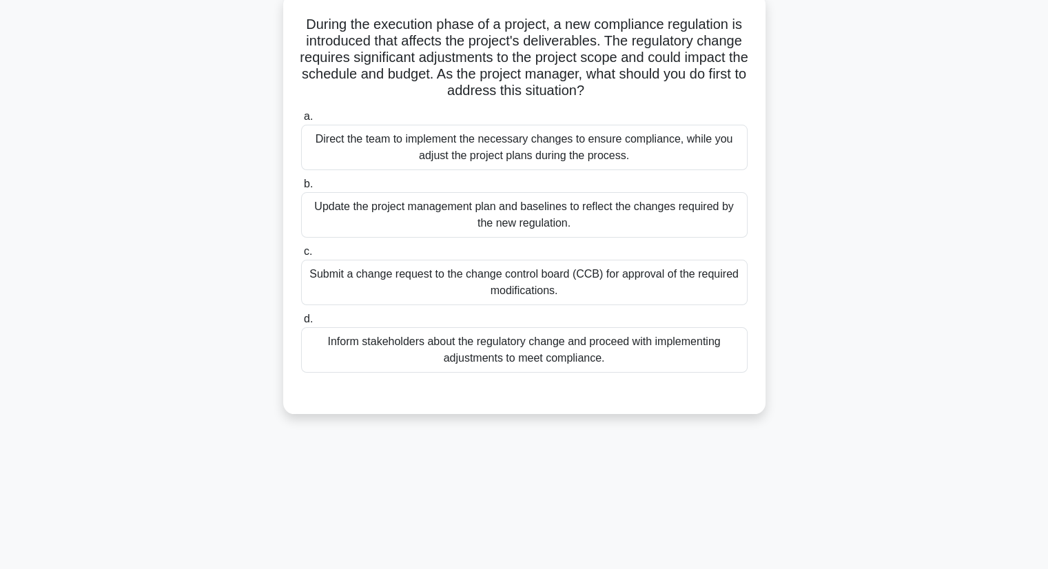
scroll to position [0, 0]
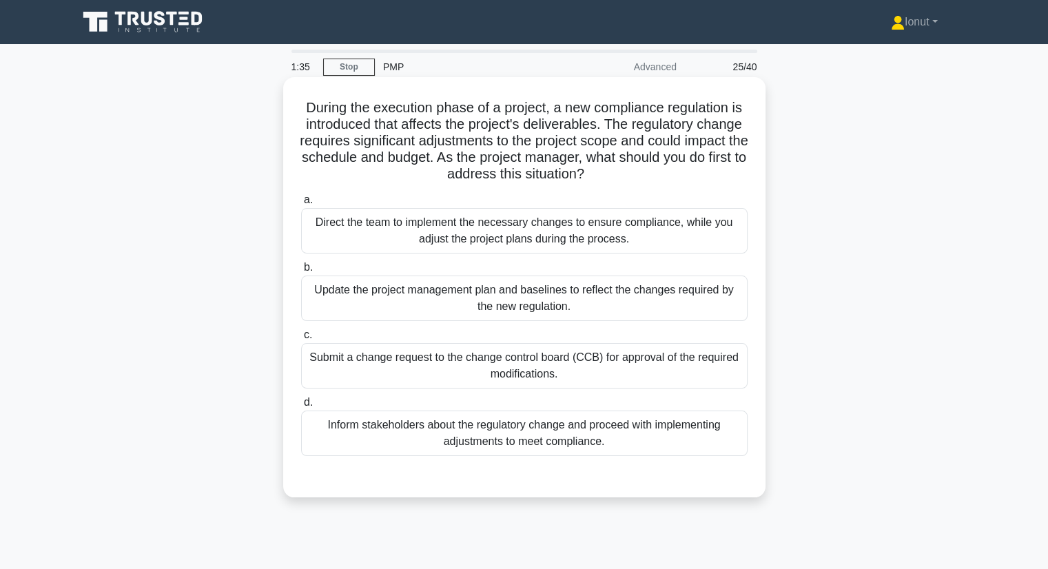
click at [482, 375] on div "Submit a change request to the change control board (CCB) for approval of the r…" at bounding box center [524, 365] width 446 height 45
click at [301, 340] on input "c. Submit a change request to the change control board (CCB) for approval of th…" at bounding box center [301, 335] width 0 height 9
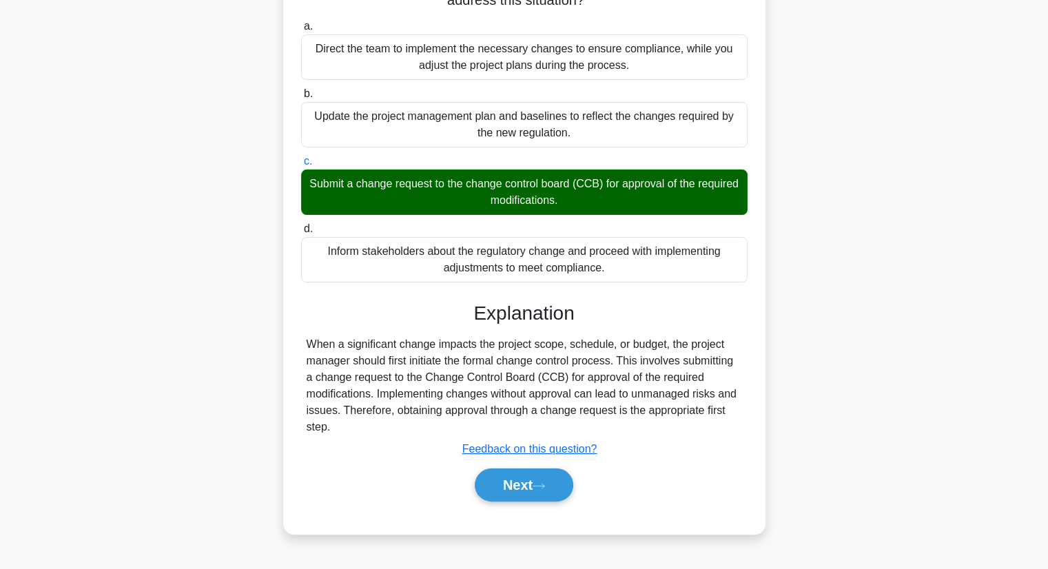
scroll to position [176, 0]
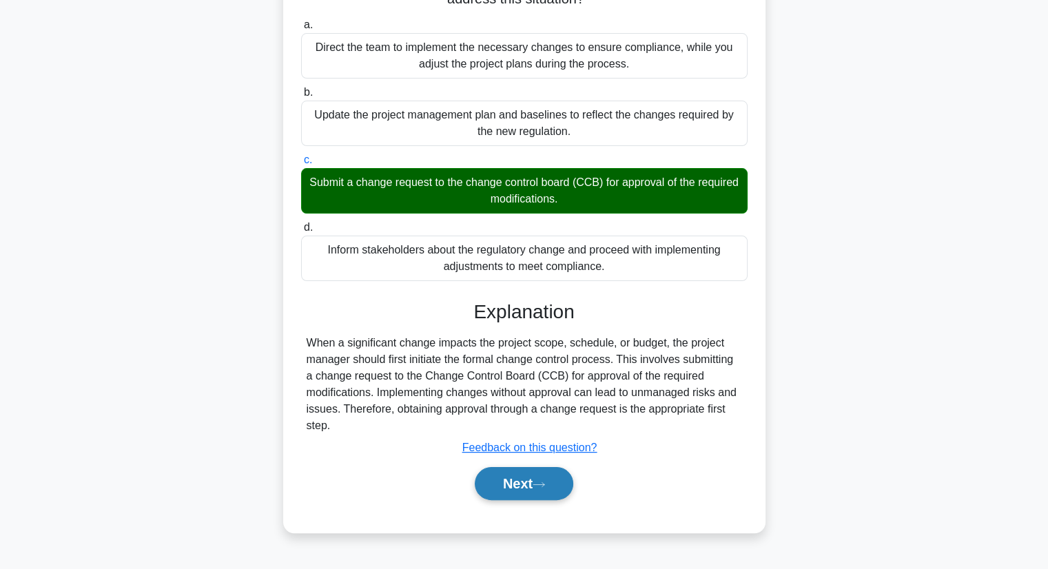
click at [543, 492] on button "Next" at bounding box center [524, 483] width 98 height 33
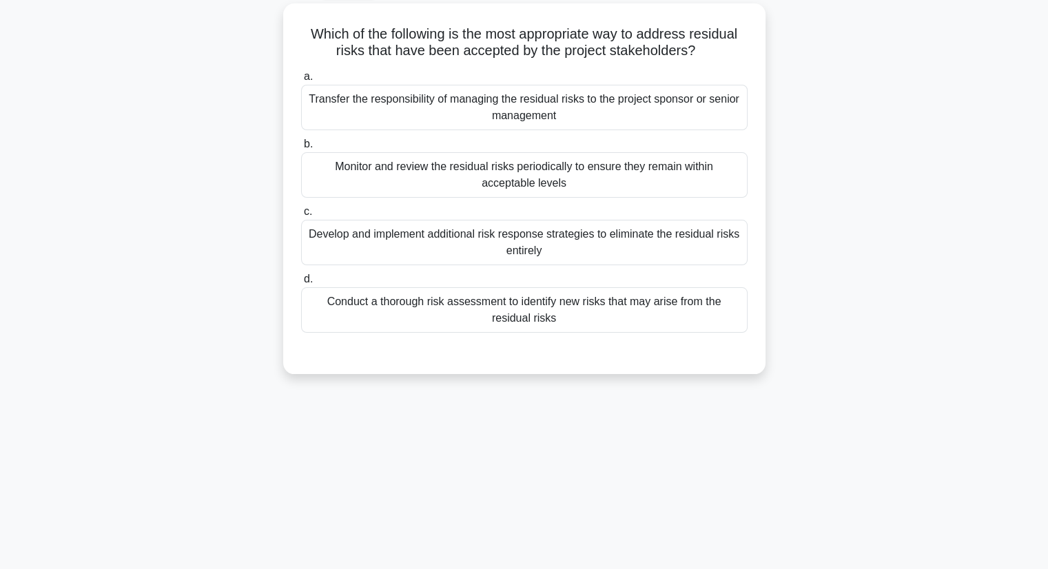
scroll to position [0, 0]
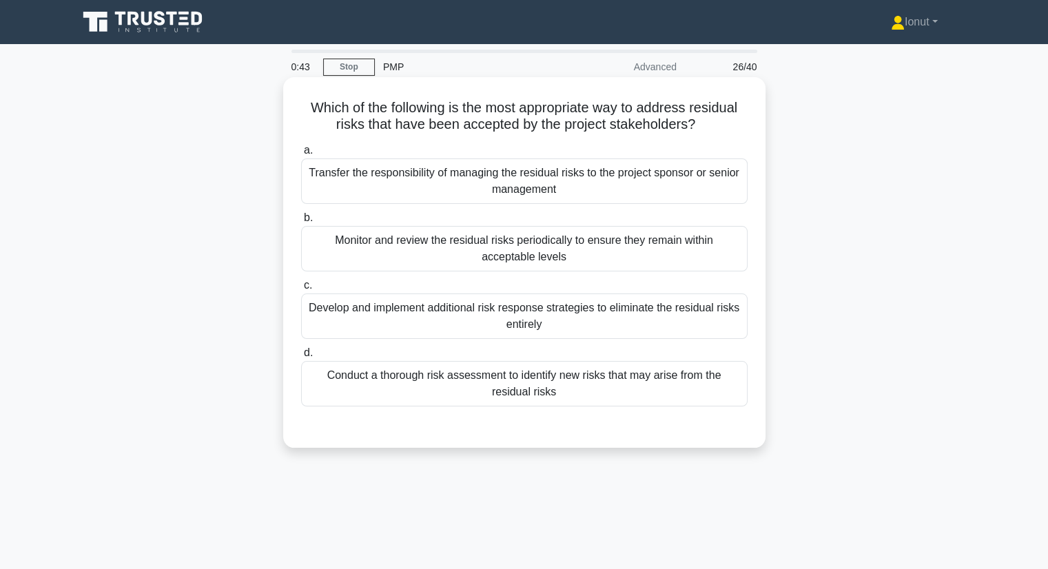
click at [559, 397] on div "Conduct a thorough risk assessment to identify new risks that may arise from th…" at bounding box center [524, 383] width 446 height 45
click at [301, 357] on input "d. Conduct a thorough risk assessment to identify new risks that may arise from…" at bounding box center [301, 353] width 0 height 9
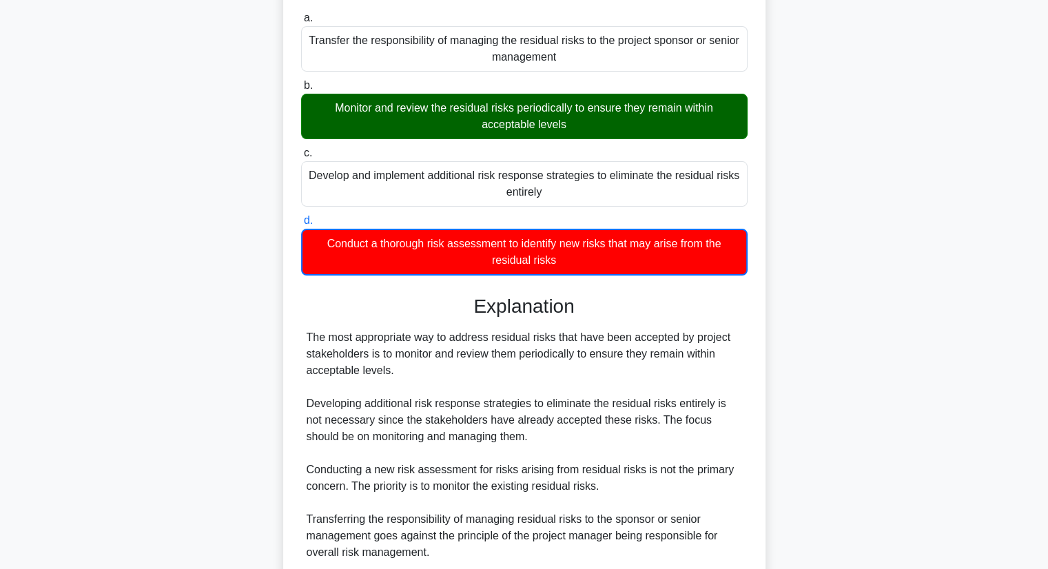
scroll to position [248, 0]
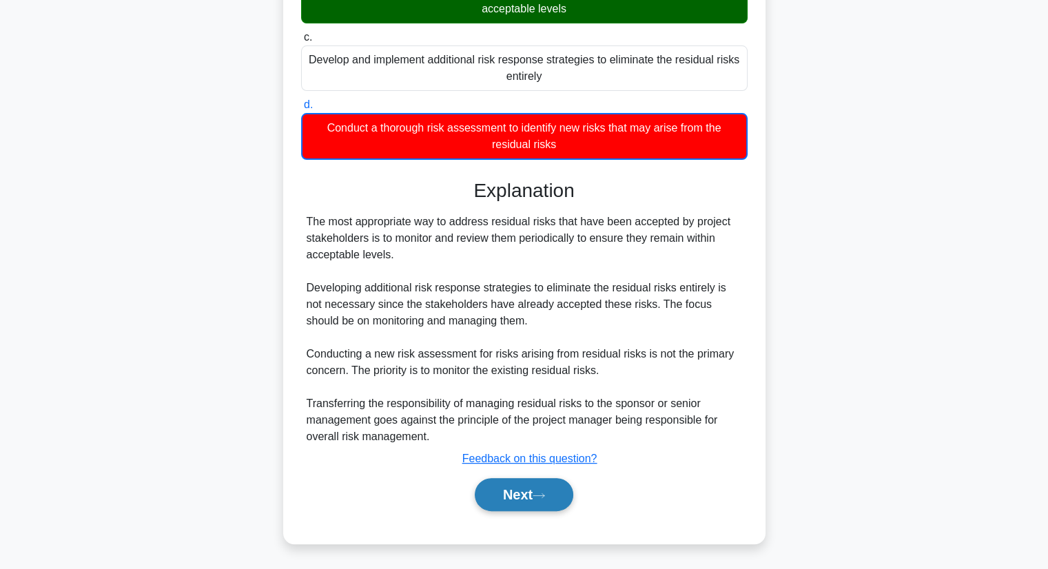
click at [530, 486] on button "Next" at bounding box center [524, 494] width 98 height 33
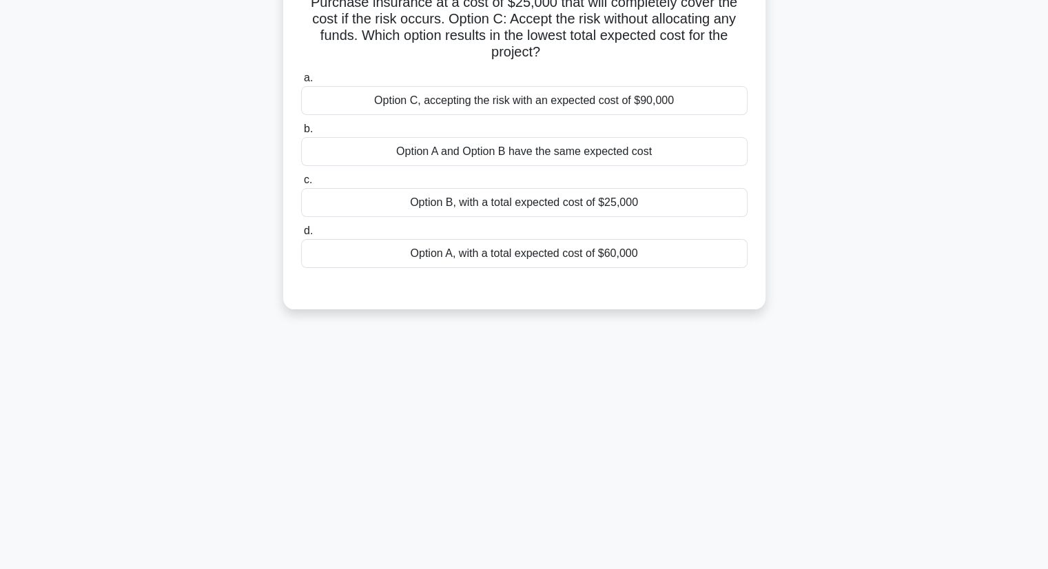
scroll to position [0, 0]
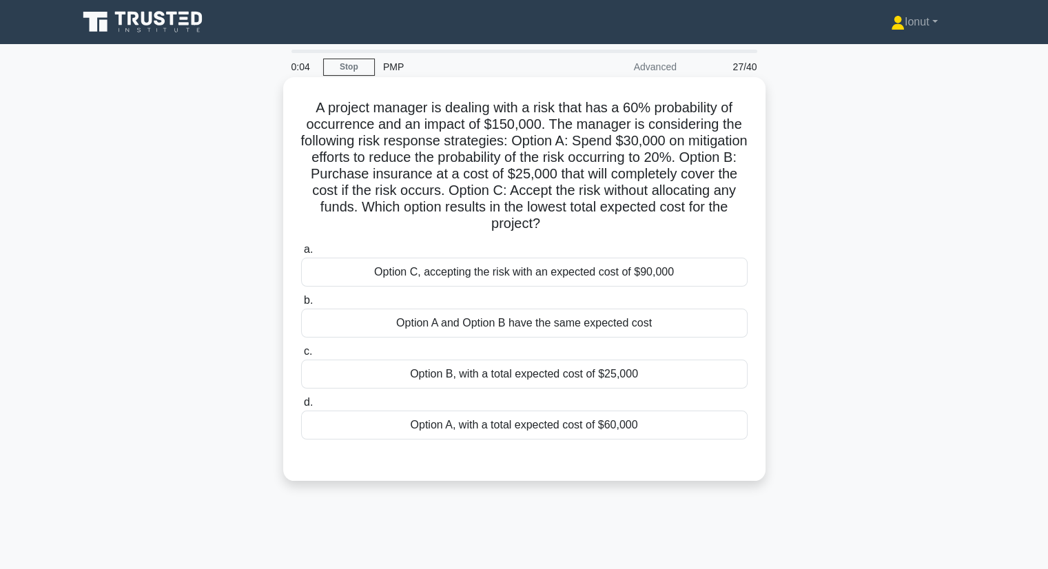
click at [496, 375] on div "Option B, with a total expected cost of $25,000" at bounding box center [524, 374] width 446 height 29
click at [301, 356] on input "c. Option B, with a total expected cost of $25,000" at bounding box center [301, 351] width 0 height 9
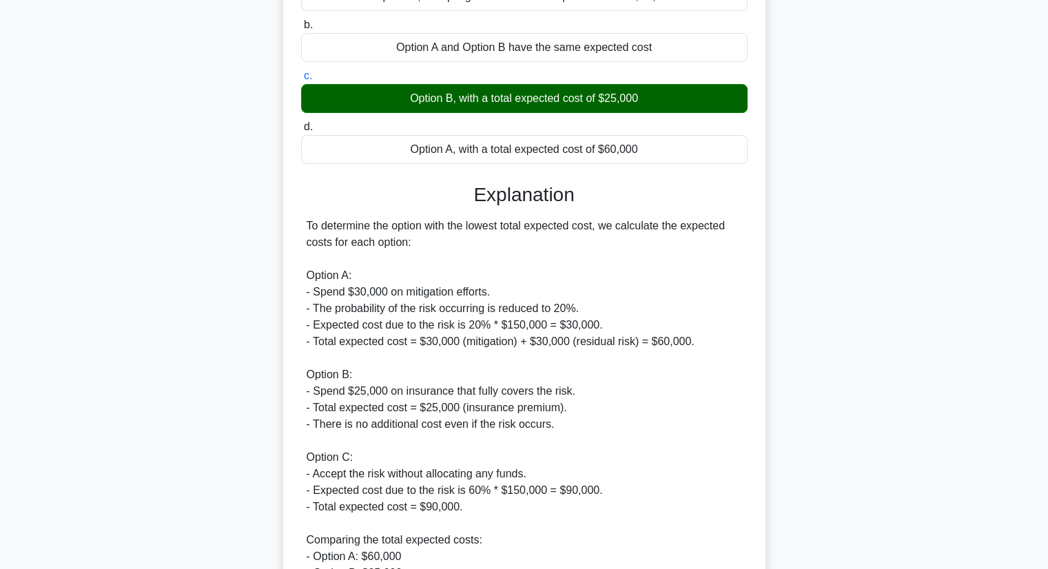
scroll to position [413, 0]
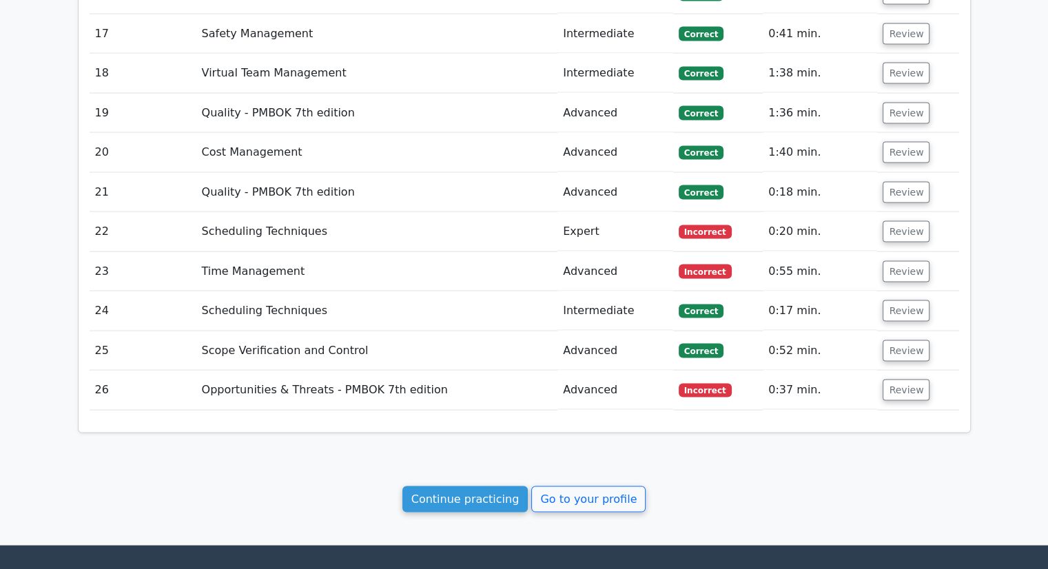
scroll to position [2754, 0]
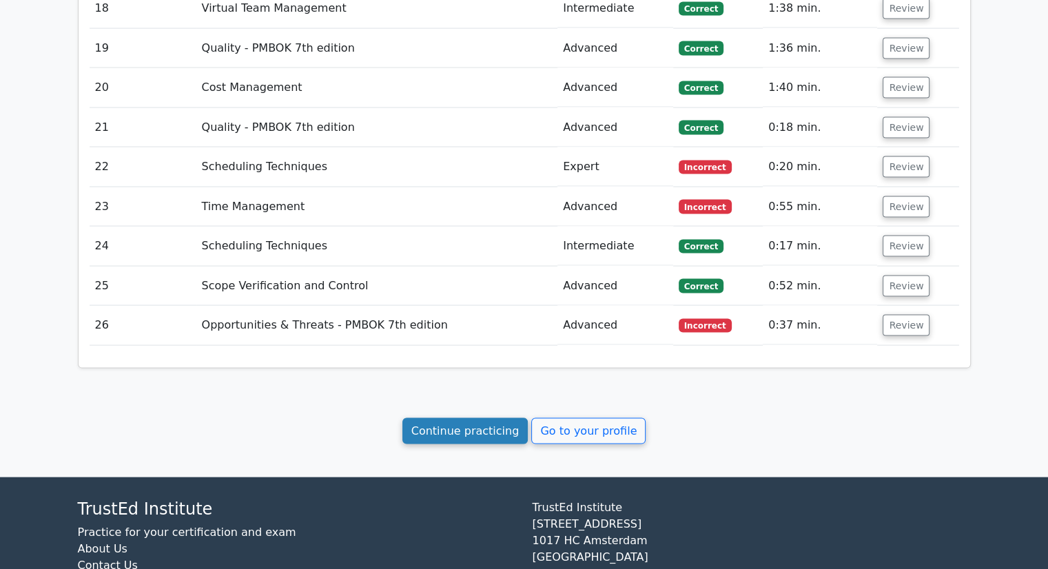
click at [439, 418] on link "Continue practicing" at bounding box center [465, 431] width 126 height 26
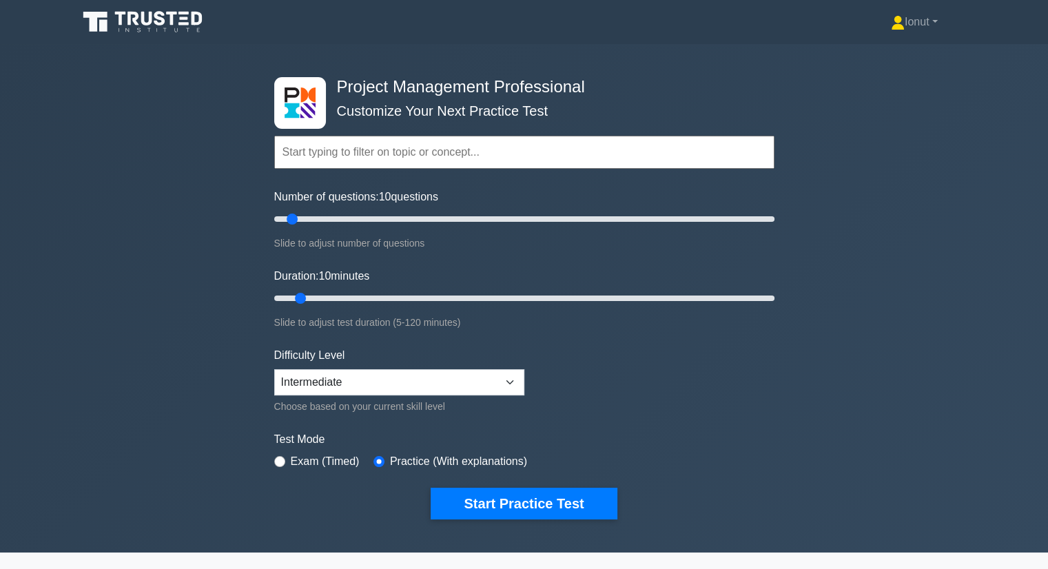
click at [136, 19] on icon at bounding box center [132, 19] width 11 height 14
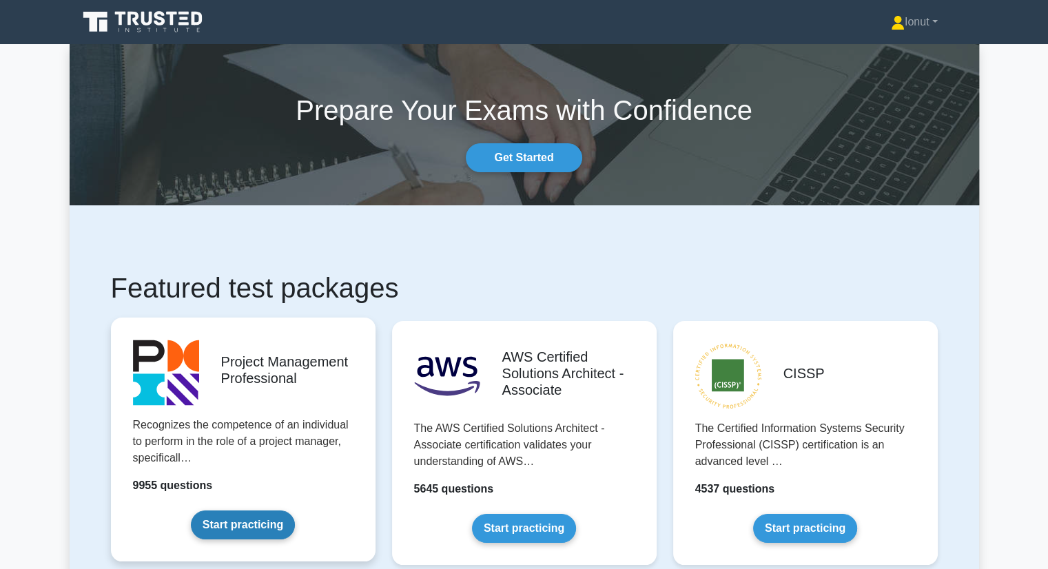
click at [242, 510] on link "Start practicing" at bounding box center [243, 524] width 104 height 29
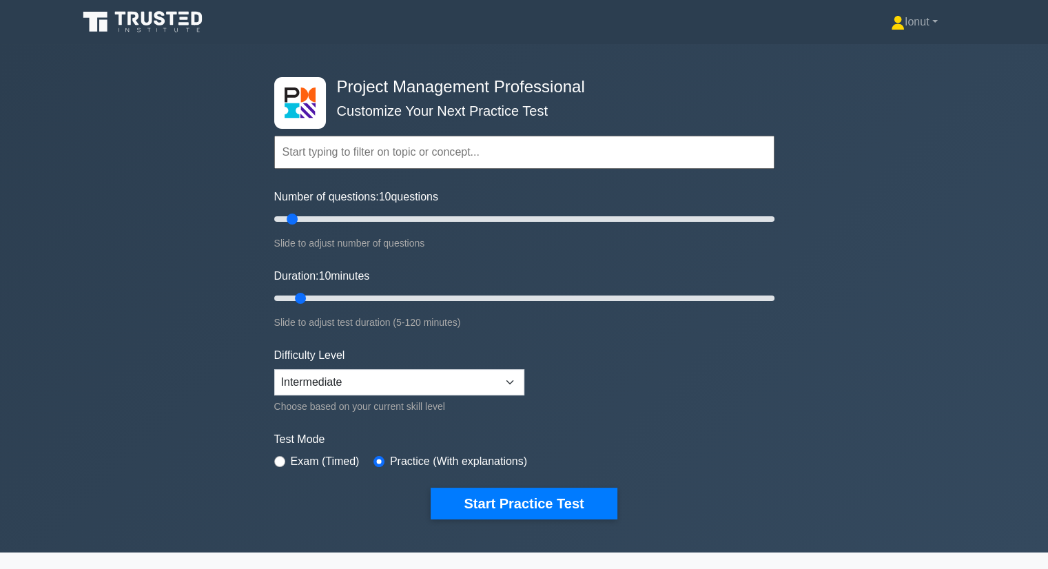
click at [326, 155] on input "text" at bounding box center [524, 152] width 500 height 33
paste input "Stakeholder + Communications + Integrated Change Control"
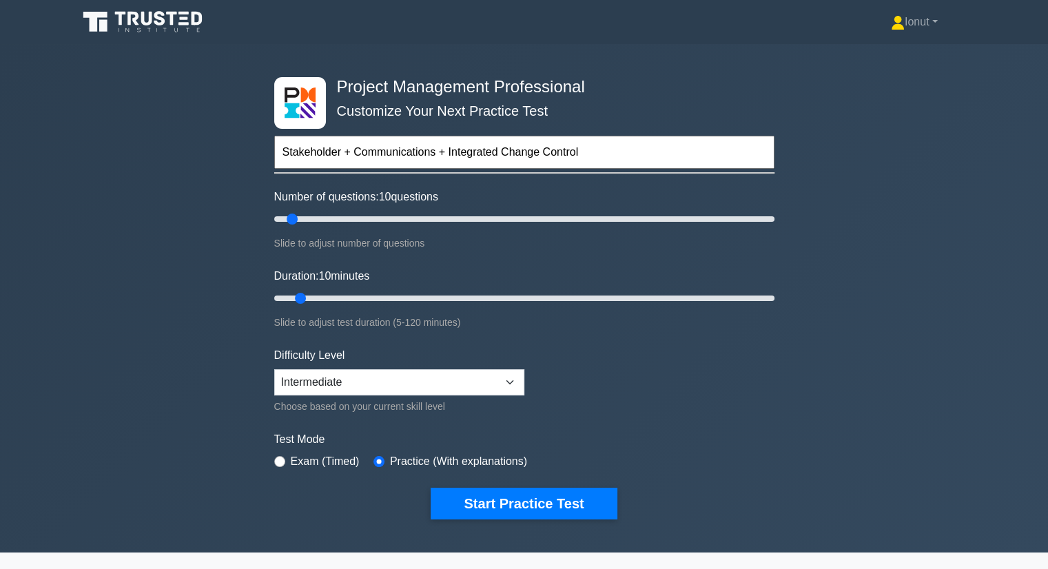
type input "Stakeholder + Communications + Integrated Change Control"
click at [607, 348] on form "Stakeholder + Communications + Integrated Change Control Topics Scope Managemen…" at bounding box center [524, 307] width 500 height 426
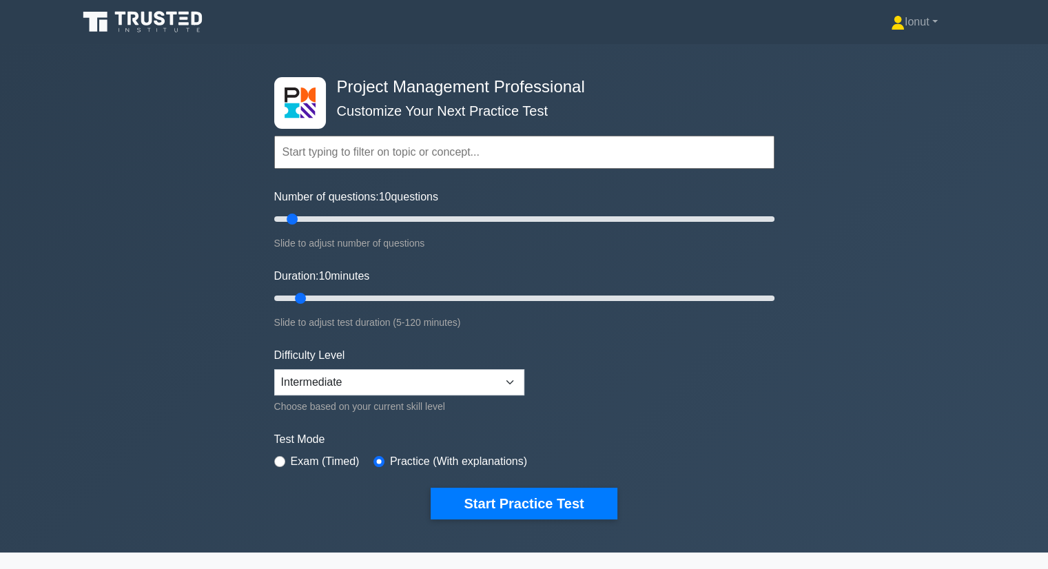
click at [405, 153] on input "text" at bounding box center [524, 152] width 500 height 33
paste input "Stakeholder + Communications + Integrated Change Control"
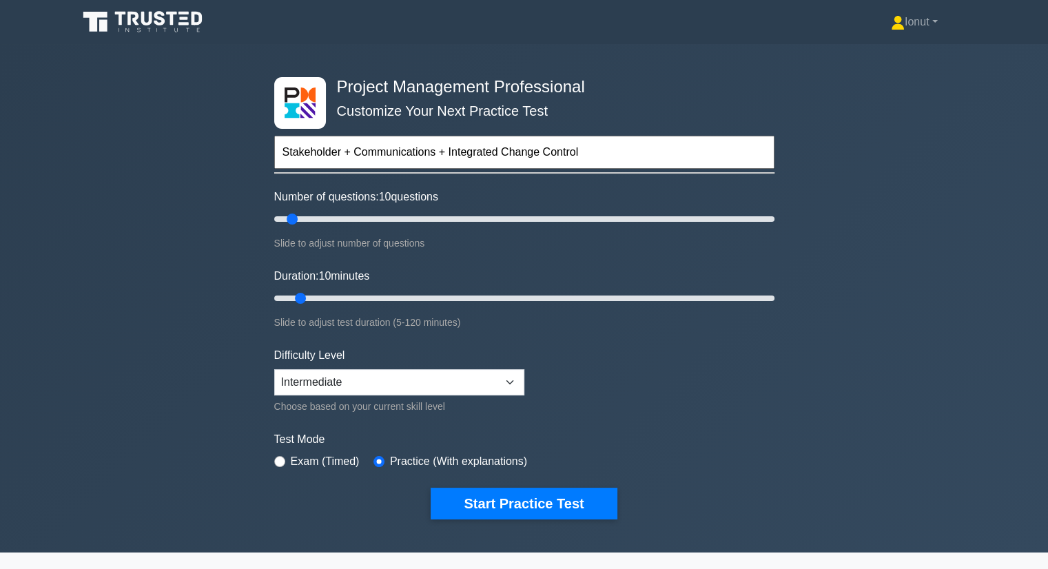
drag, startPoint x: 344, startPoint y: 155, endPoint x: 644, endPoint y: 167, distance: 299.8
click at [644, 167] on input "Stakeholder + Communications + Integrated Change Control" at bounding box center [524, 152] width 500 height 33
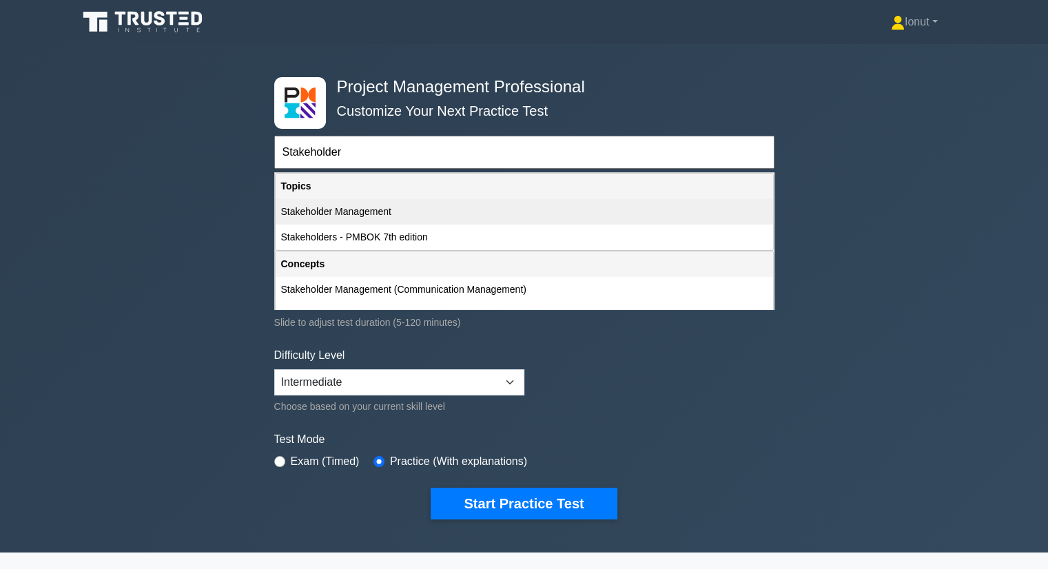
click at [486, 210] on div "Stakeholder Management" at bounding box center [524, 211] width 497 height 25
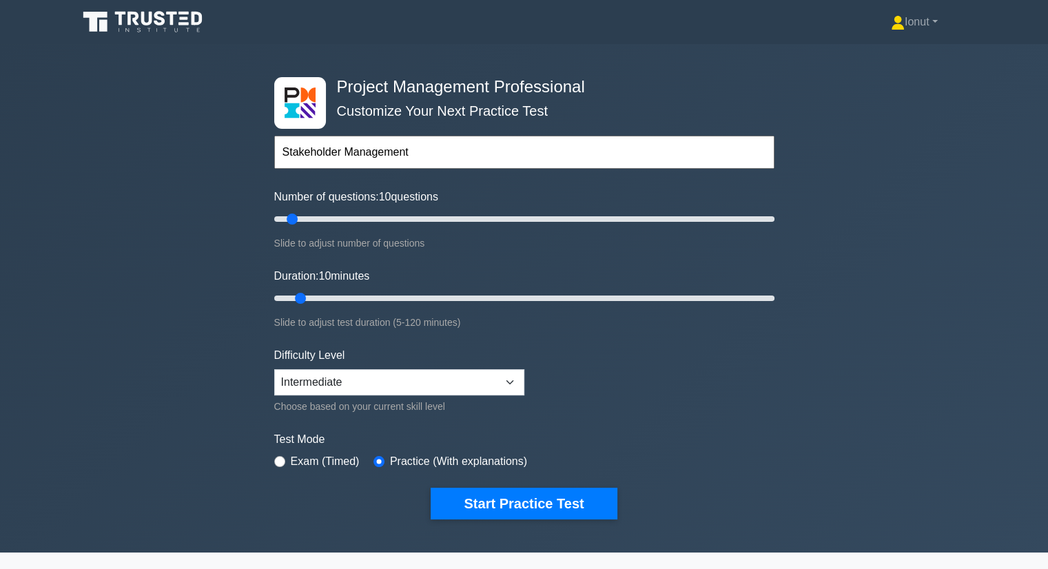
click at [503, 153] on input "Stakeholder Management" at bounding box center [524, 152] width 500 height 33
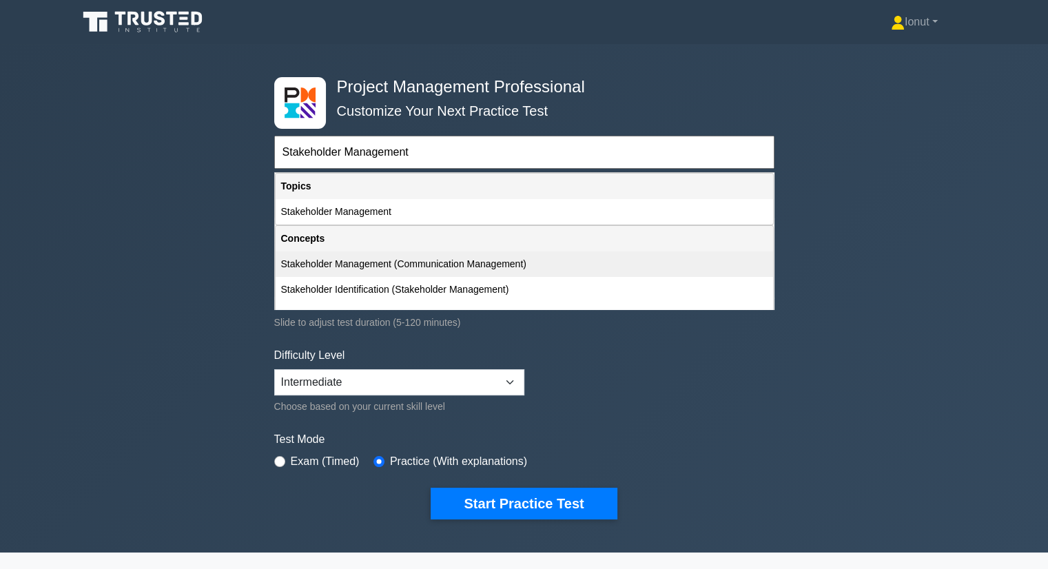
click at [450, 265] on div "Stakeholder Management (Communication Management)" at bounding box center [524, 263] width 497 height 25
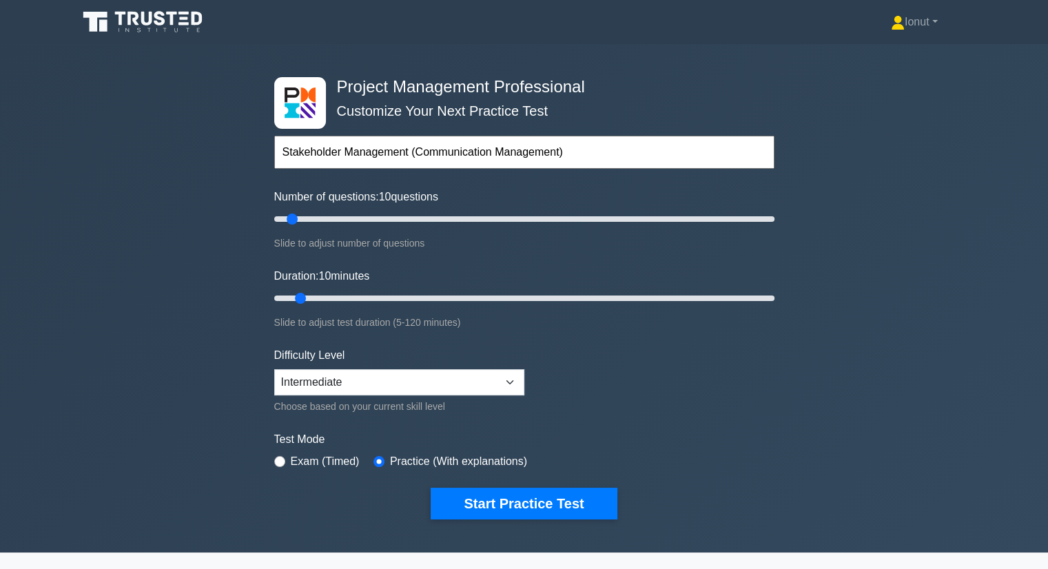
click at [606, 163] on input "Stakeholder Management (Communication Management)" at bounding box center [524, 152] width 500 height 33
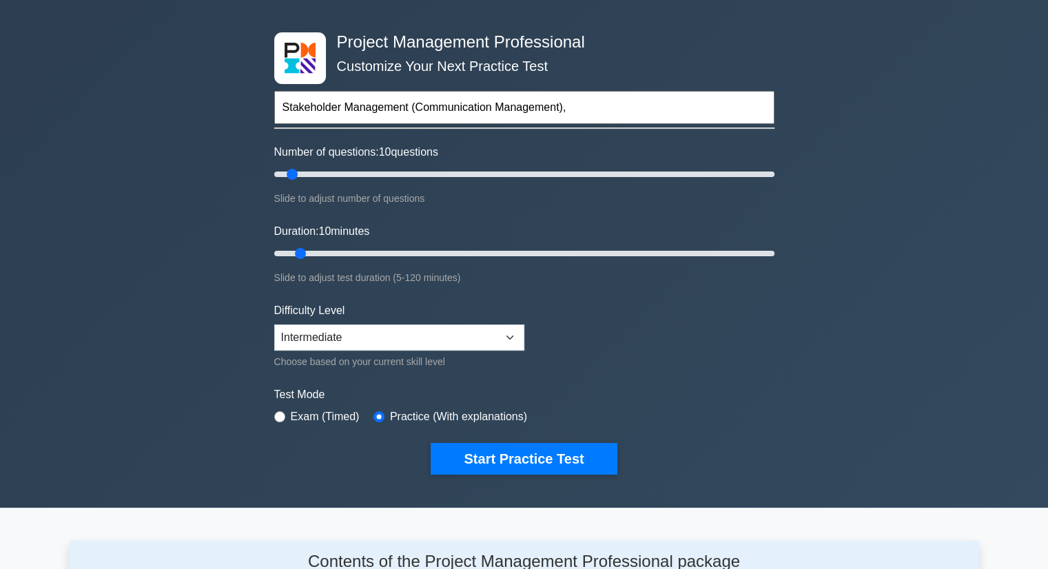
scroll to position [69, 0]
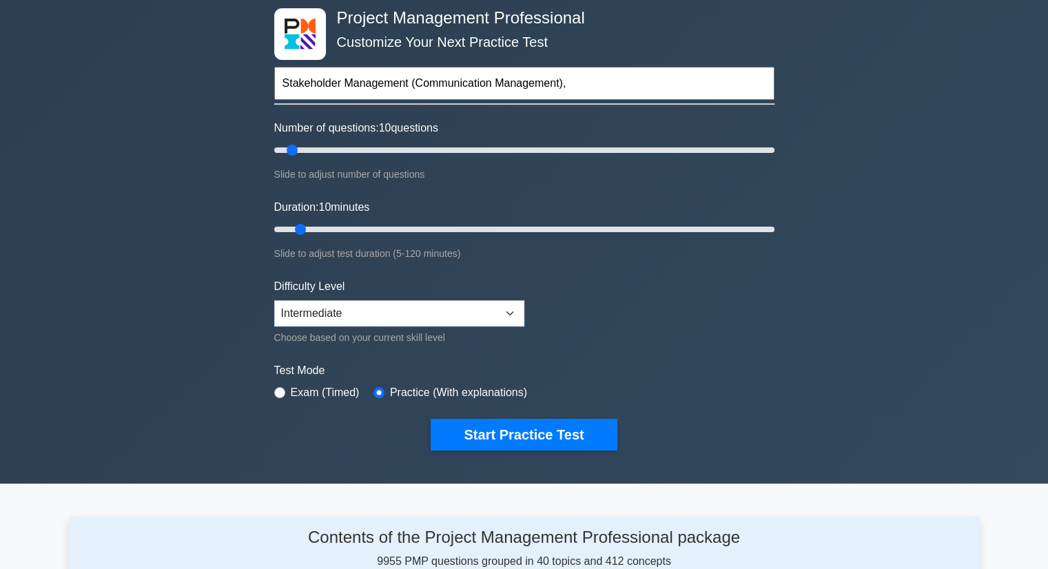
type input "Stakeholder Management (Communication Management),"
click at [510, 174] on div "Slide to adjust number of questions" at bounding box center [524, 174] width 500 height 17
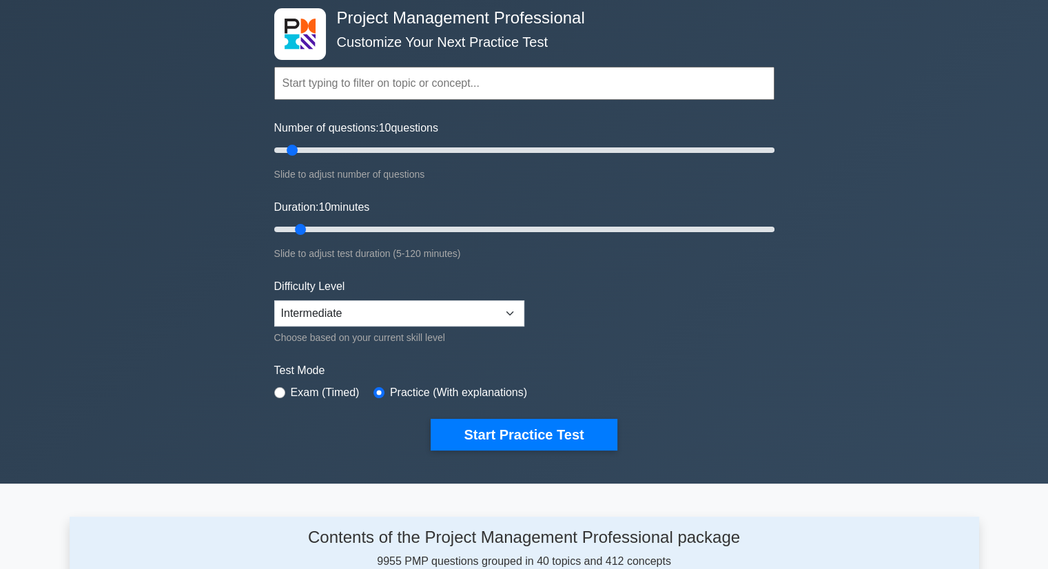
click at [447, 88] on input "text" at bounding box center [524, 83] width 500 height 33
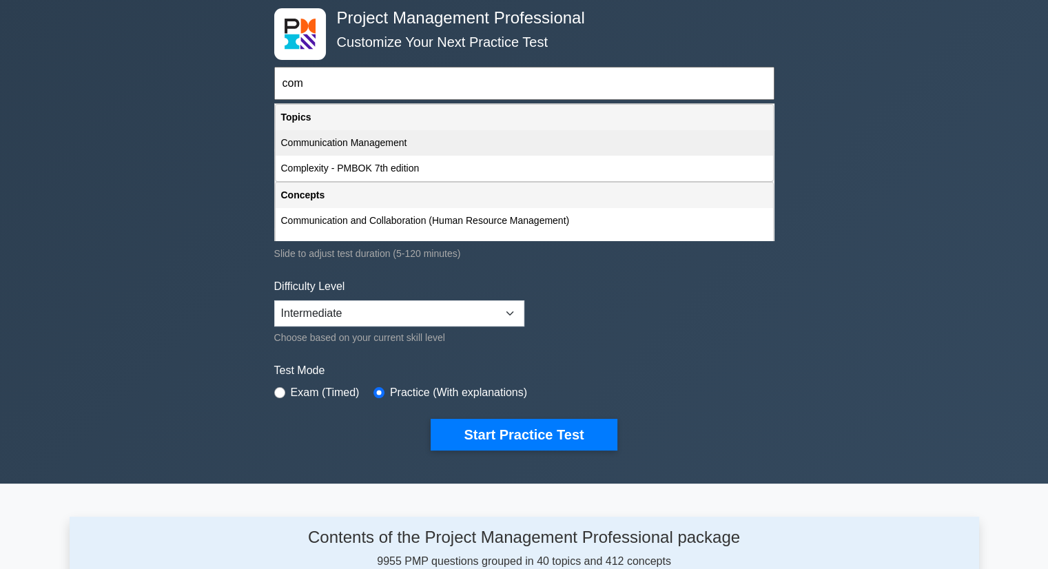
click at [408, 138] on div "Communication Management" at bounding box center [524, 142] width 497 height 25
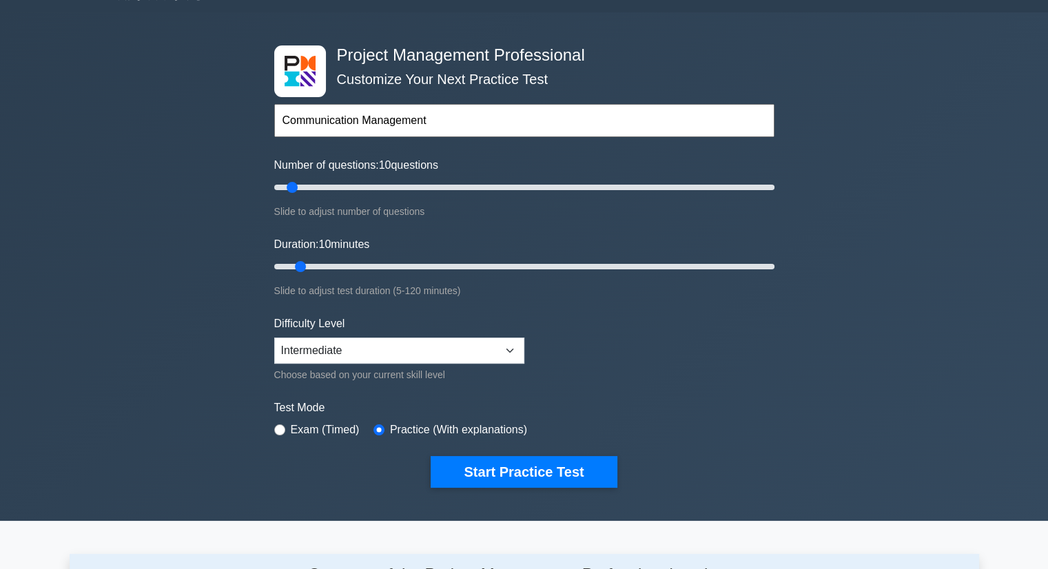
scroll to position [0, 0]
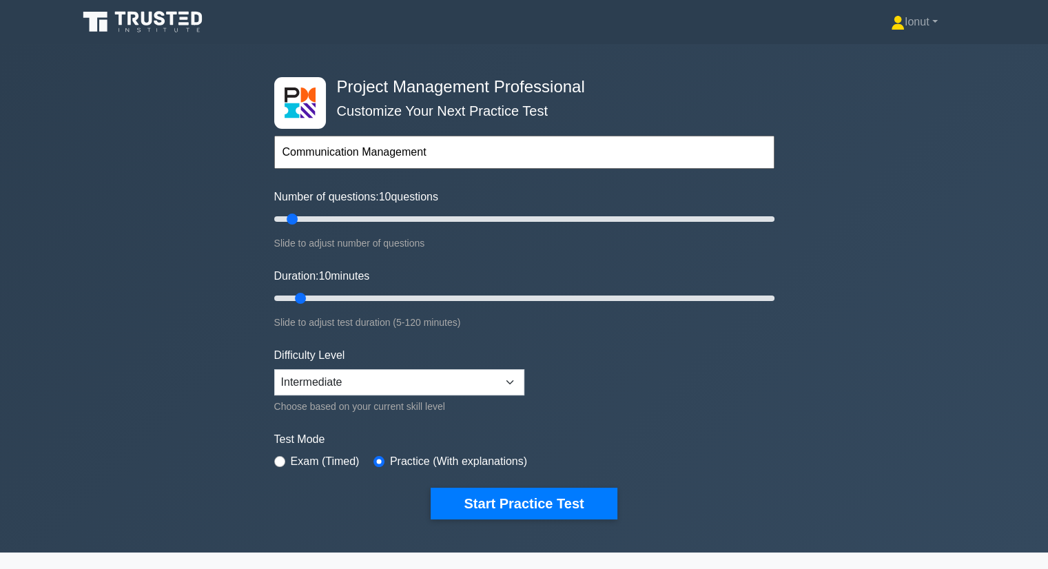
click at [429, 155] on input "Communication Management" at bounding box center [524, 152] width 500 height 33
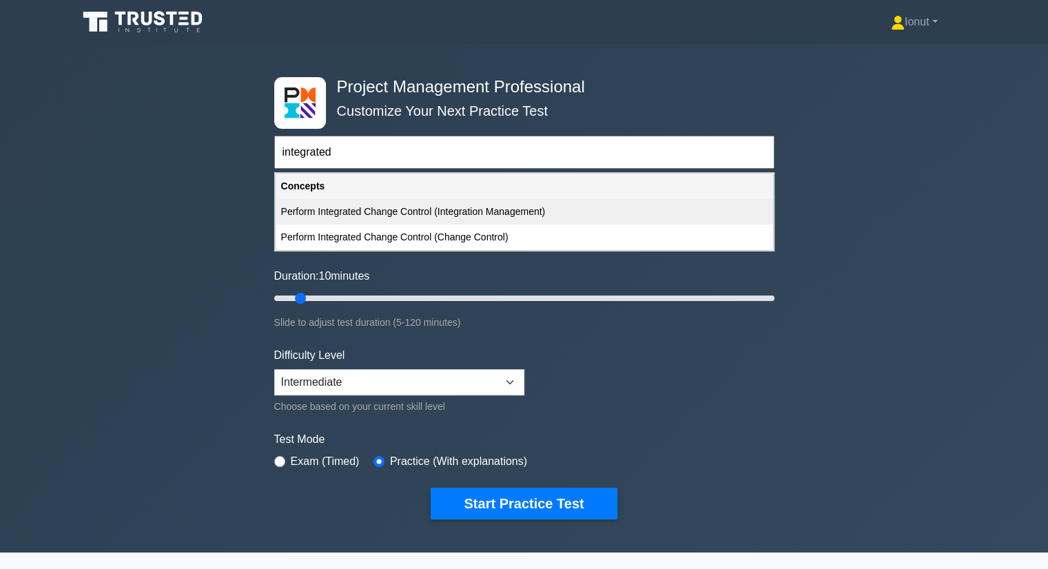
click at [393, 216] on div "Perform Integrated Change Control (Integration Management)" at bounding box center [524, 211] width 497 height 25
type input "Perform Integrated Change Control (Integration Management)"
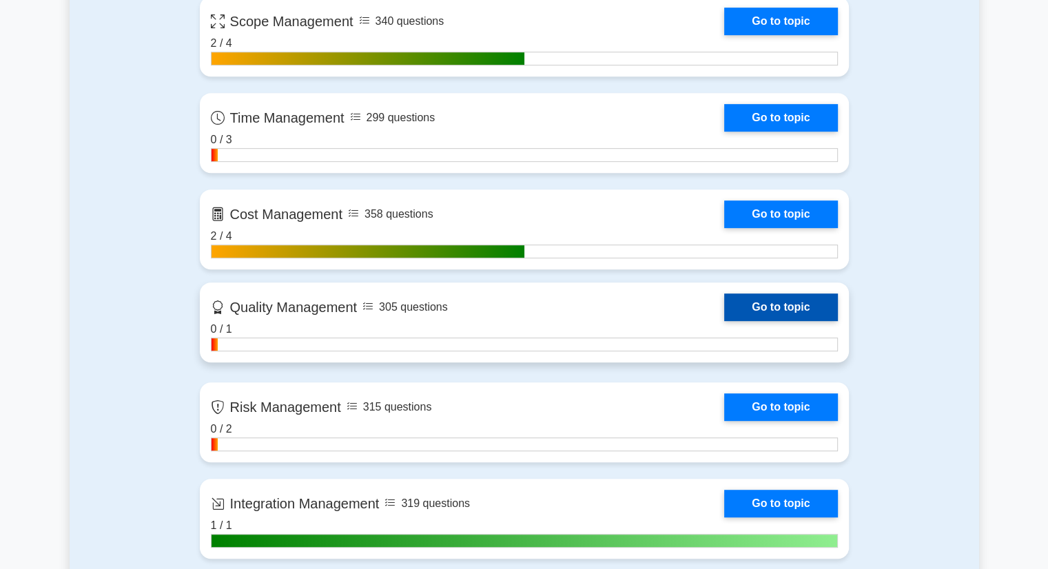
scroll to position [689, 0]
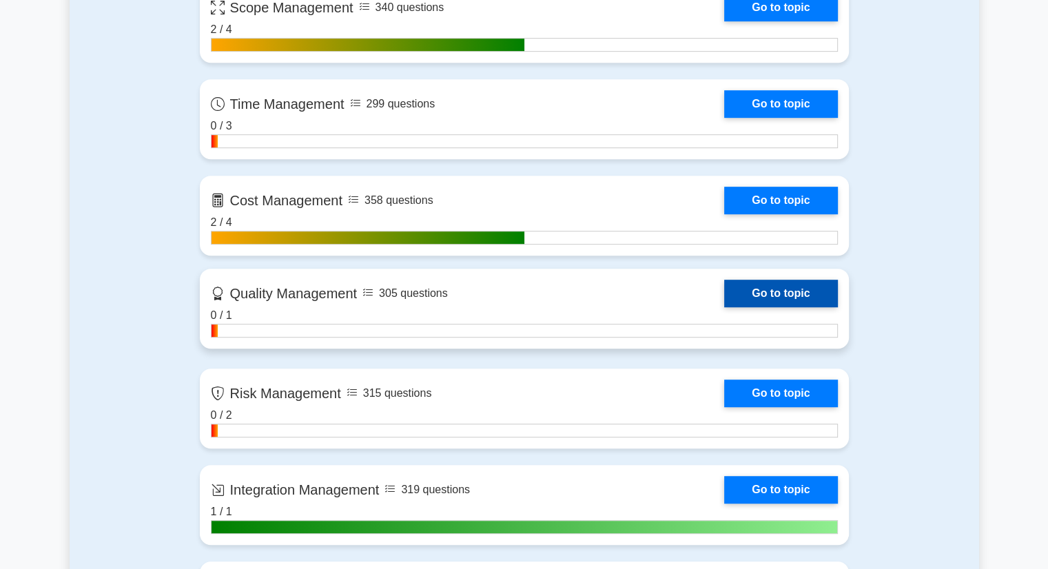
click at [724, 307] on link "Go to topic" at bounding box center [780, 294] width 113 height 28
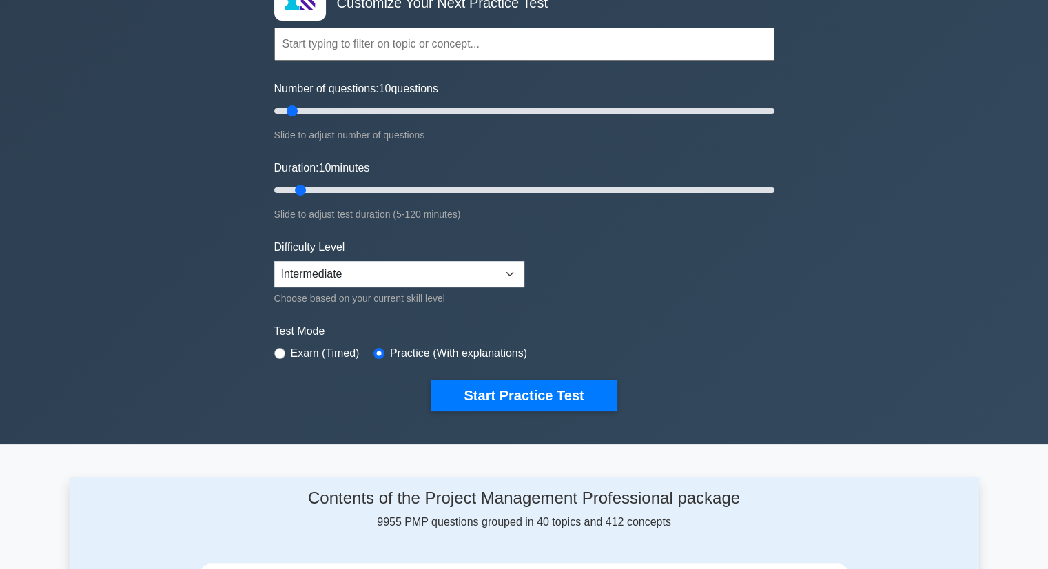
scroll to position [138, 0]
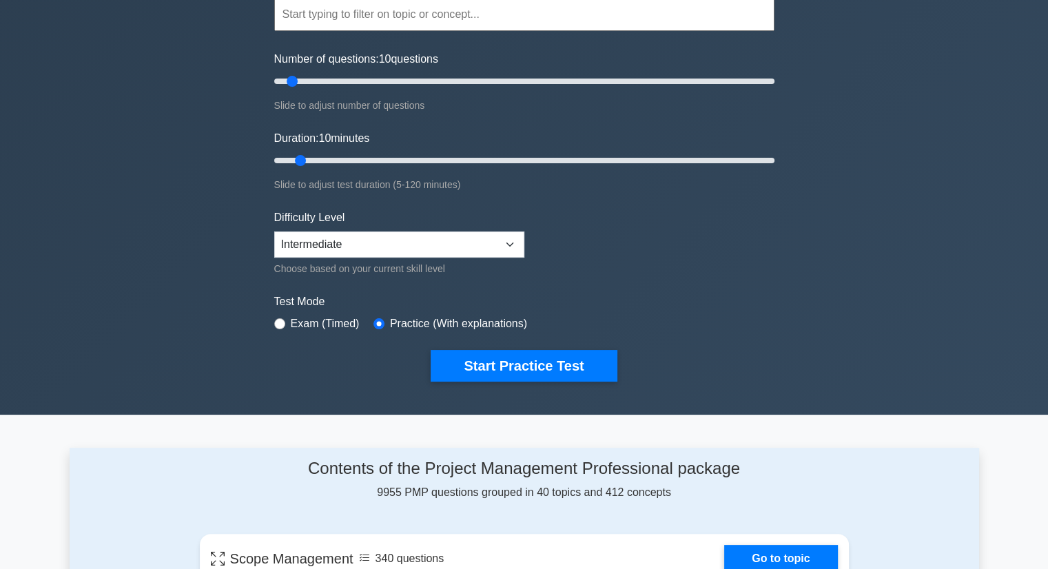
click at [287, 319] on div "Exam (Timed)" at bounding box center [316, 323] width 85 height 17
click at [278, 318] on input "radio" at bounding box center [279, 323] width 11 height 11
radio input "true"
click at [375, 318] on input "radio" at bounding box center [378, 323] width 11 height 11
radio input "true"
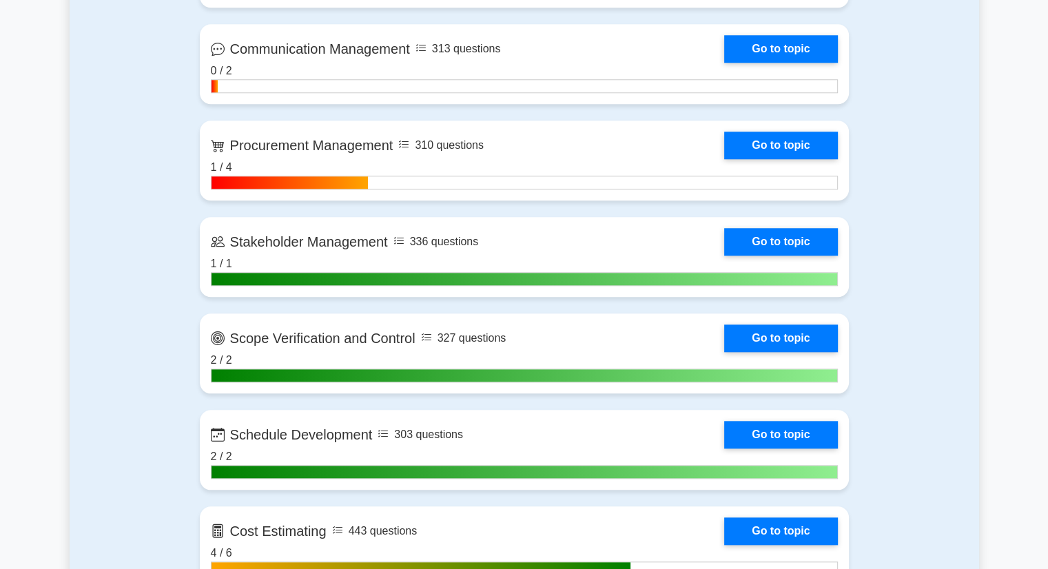
scroll to position [0, 0]
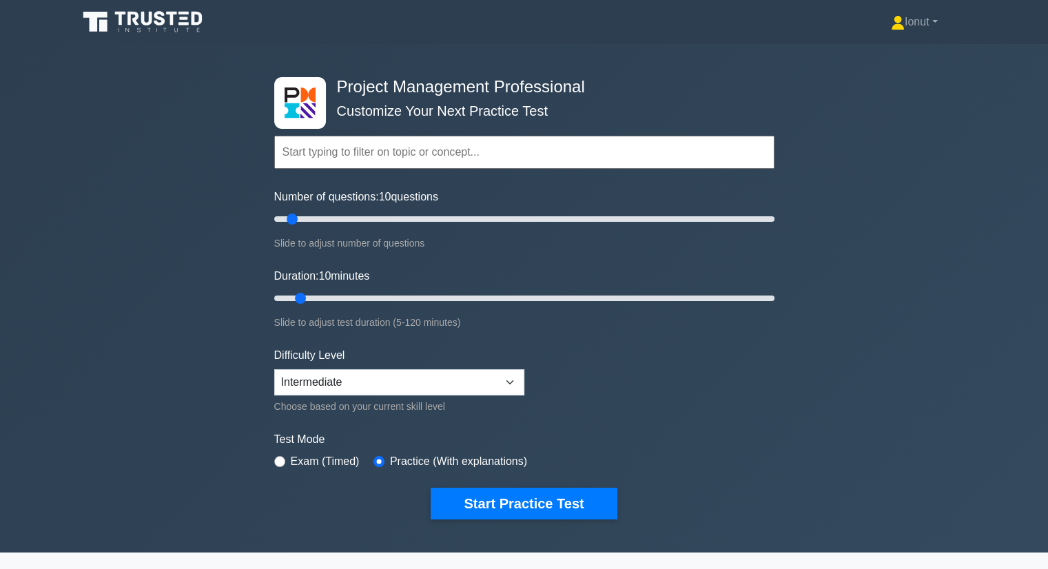
click at [793, 262] on div "Project Management Professional Customize Your Next Practice Test Topics Scope …" at bounding box center [524, 298] width 1048 height 508
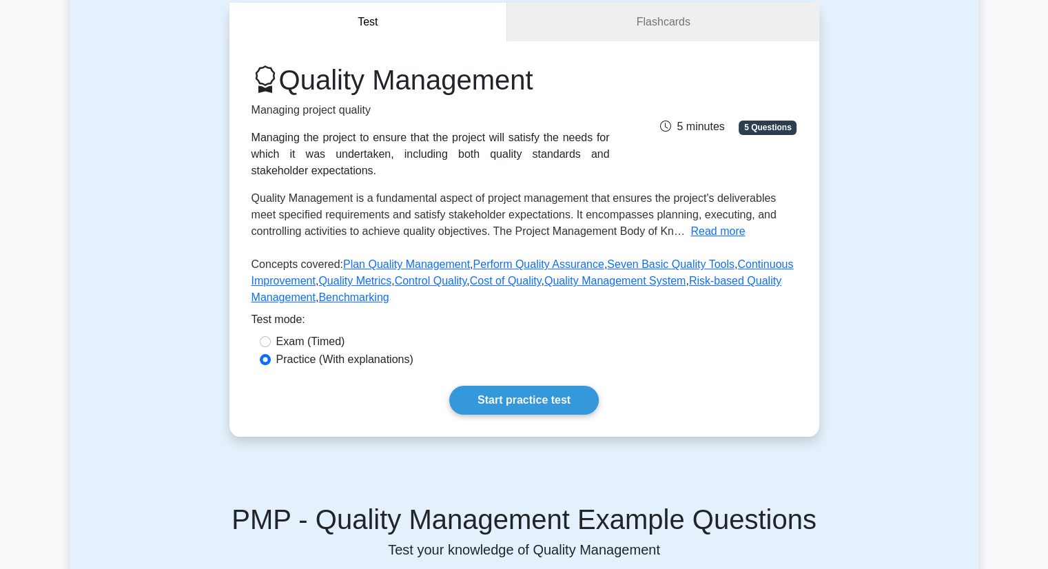
scroll to position [127, 0]
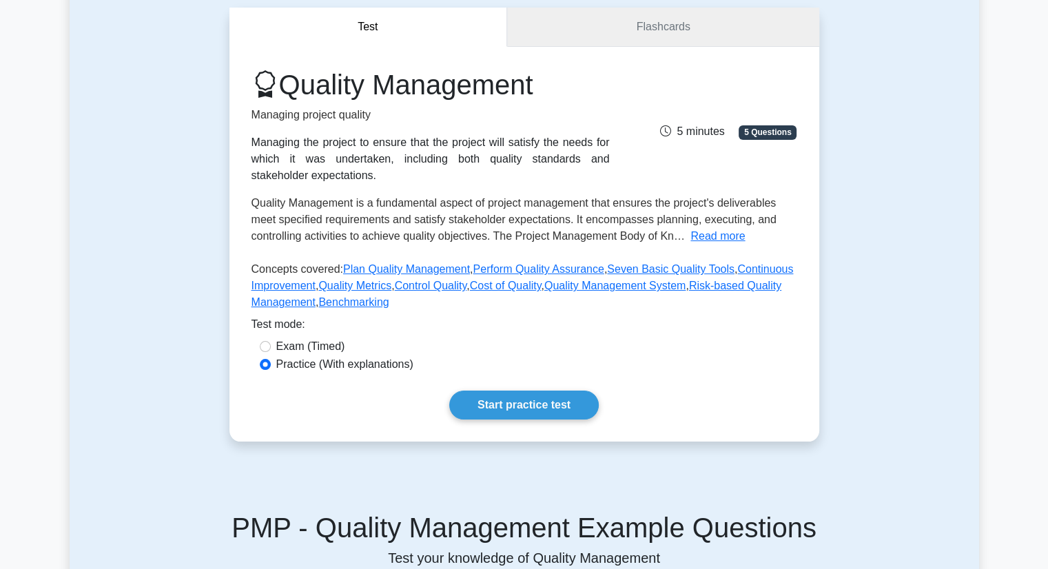
click at [562, 29] on link "Flashcards" at bounding box center [662, 27] width 311 height 39
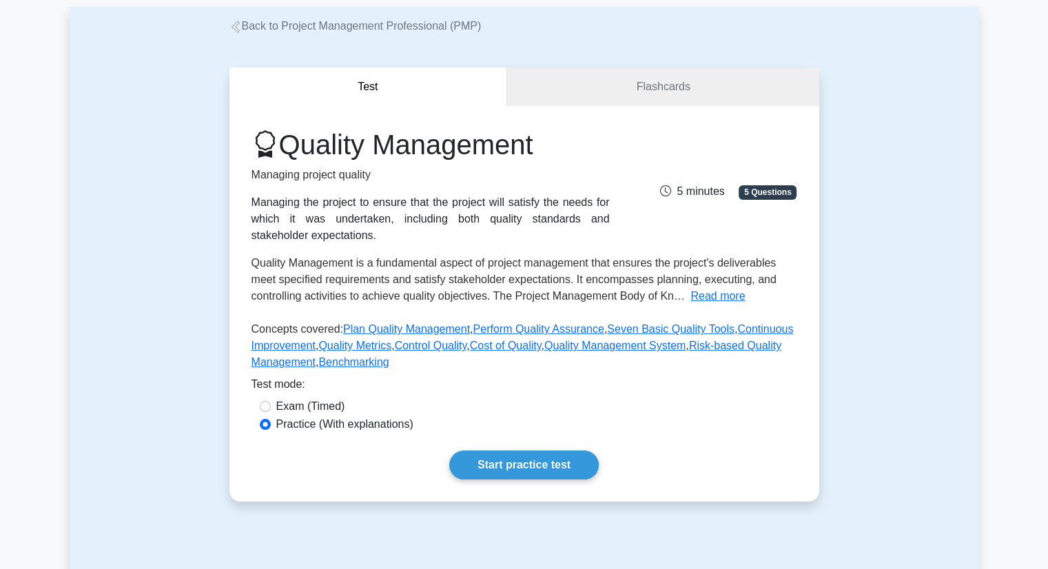
scroll to position [0, 0]
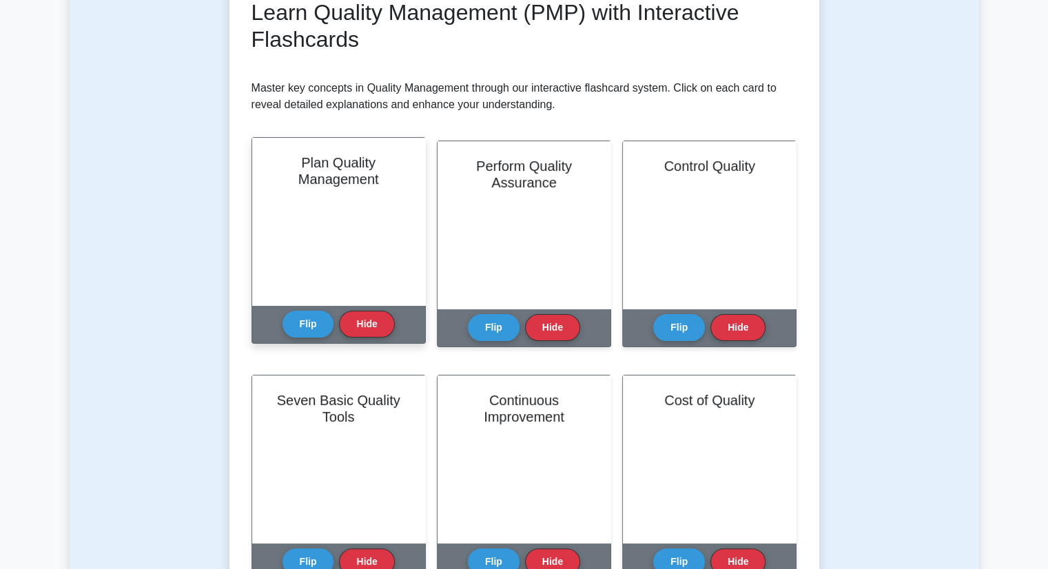
scroll to position [344, 0]
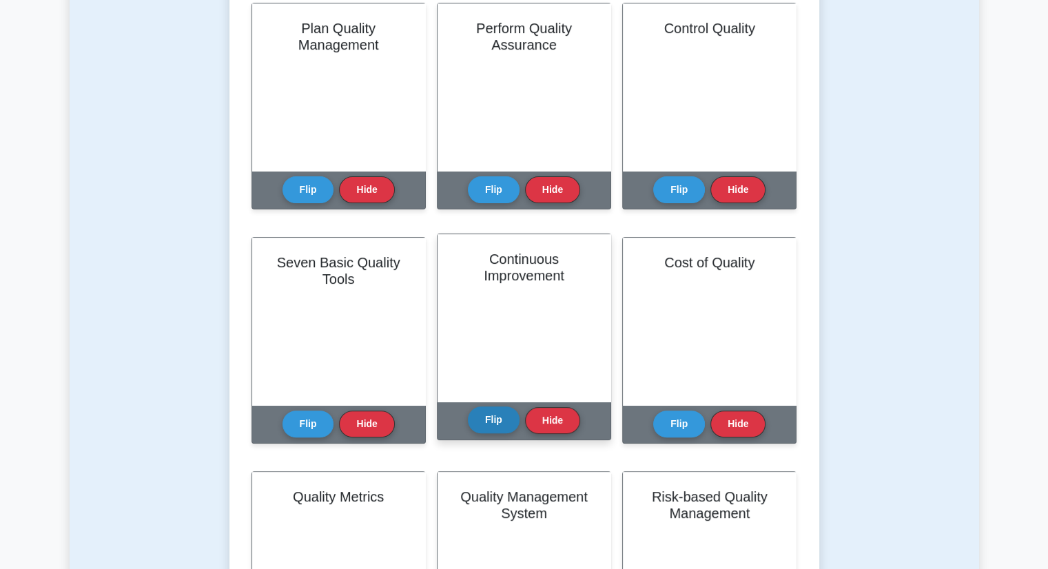
click at [496, 425] on button "Flip" at bounding box center [494, 419] width 52 height 27
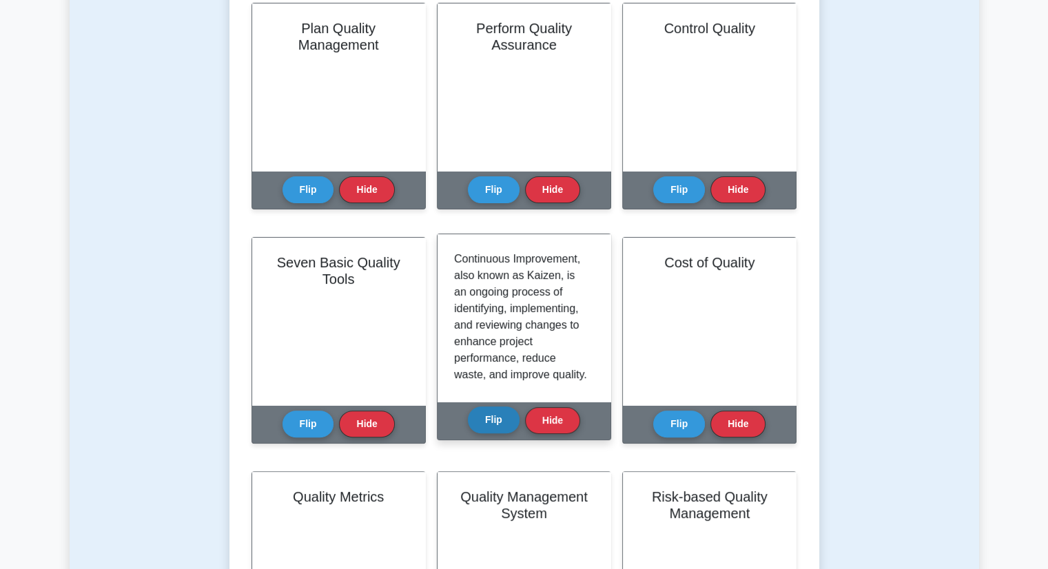
click at [496, 425] on button "Flip" at bounding box center [494, 419] width 52 height 27
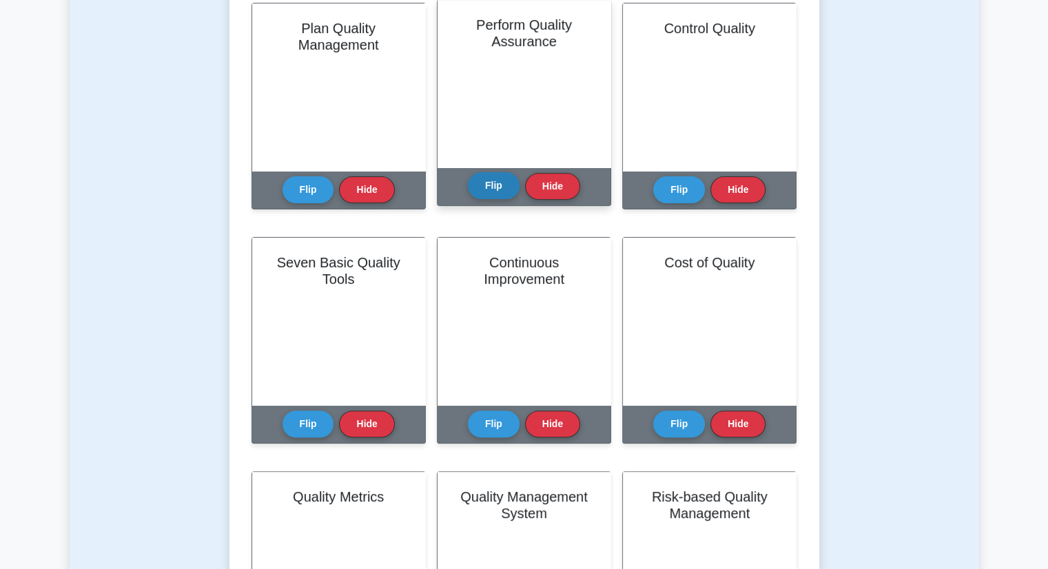
click at [481, 187] on button "Flip" at bounding box center [494, 185] width 52 height 27
